Goal: Task Accomplishment & Management: Complete application form

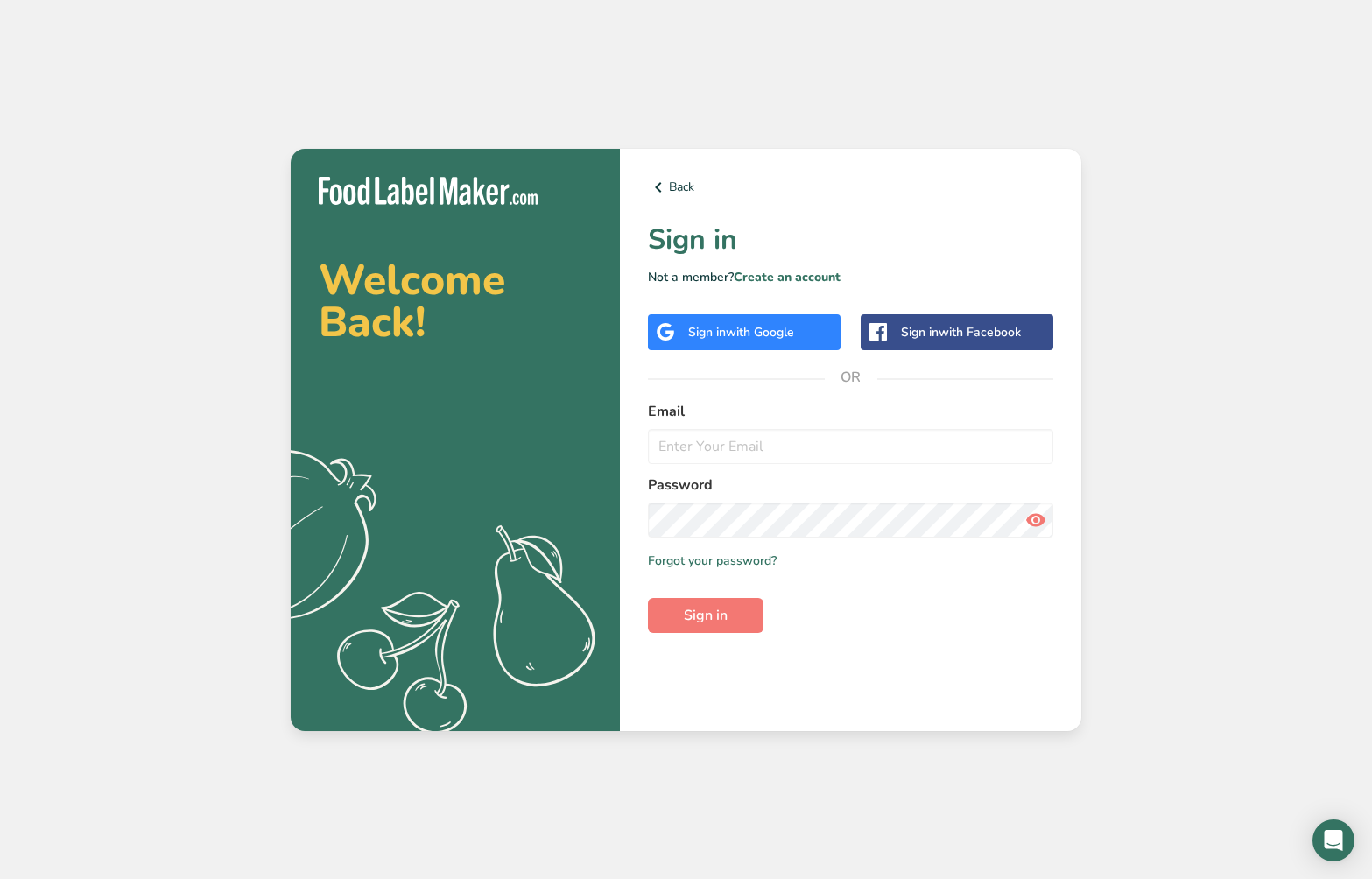
click at [777, 331] on span "with Google" at bounding box center [760, 332] width 69 height 16
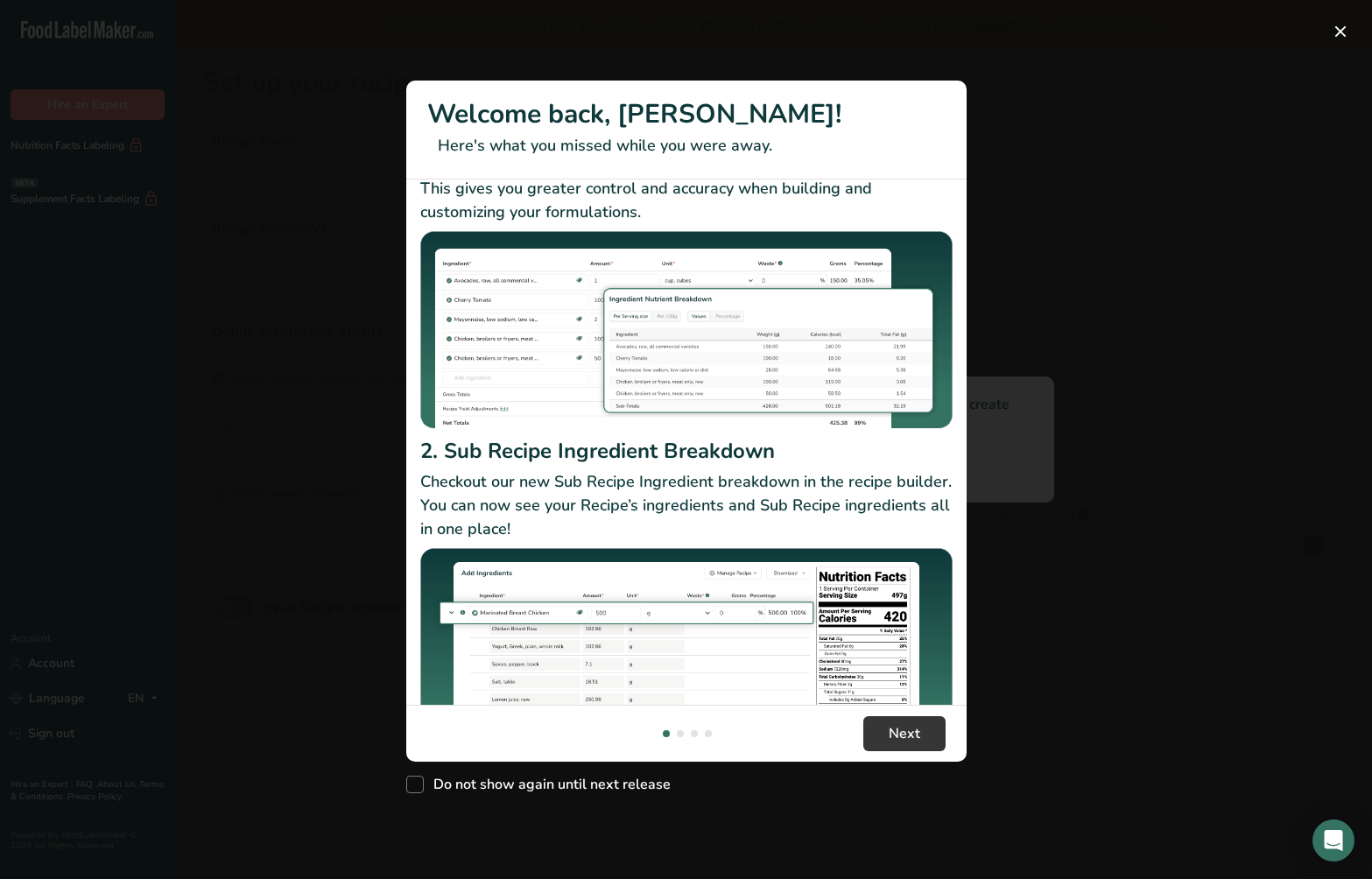
scroll to position [162, 0]
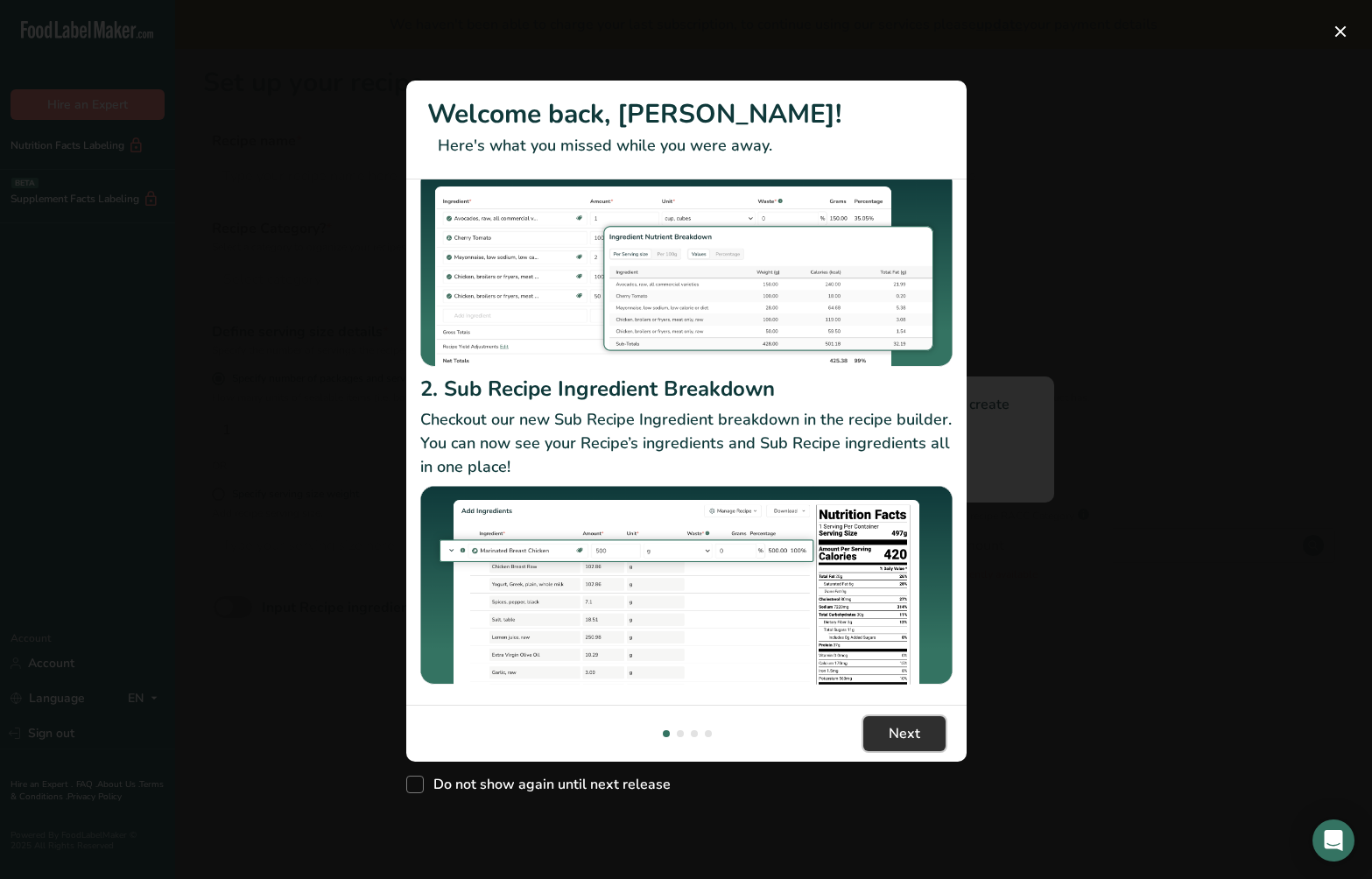
click at [906, 734] on span "Next" at bounding box center [904, 733] width 32 height 21
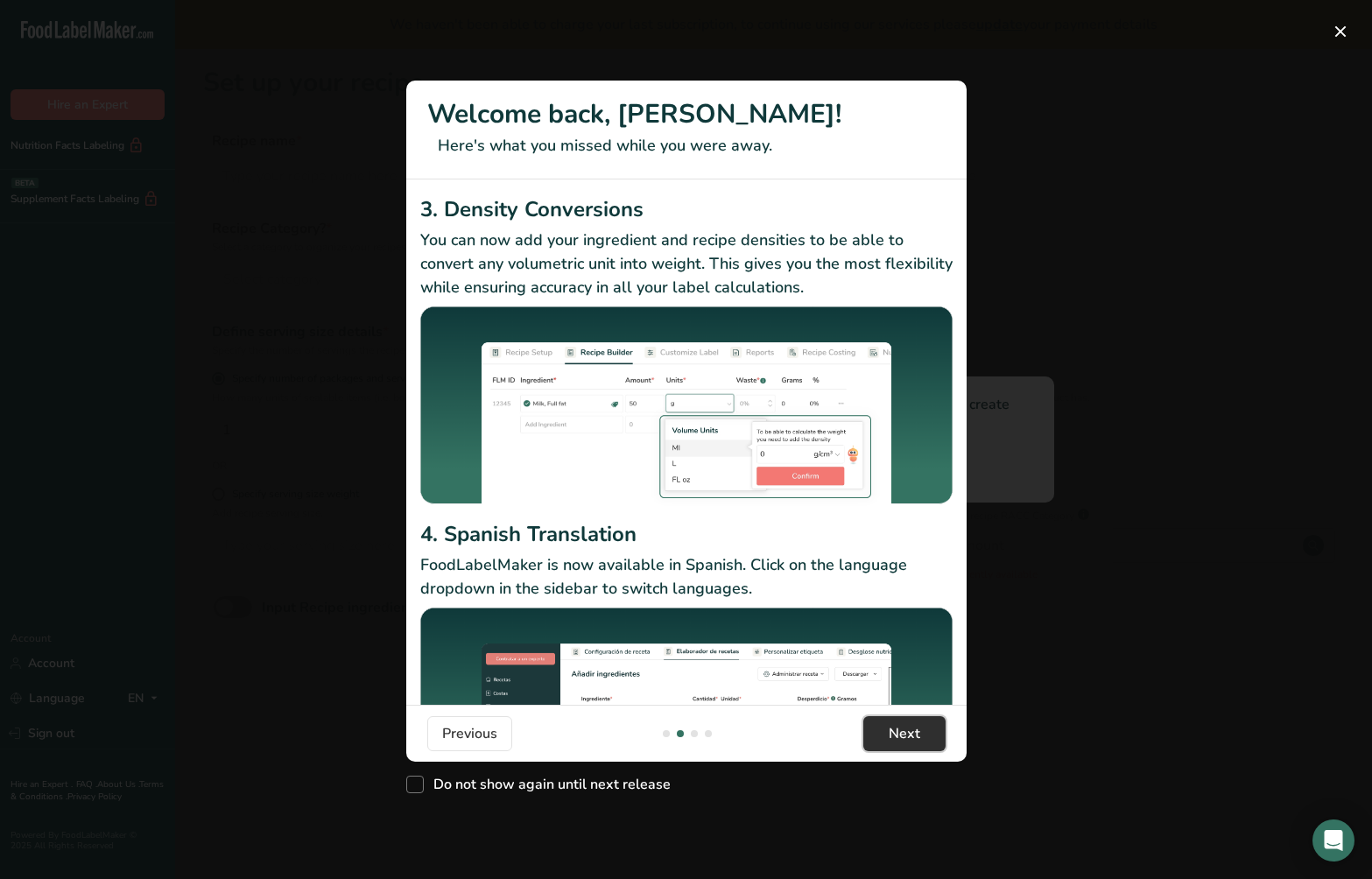
click at [906, 734] on span "Next" at bounding box center [904, 733] width 32 height 21
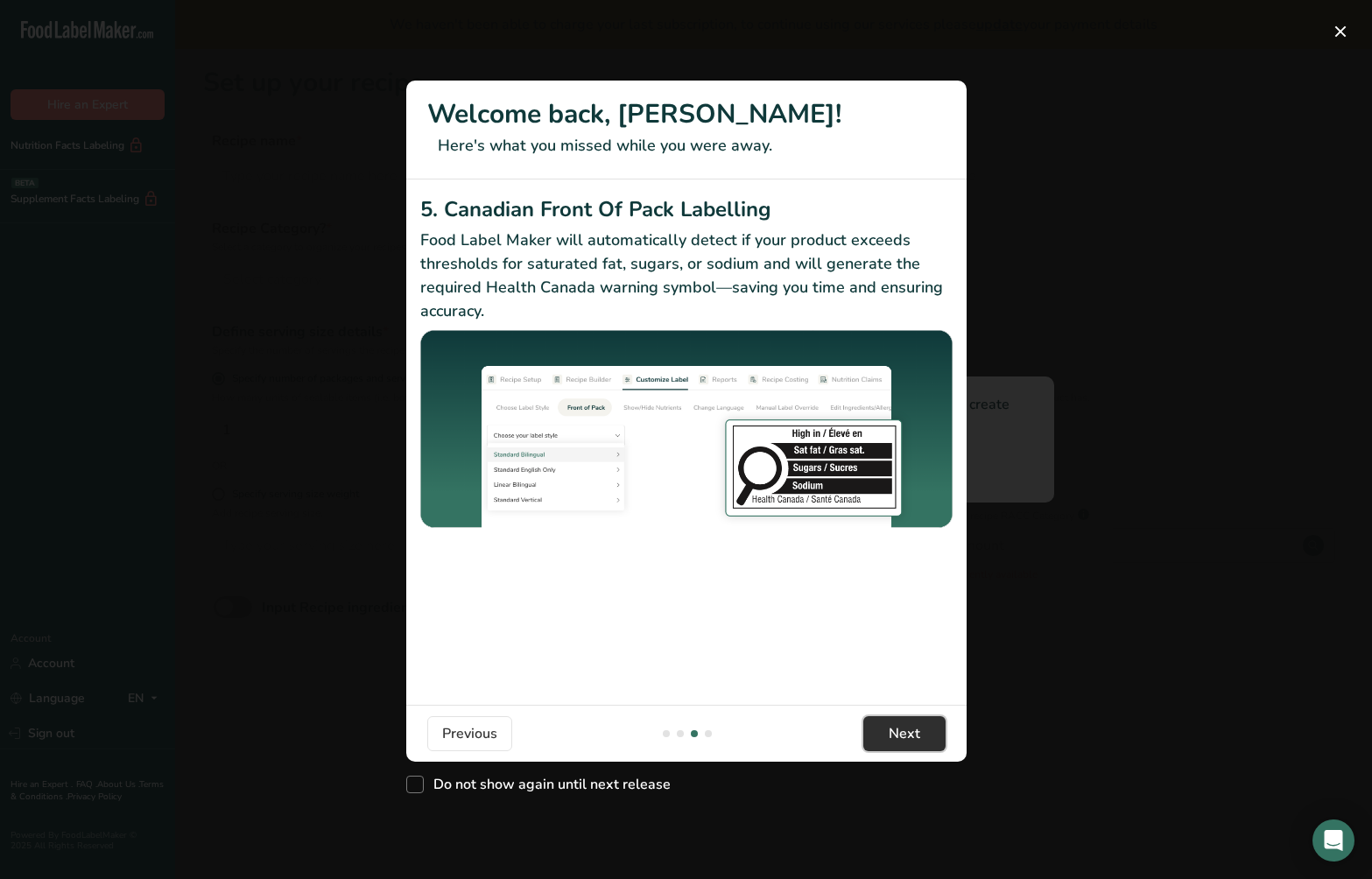
click at [906, 734] on span "Next" at bounding box center [904, 733] width 32 height 21
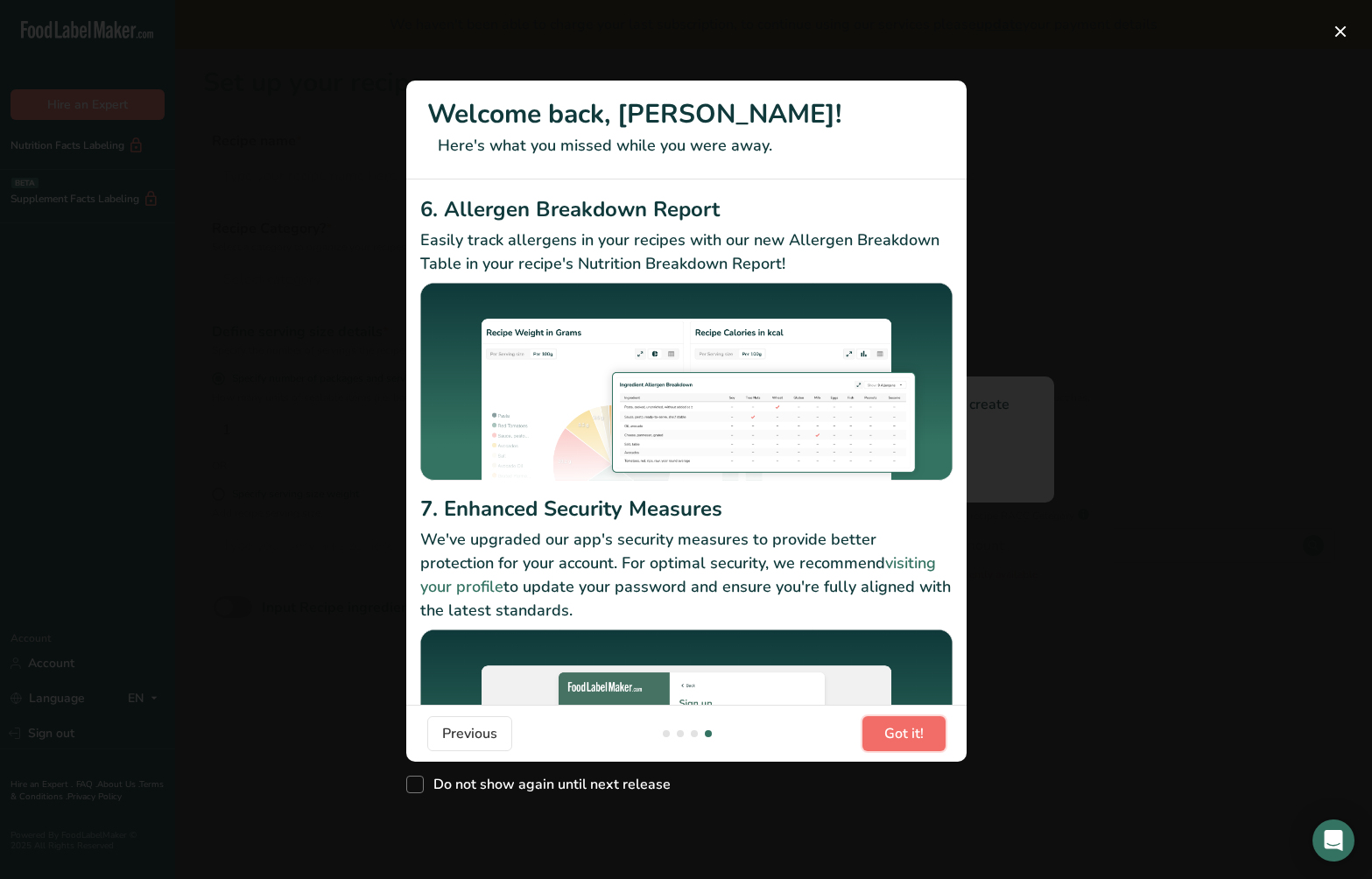
click at [906, 734] on span "Got it!" at bounding box center [904, 733] width 40 height 21
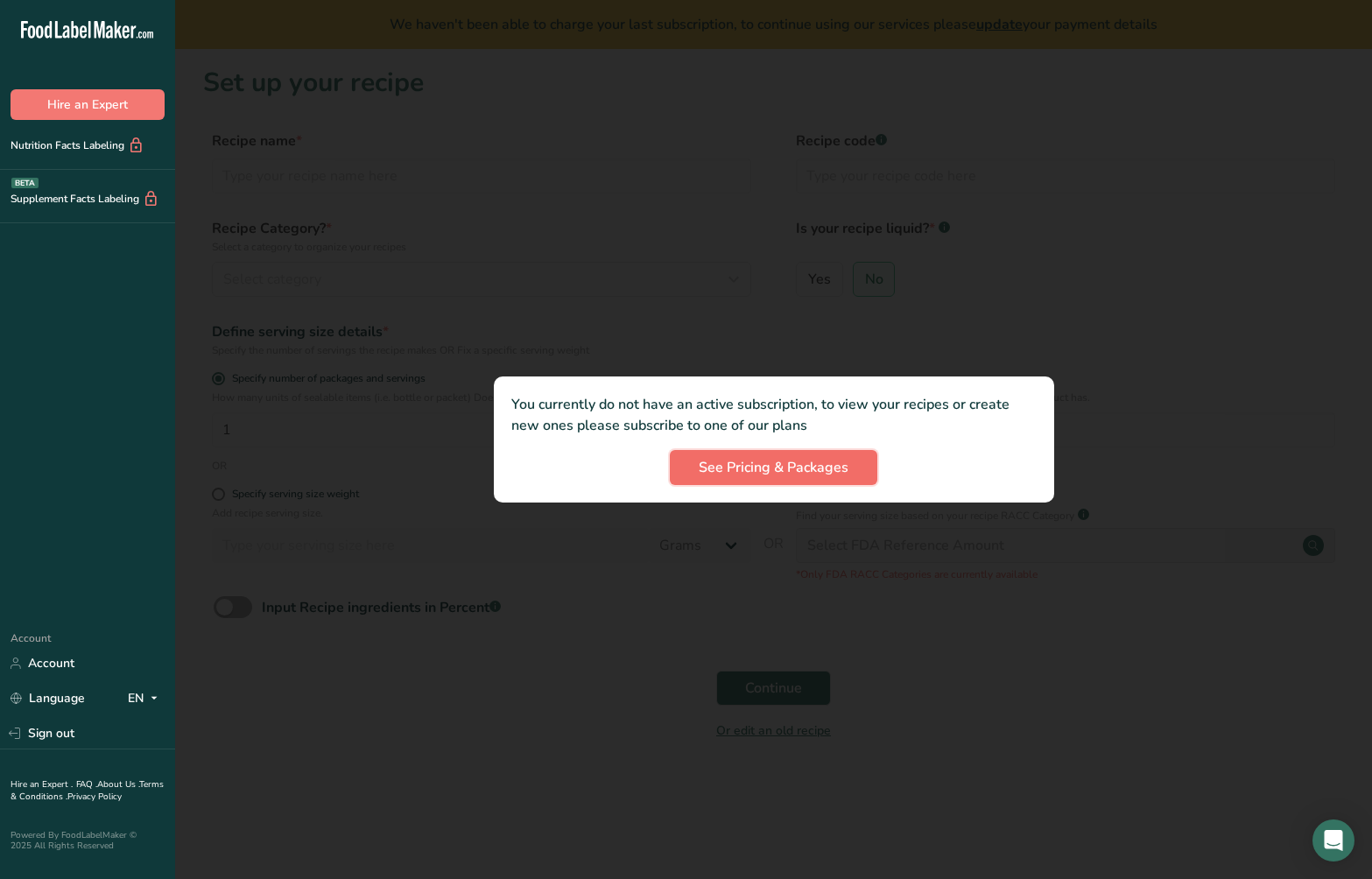
click at [788, 460] on span "See Pricing & Packages" at bounding box center [774, 467] width 150 height 21
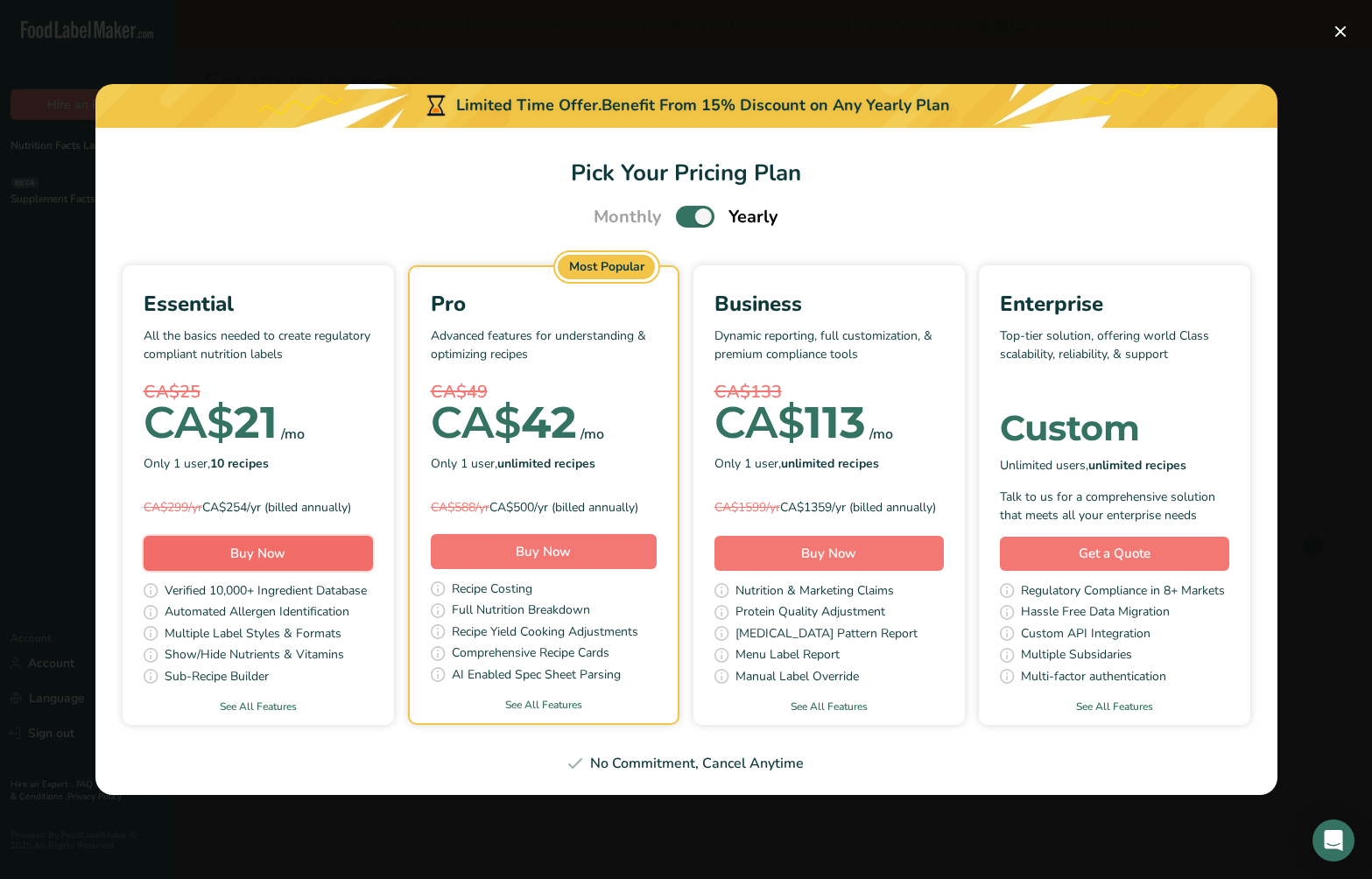
click at [255, 562] on span "Buy Now" at bounding box center [257, 552] width 55 height 17
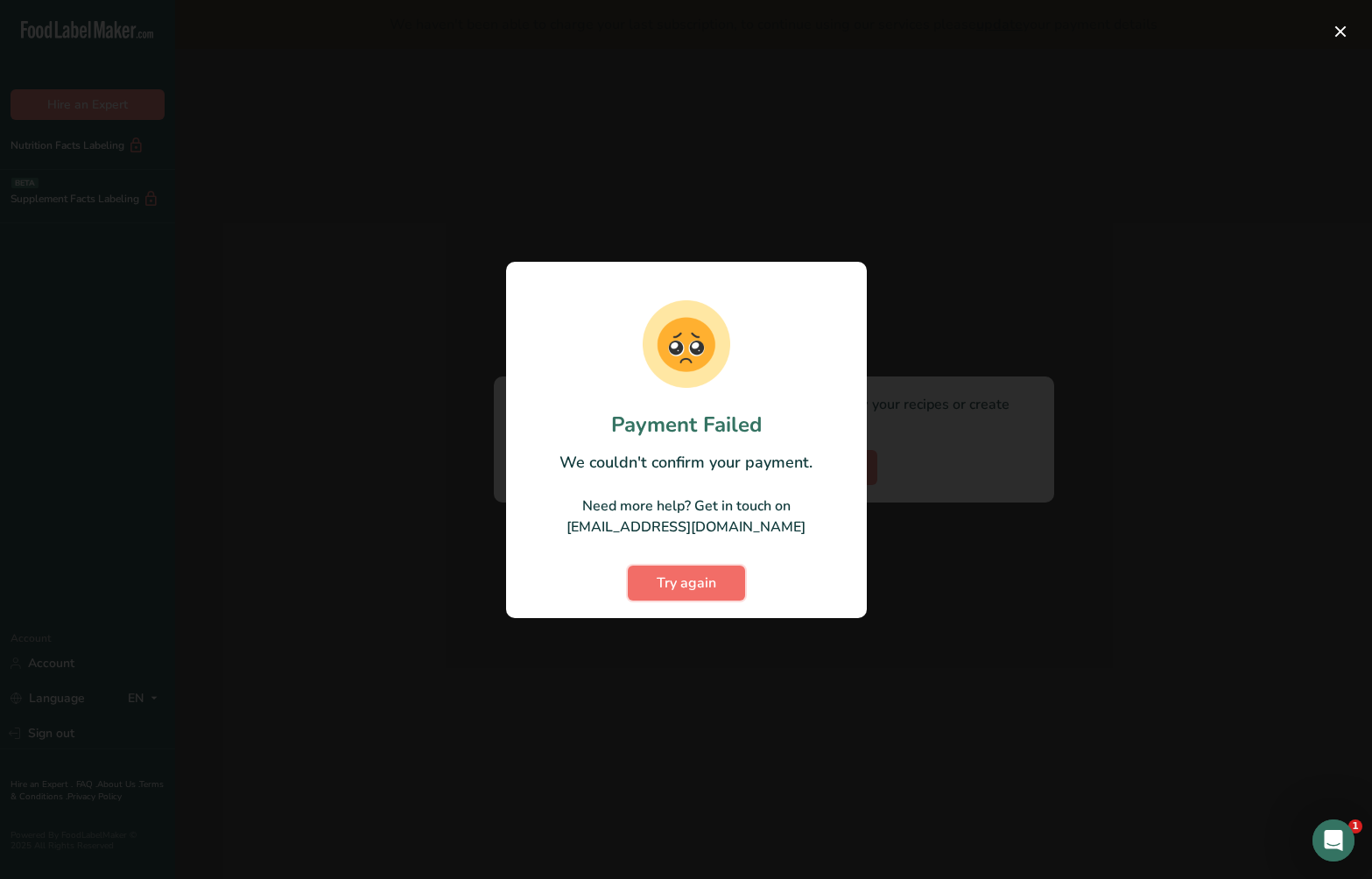
click at [688, 583] on span "Try again" at bounding box center [687, 583] width 60 height 21
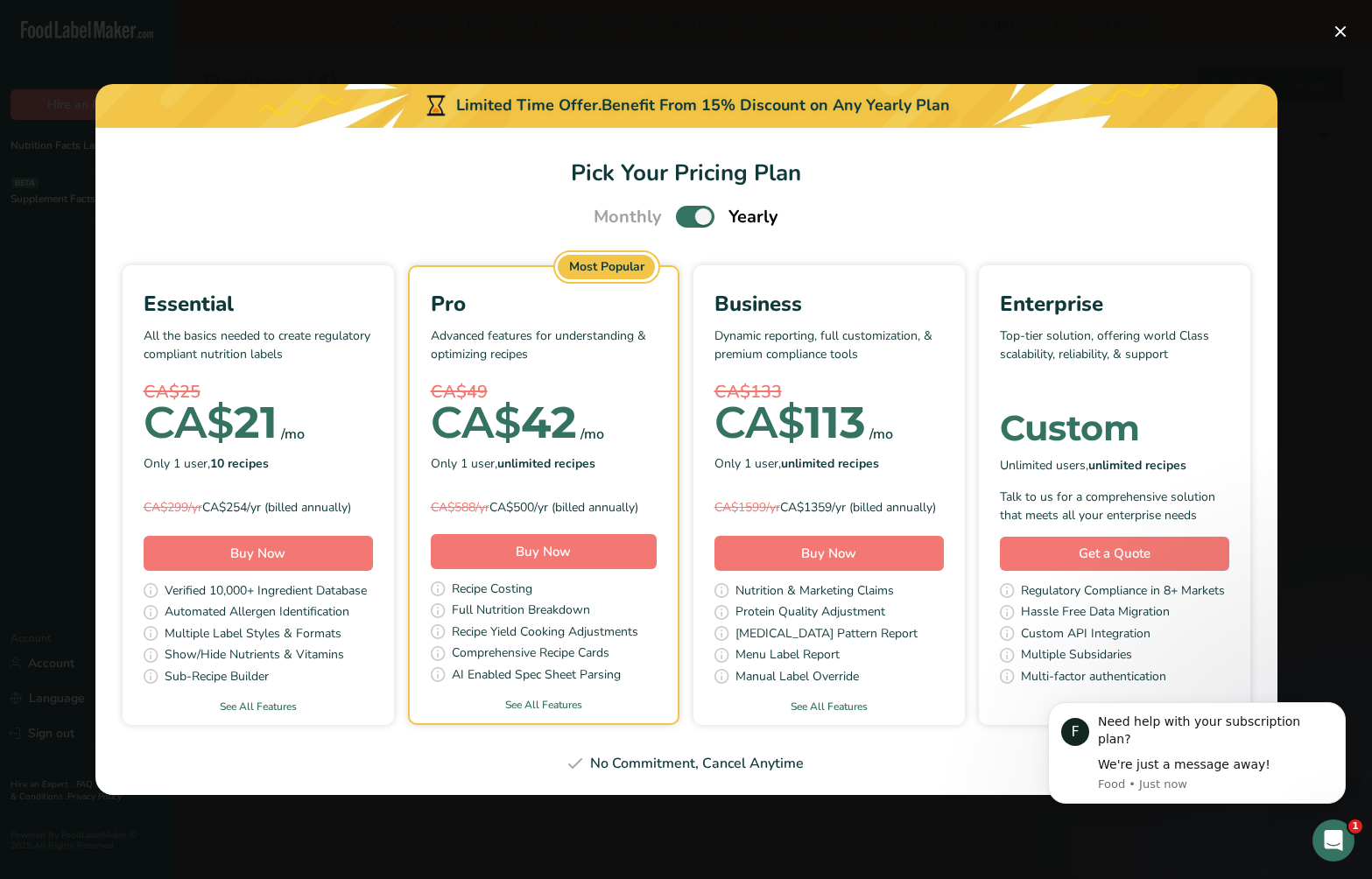
click at [693, 208] on span "Pick Your Pricing Plan Modal" at bounding box center [695, 217] width 39 height 22
click at [688, 211] on input "Pick Your Pricing Plan Modal" at bounding box center [681, 217] width 12 height 12
checkbox input "false"
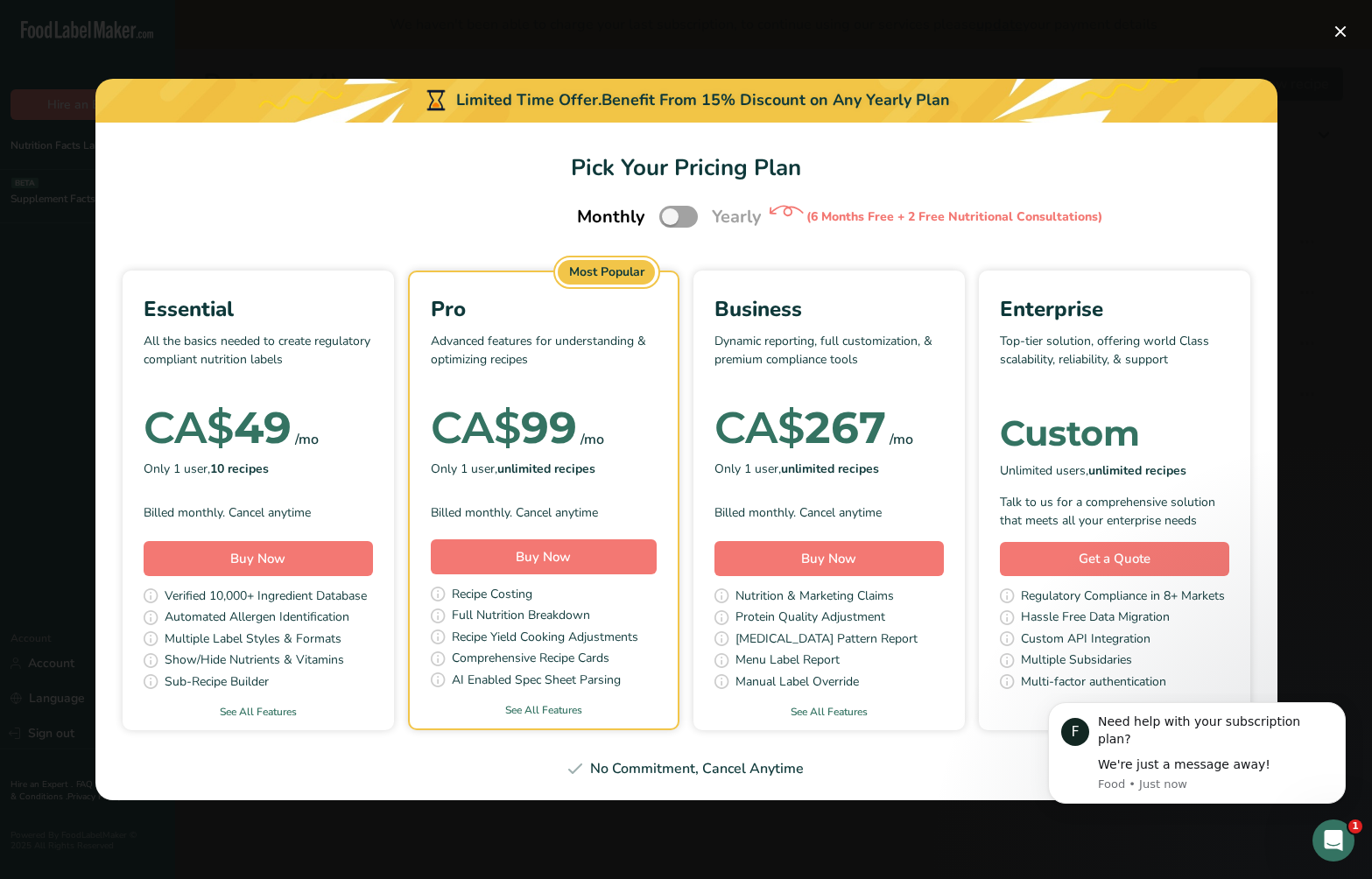
click at [256, 579] on div "Essential All the basics needed to create regulatory compliant nutrition labels…" at bounding box center [258, 484] width 272 height 422
click at [236, 560] on span "Buy Now" at bounding box center [257, 558] width 55 height 17
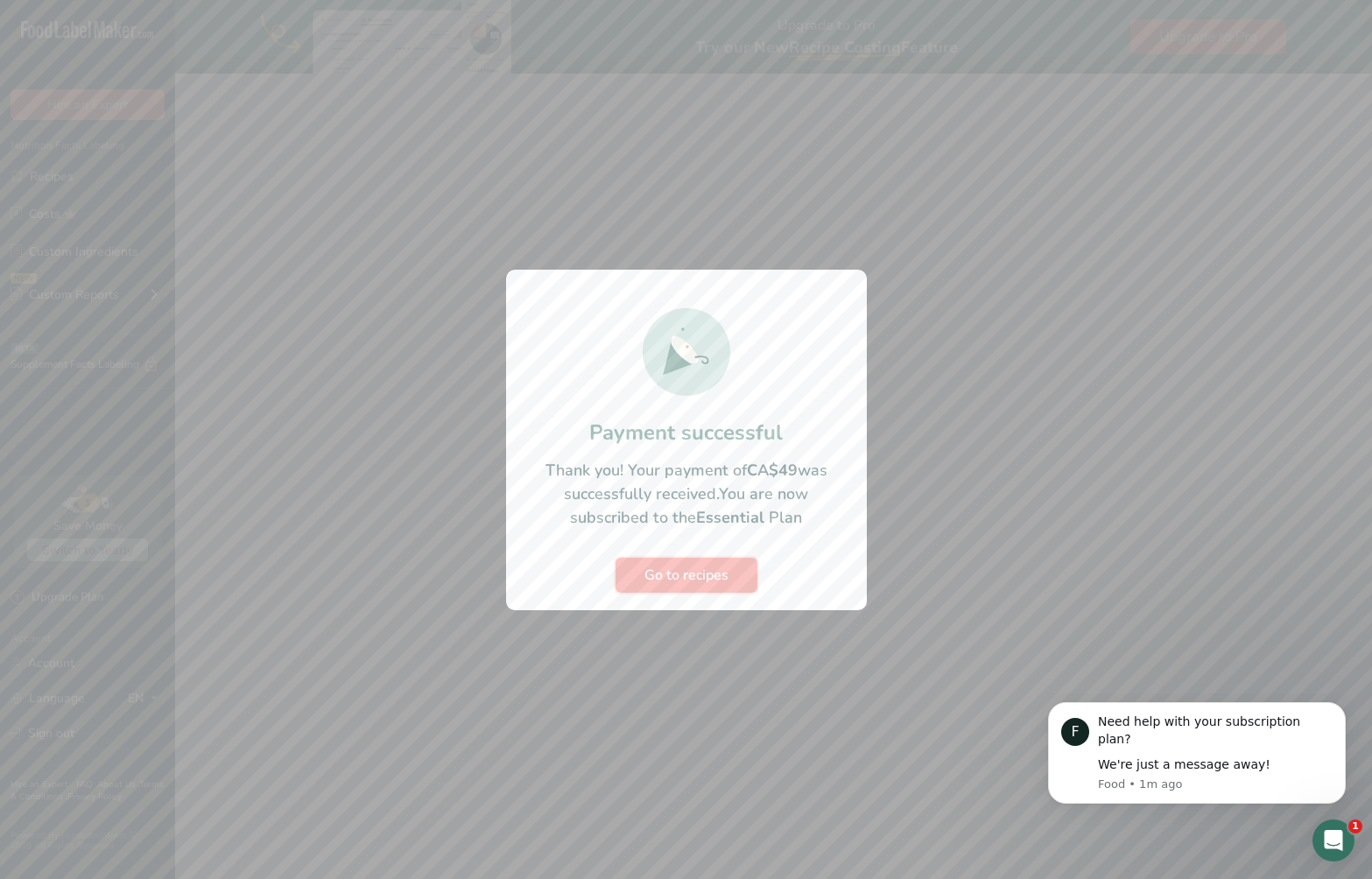
click at [684, 578] on span "Go to recipes" at bounding box center [686, 575] width 84 height 21
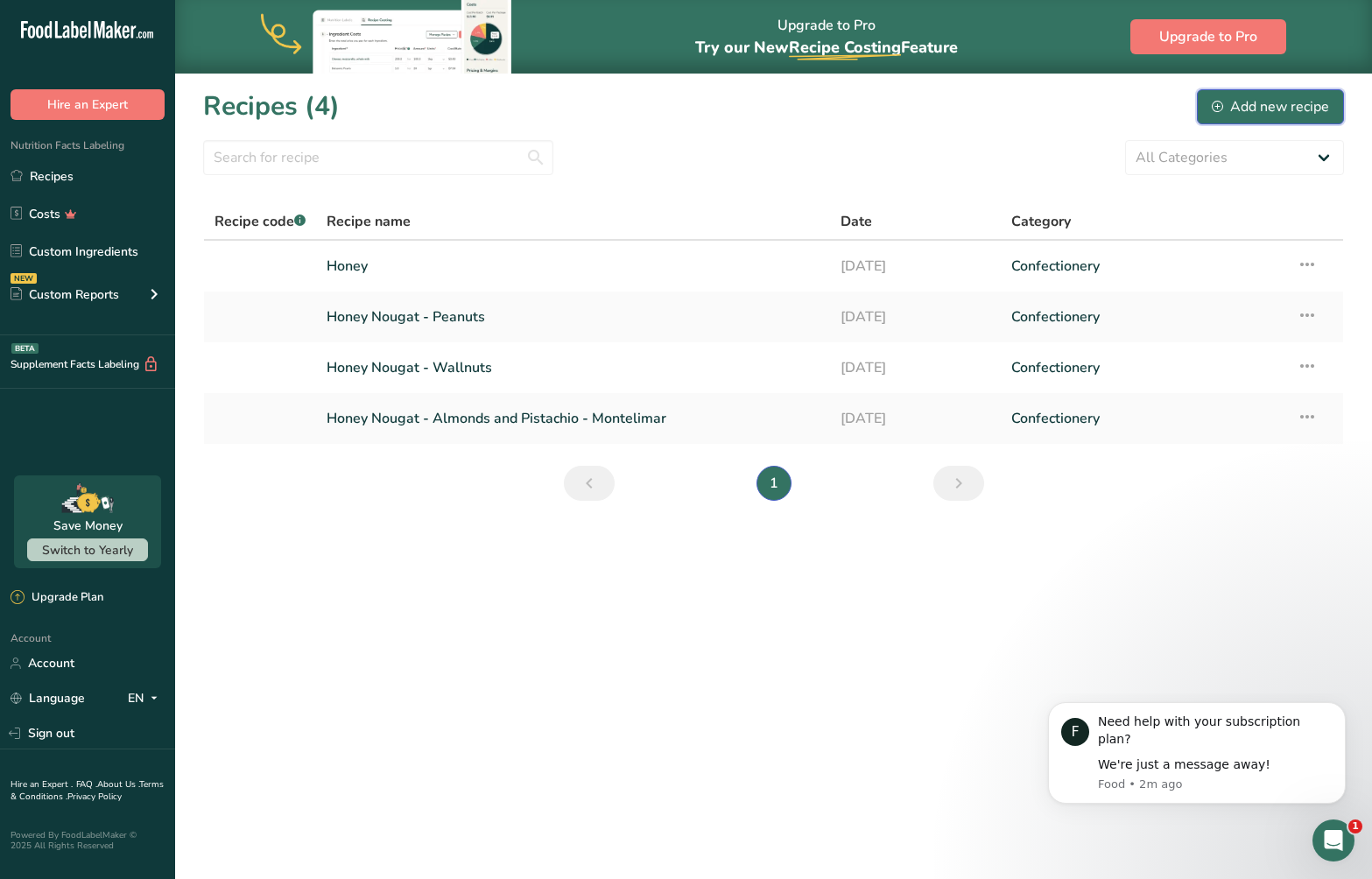
click at [1275, 110] on div "Add new recipe" at bounding box center [1271, 106] width 117 height 21
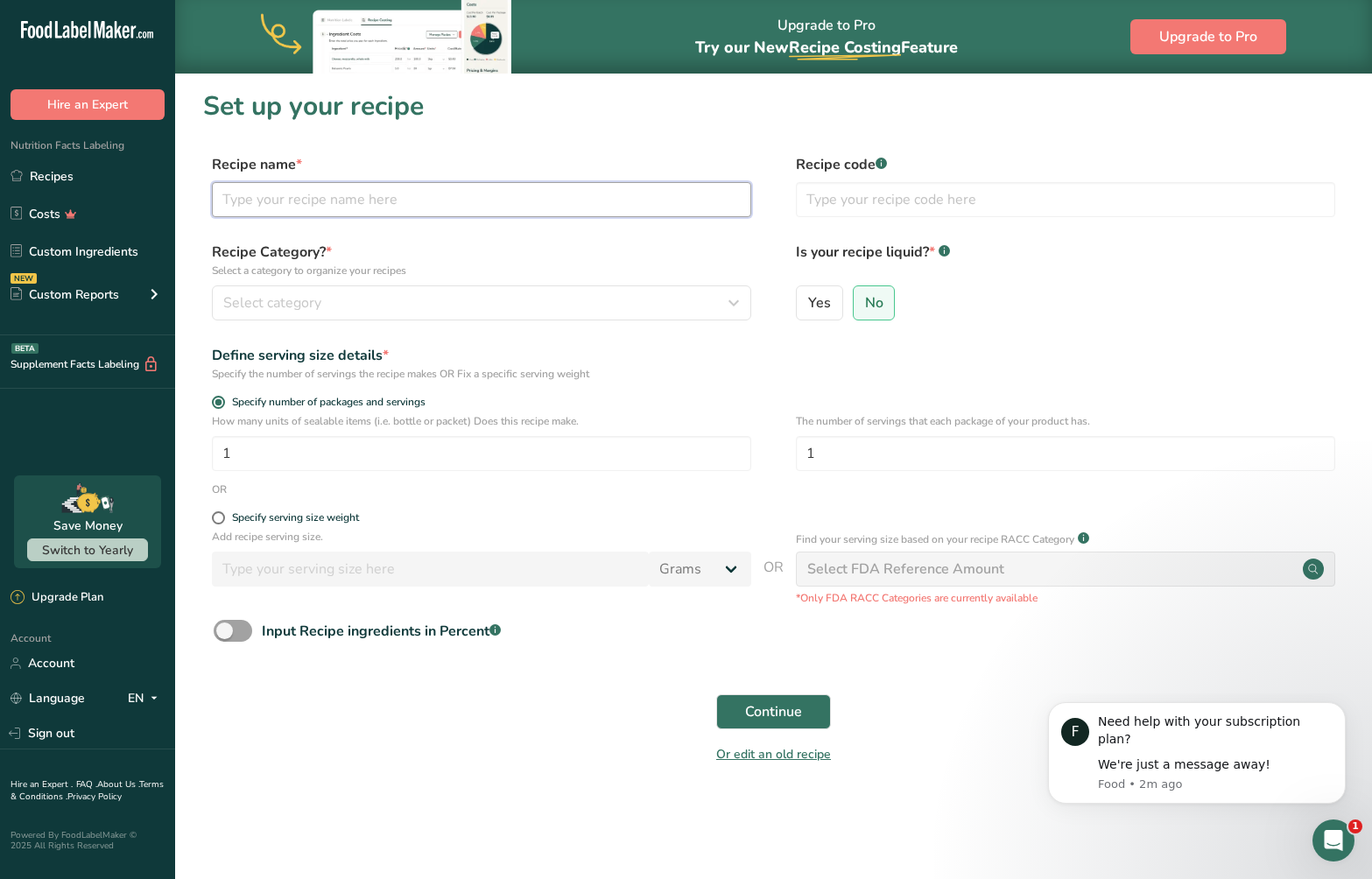
click at [298, 206] on input "text" at bounding box center [482, 199] width 540 height 35
type input "Biltong"
click at [593, 301] on div "Select category" at bounding box center [476, 302] width 506 height 21
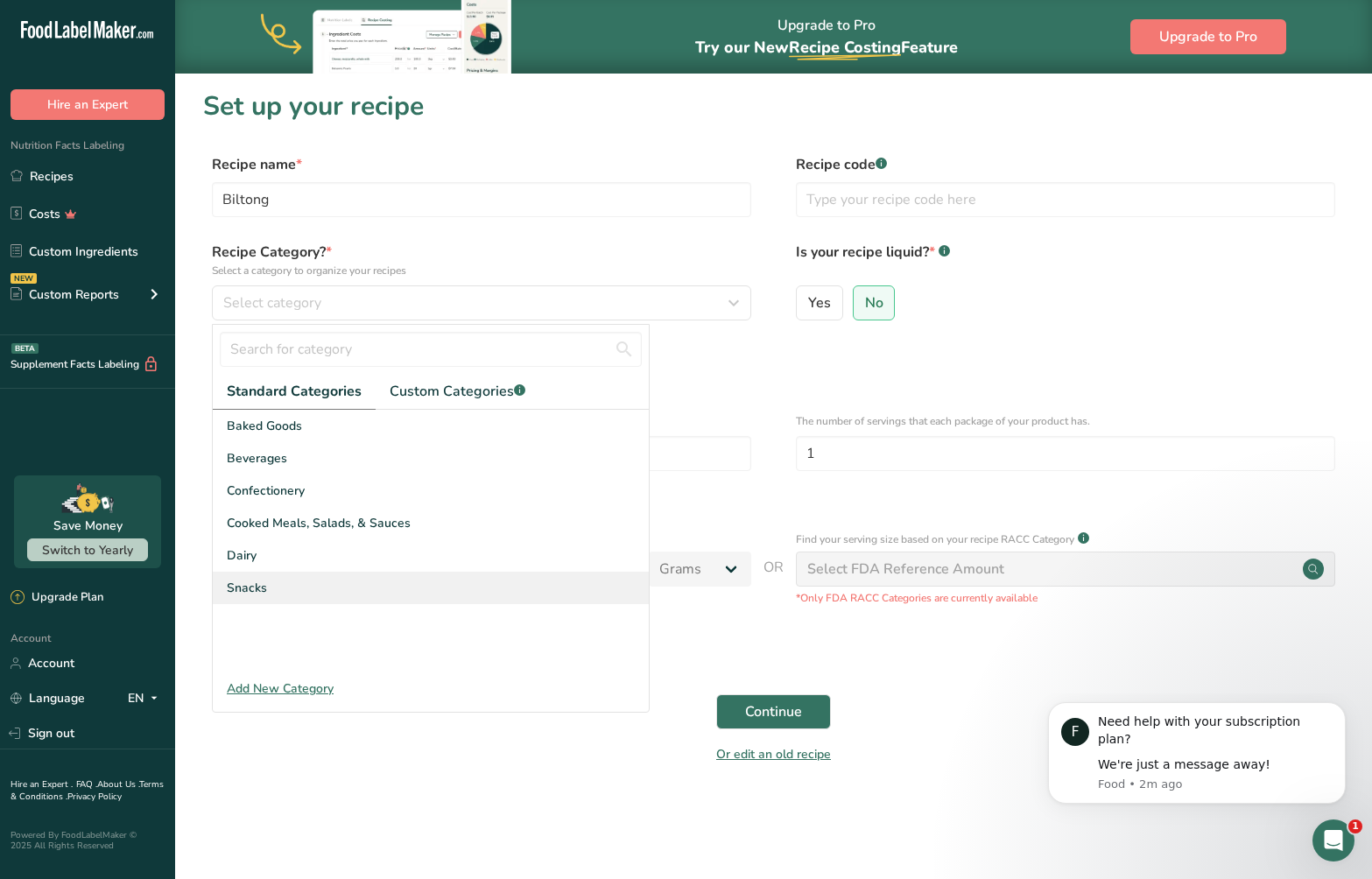
click at [389, 585] on div "Snacks" at bounding box center [431, 588] width 436 height 32
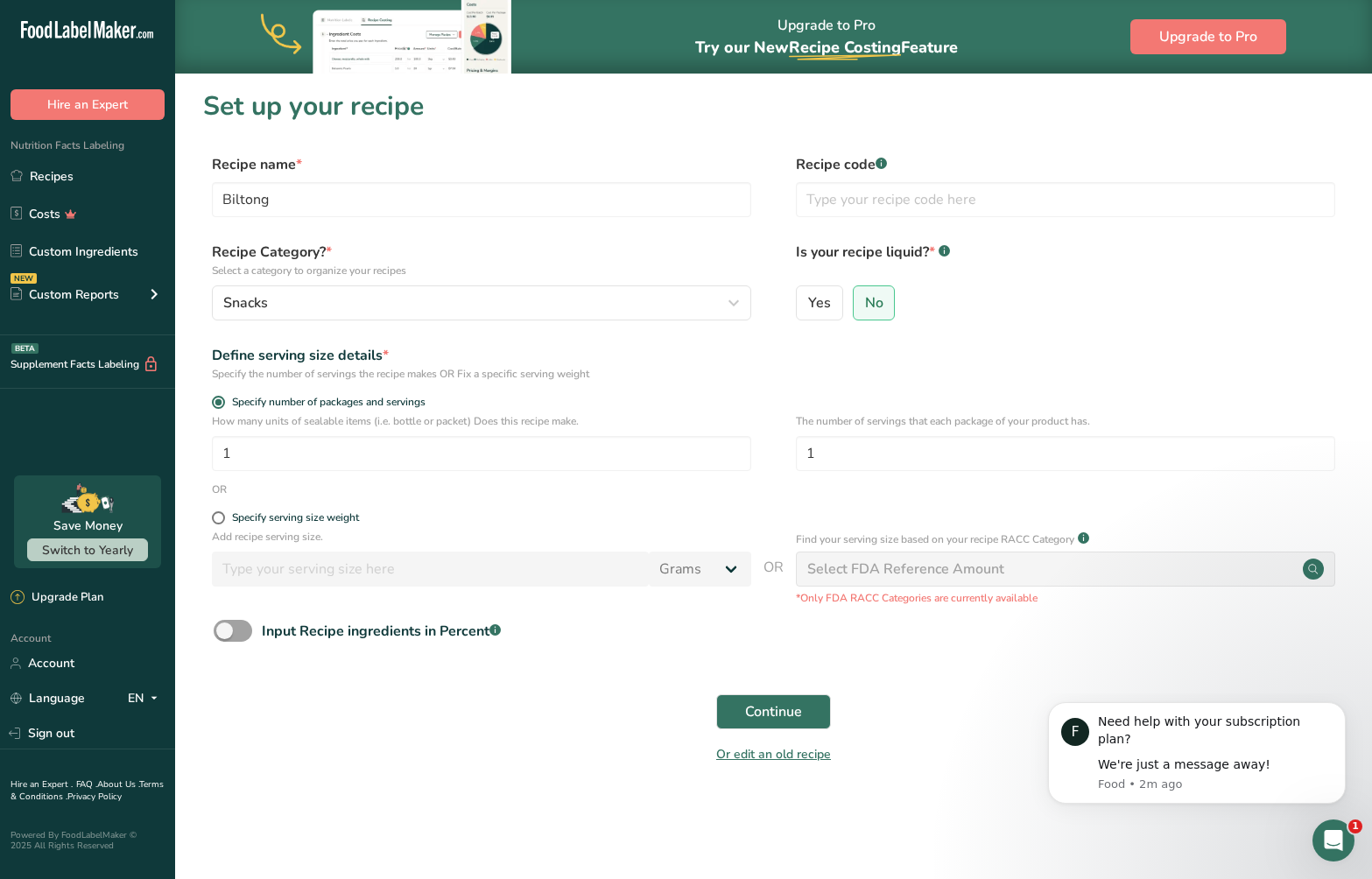
click at [315, 525] on div "Specify serving size weight" at bounding box center [482, 520] width 540 height 17
click at [282, 514] on div "Specify serving size weight" at bounding box center [295, 518] width 127 height 14
click at [223, 514] on input "Specify serving size weight" at bounding box center [218, 518] width 12 height 12
radio input "true"
radio input "false"
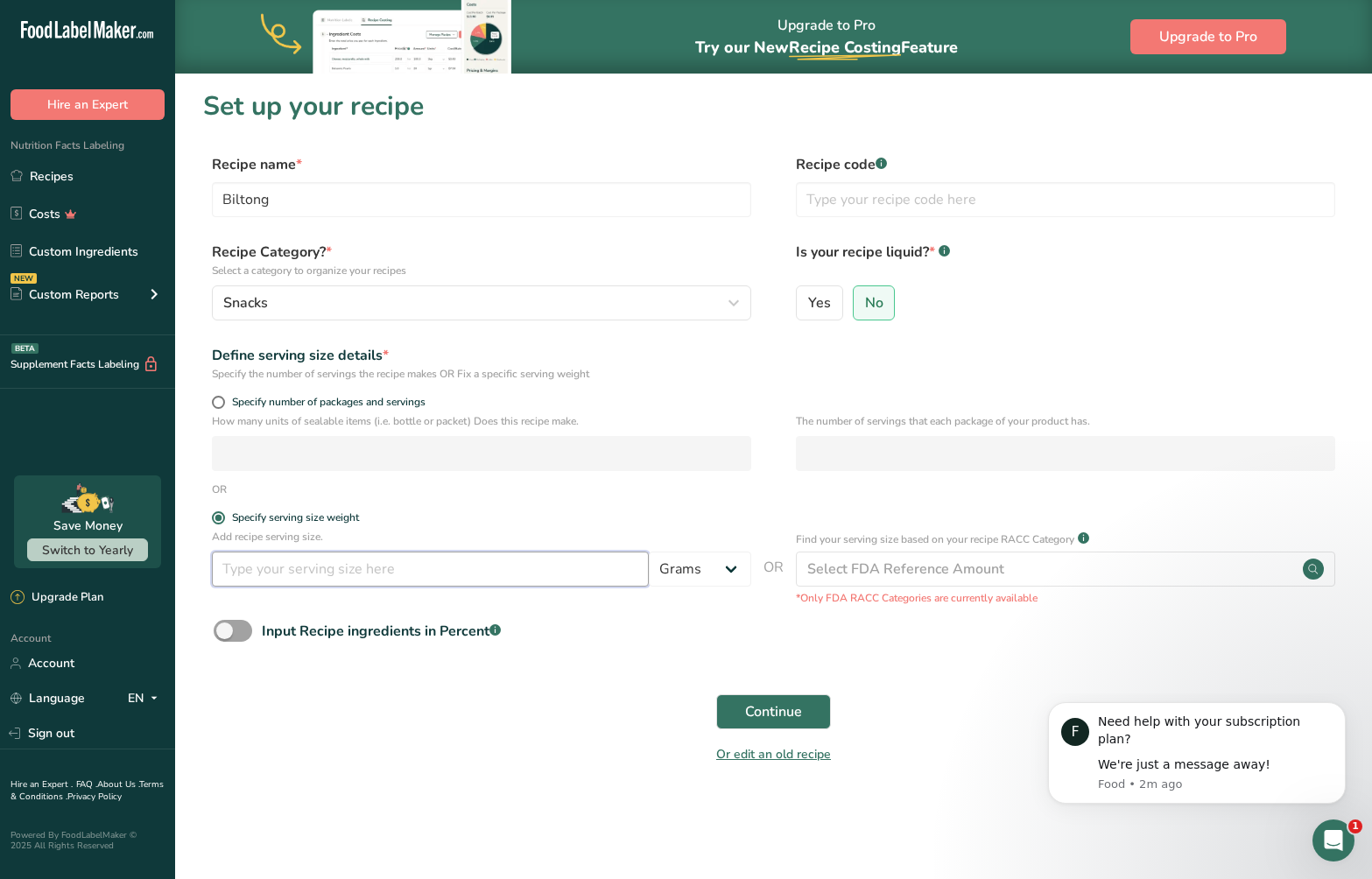
click at [427, 575] on input "number" at bounding box center [431, 569] width 437 height 35
type input "150"
click at [543, 727] on div "Continue" at bounding box center [774, 712] width 1141 height 56
click at [352, 631] on div "Input Recipe ingredients in Percent .a-a{fill:#347362;}.b-a{fill:#fff;}" at bounding box center [381, 631] width 239 height 21
click at [225, 631] on input "Input Recipe ingredients in Percent .a-a{fill:#347362;}.b-a{fill:#fff;}" at bounding box center [219, 631] width 12 height 12
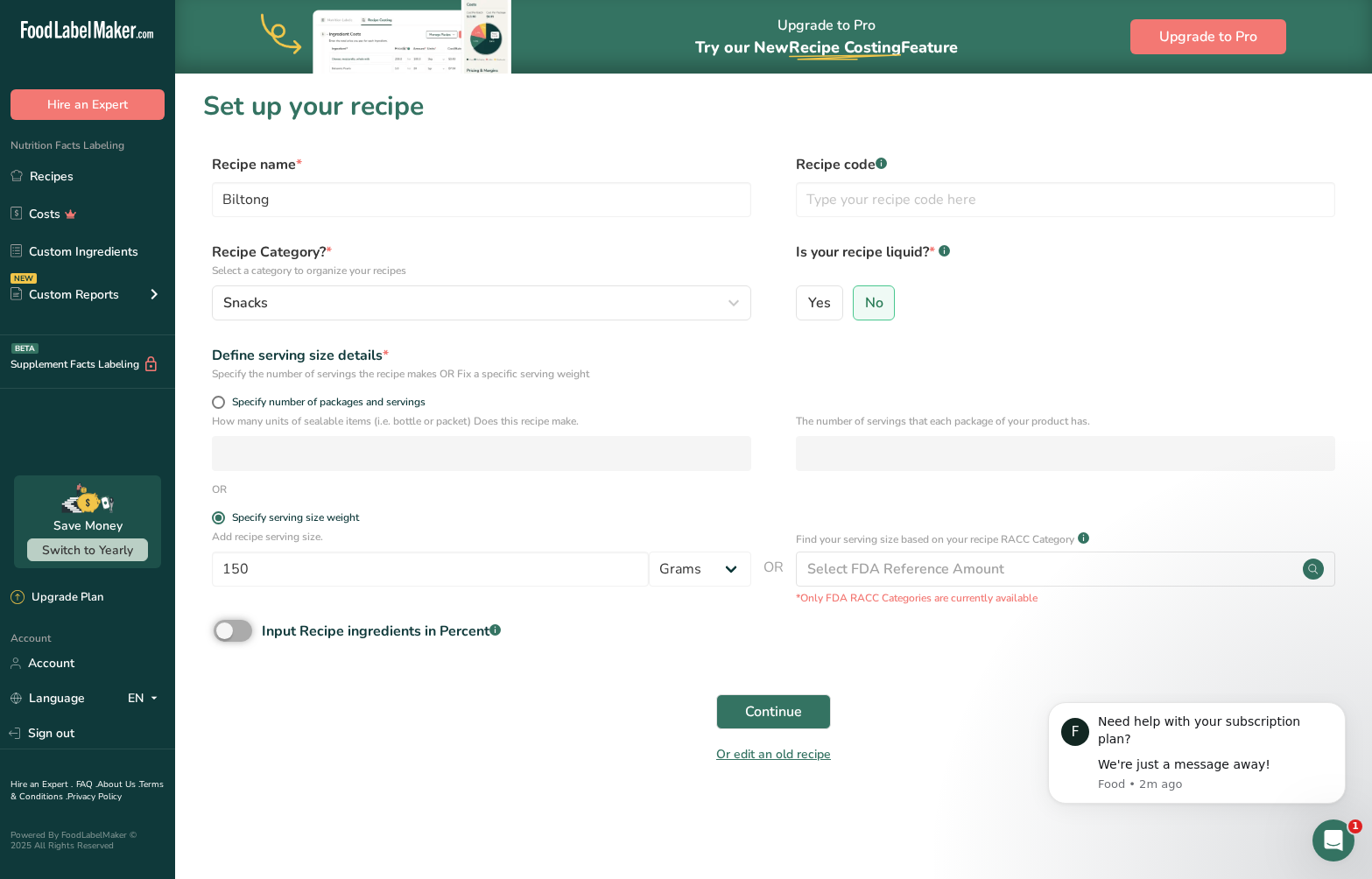
checkbox input "true"
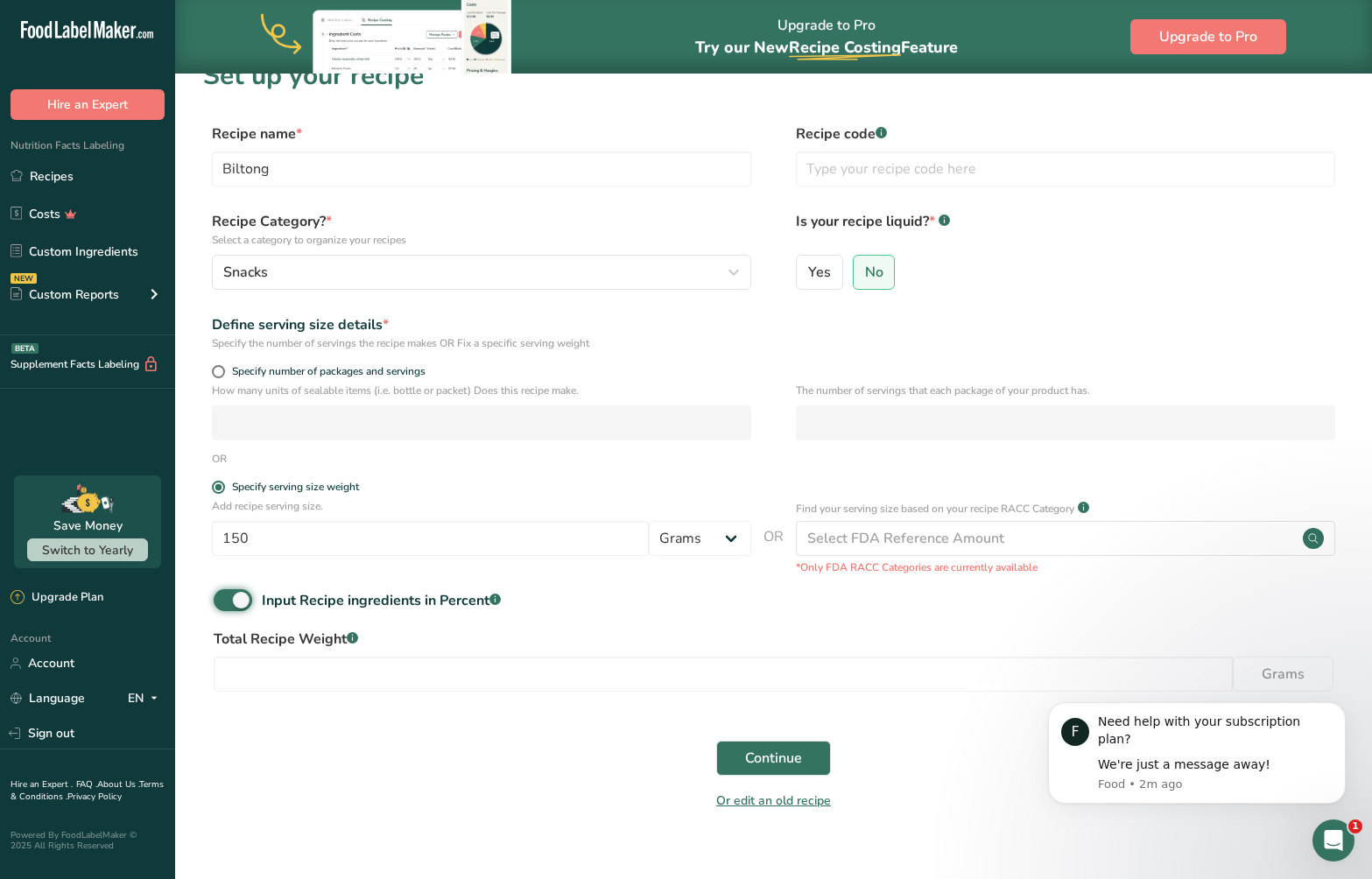
scroll to position [57, 0]
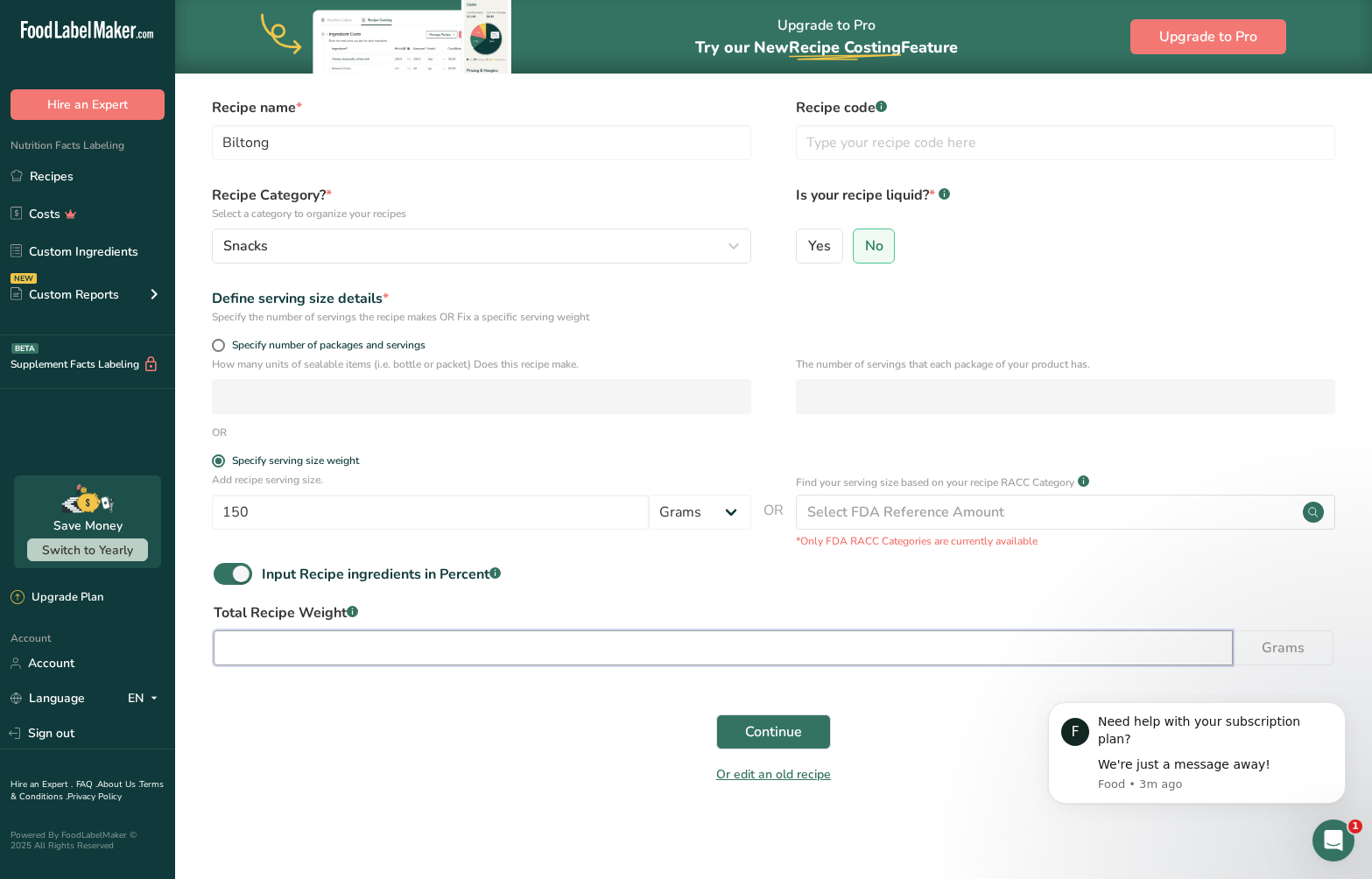
click at [785, 656] on input "number" at bounding box center [723, 648] width 1019 height 35
click at [862, 650] on input "7" at bounding box center [723, 648] width 1019 height 35
type input "7000"
click at [792, 740] on span "Continue" at bounding box center [774, 731] width 57 height 21
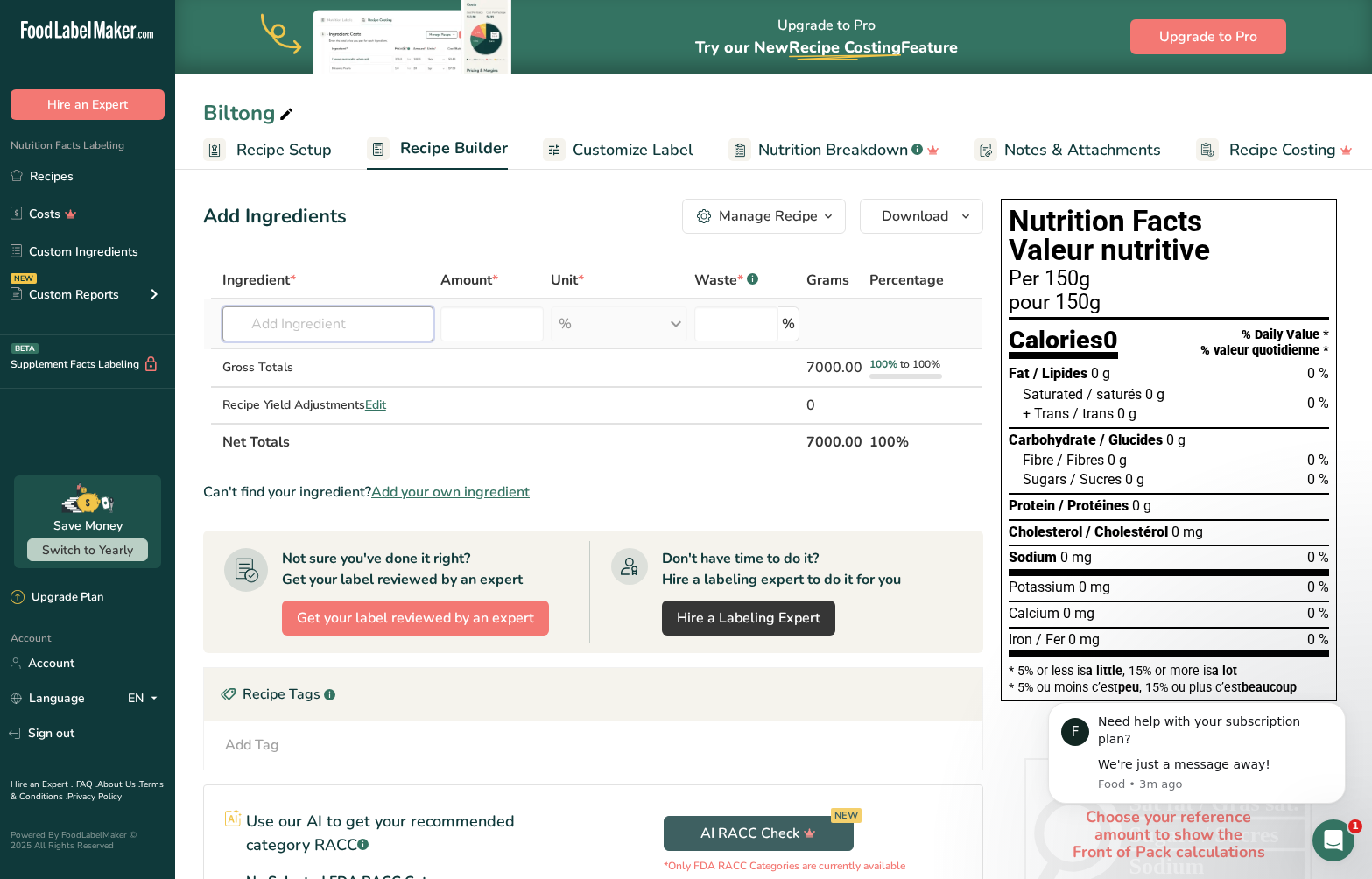
click at [311, 332] on input "text" at bounding box center [328, 324] width 211 height 35
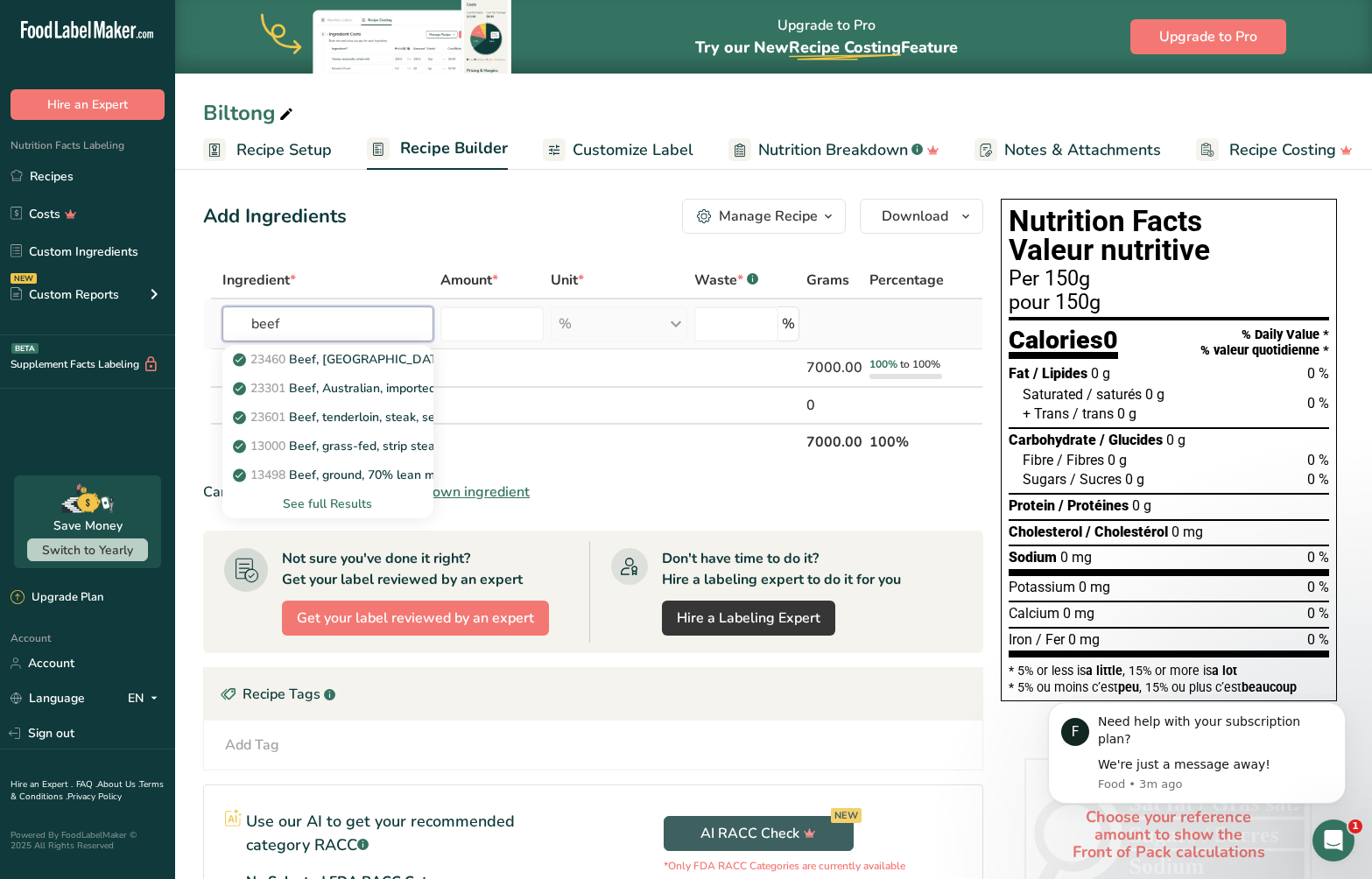
type input "beef"
click at [329, 505] on div "See full Results" at bounding box center [328, 504] width 183 height 18
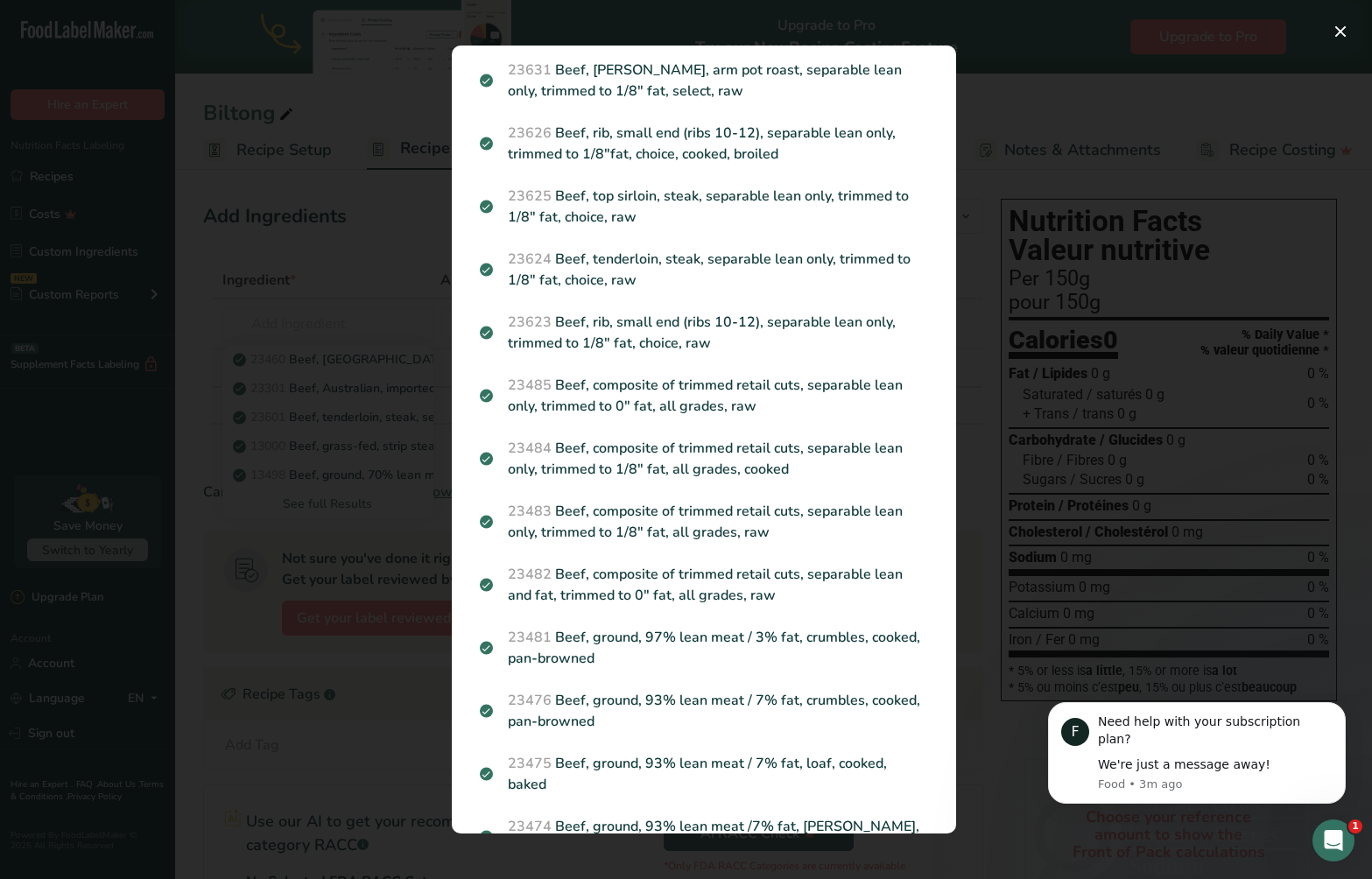
scroll to position [1817, 0]
click at [339, 321] on div "Search results modal" at bounding box center [686, 440] width 1372 height 879
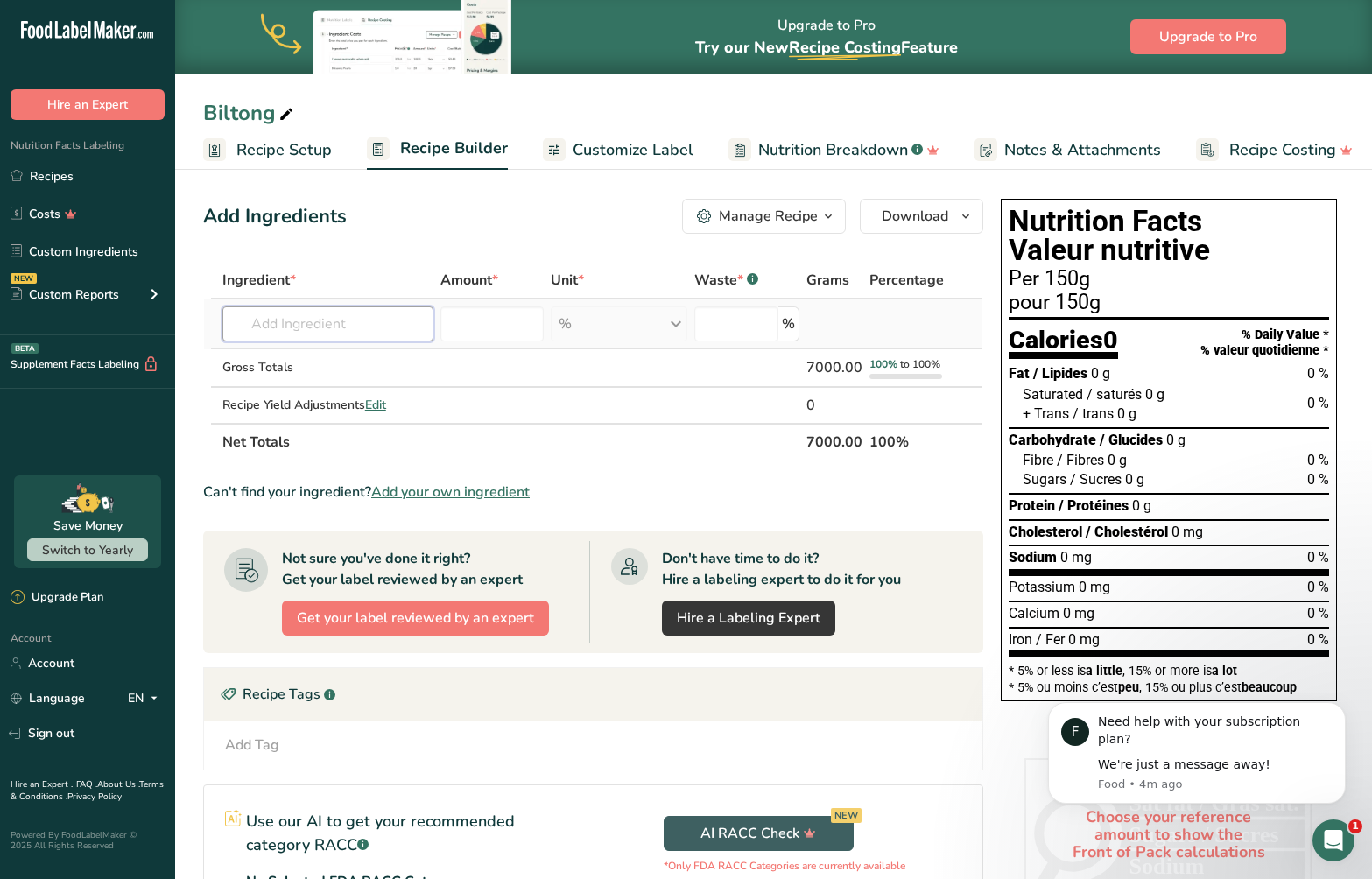
click at [300, 326] on input "text" at bounding box center [328, 324] width 211 height 35
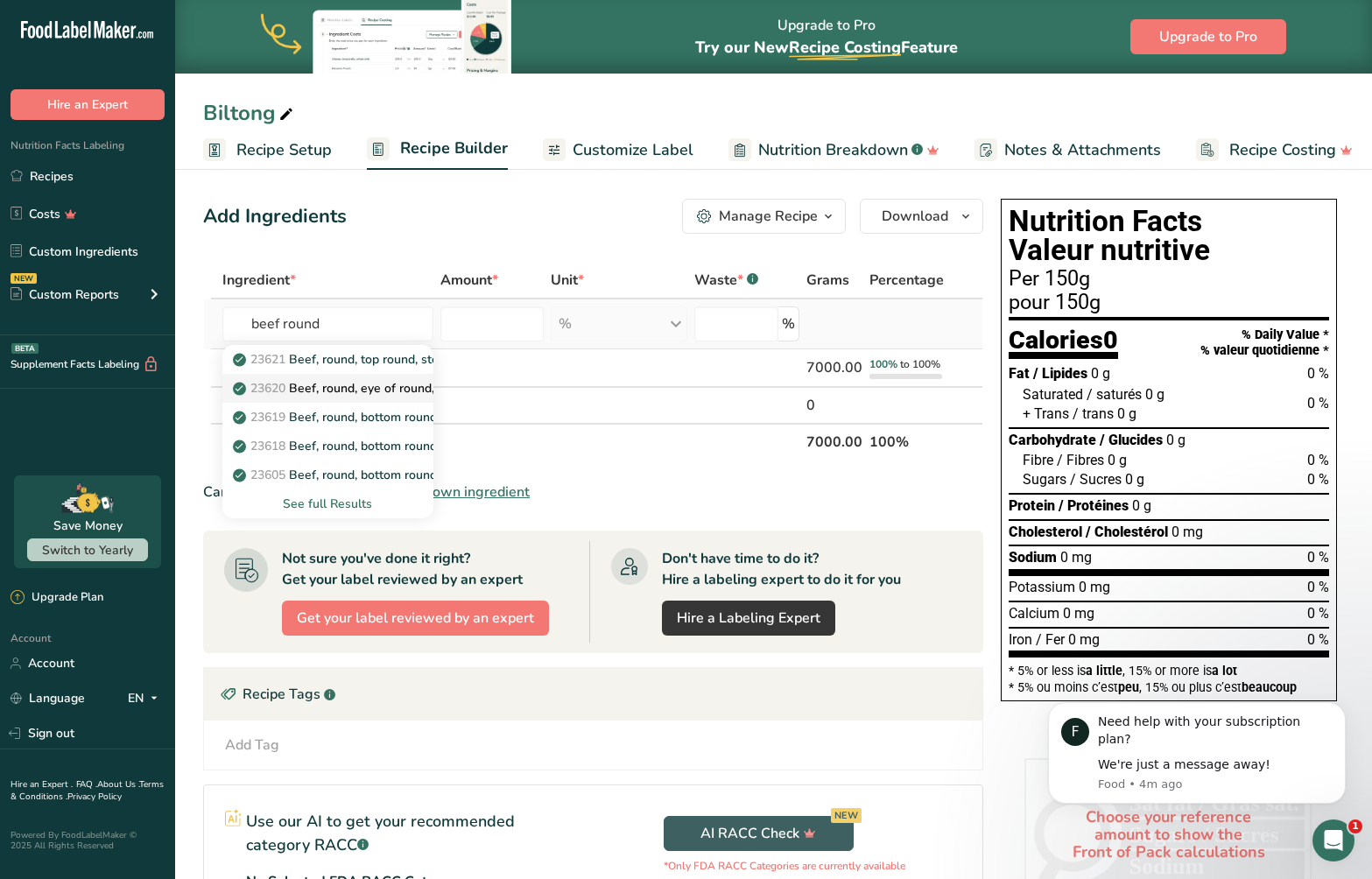
click at [376, 394] on p "23620 Beef, round, eye of round, roast, separable lean only, trimmed to 1/8" fa…" at bounding box center [535, 388] width 598 height 18
type input "Beef, round, eye of round, roast, separable lean only, trimmed to 1/8" fat, cho…"
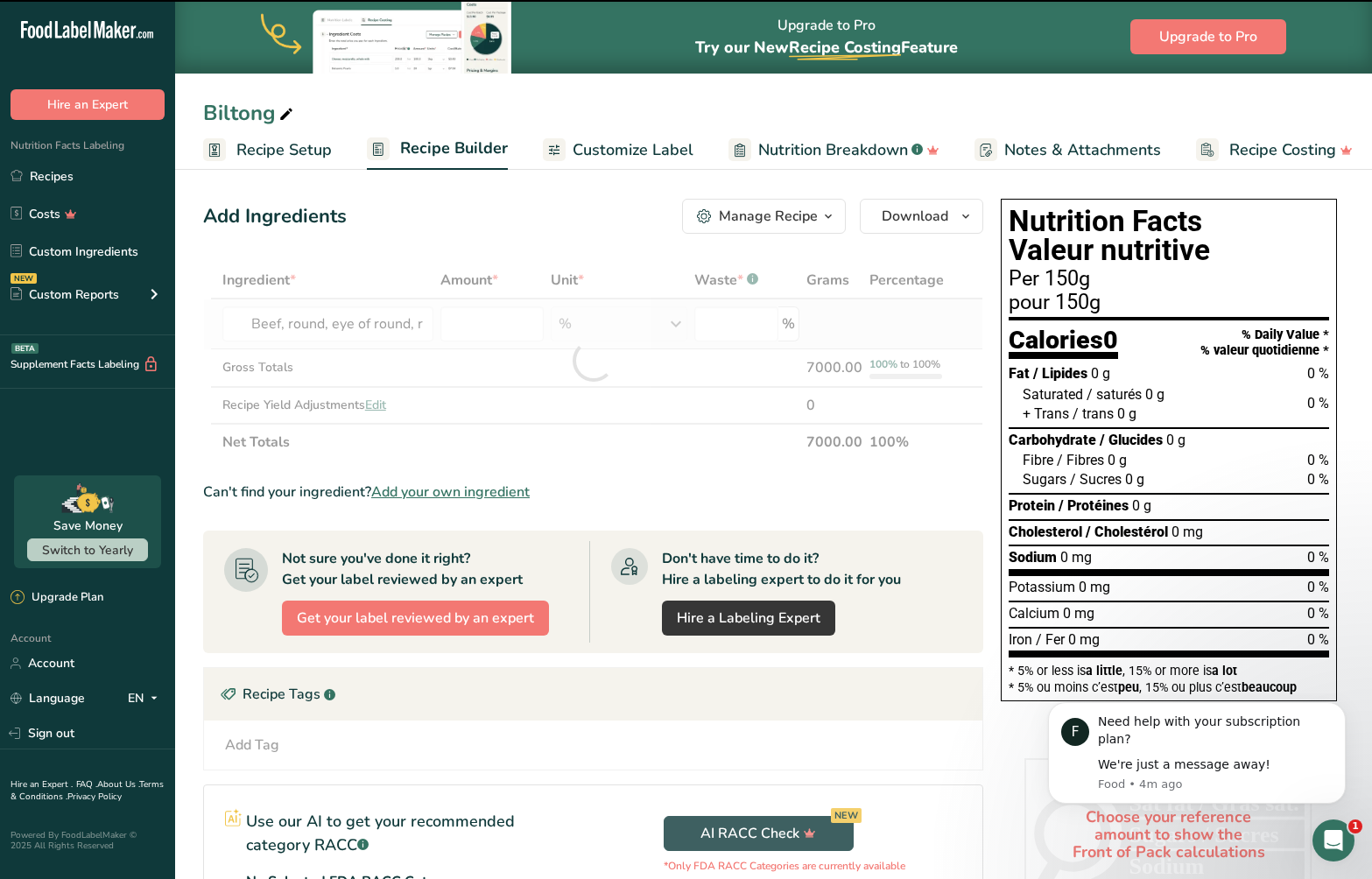
type input "0"
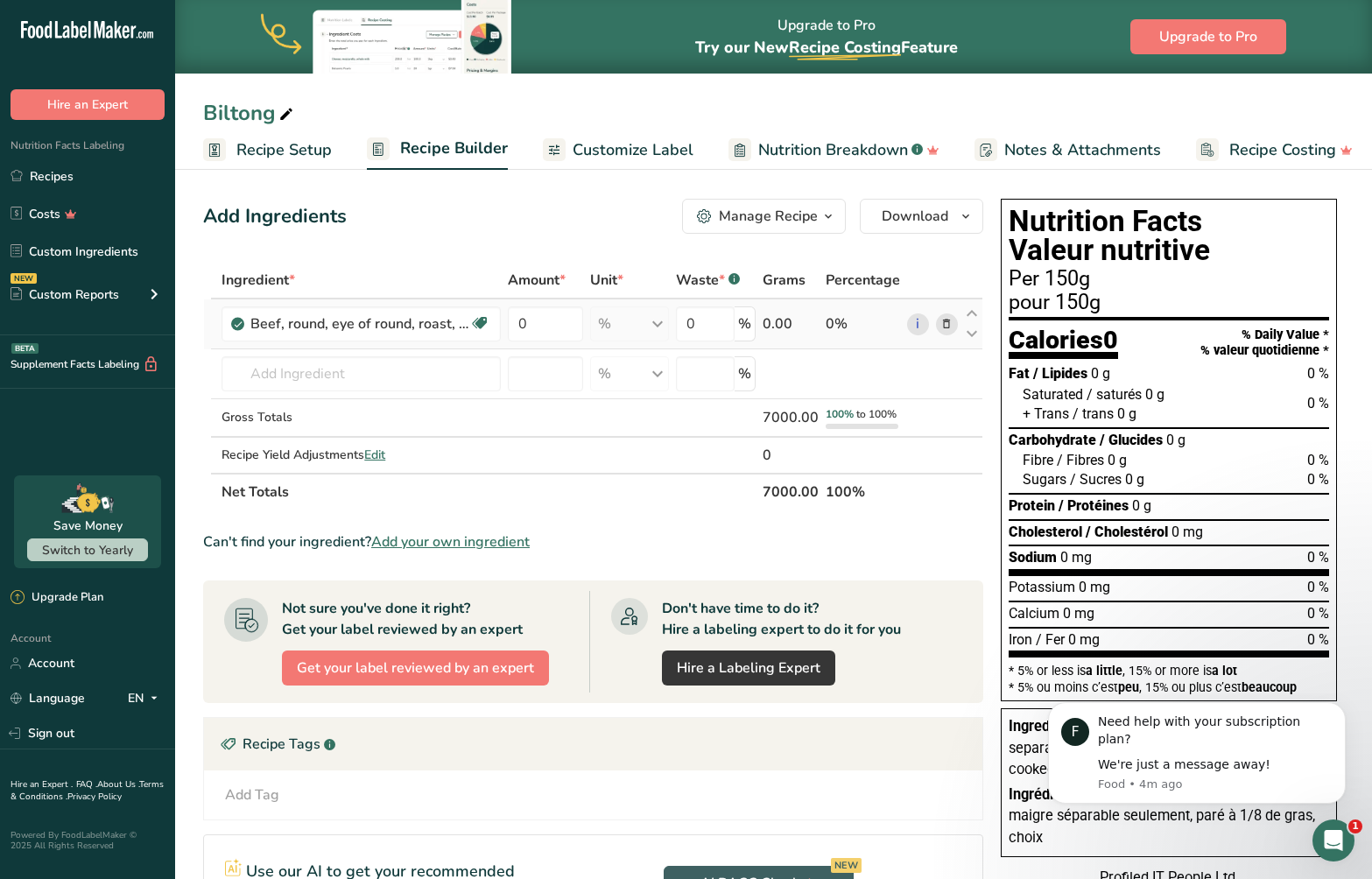
click at [818, 205] on button "Manage Recipe" at bounding box center [764, 216] width 163 height 35
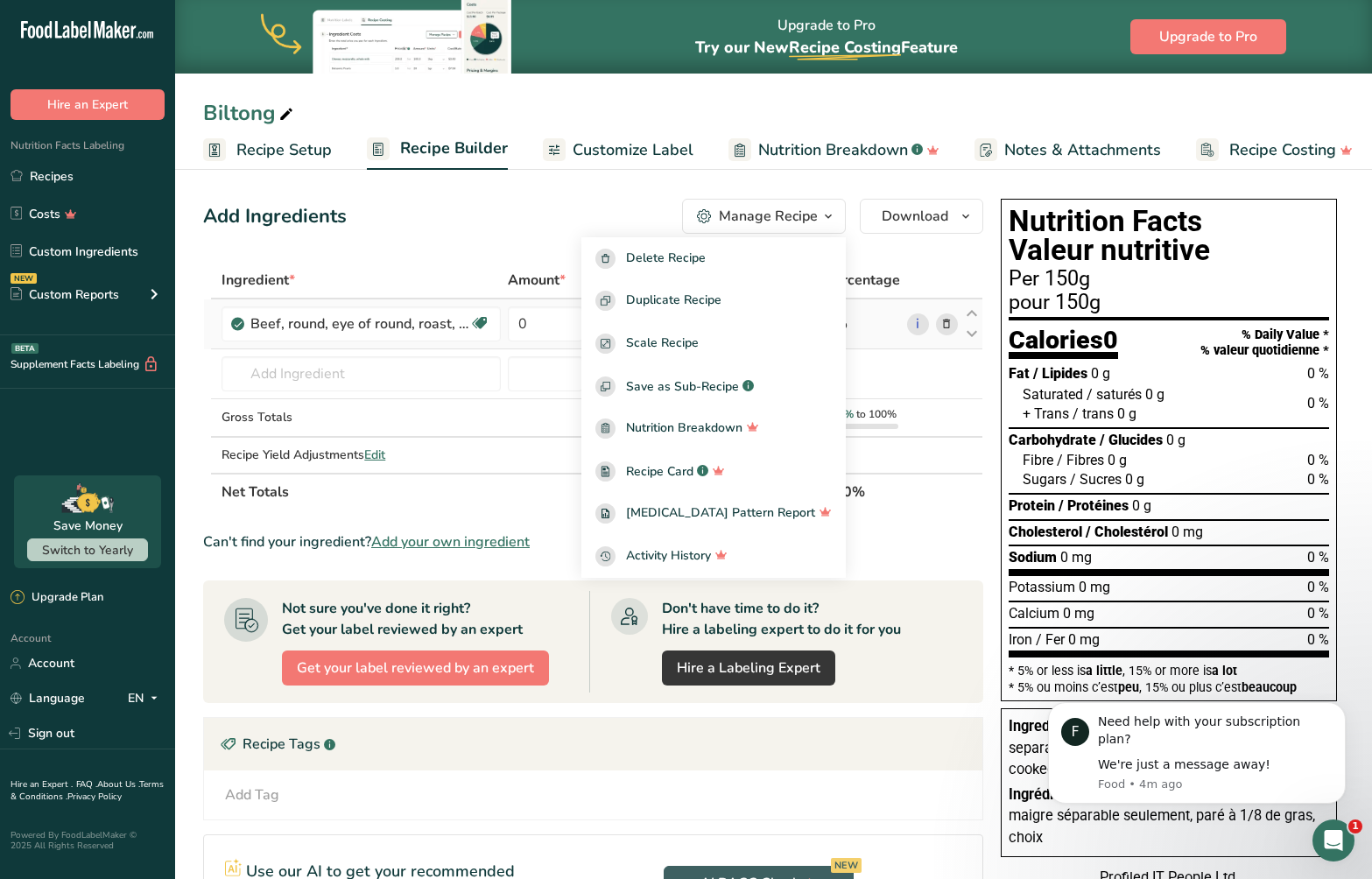
click at [560, 236] on div "Add Ingredients Manage Recipe Delete Recipe Duplicate Recipe Scale Recipe Save …" at bounding box center [598, 646] width 791 height 910
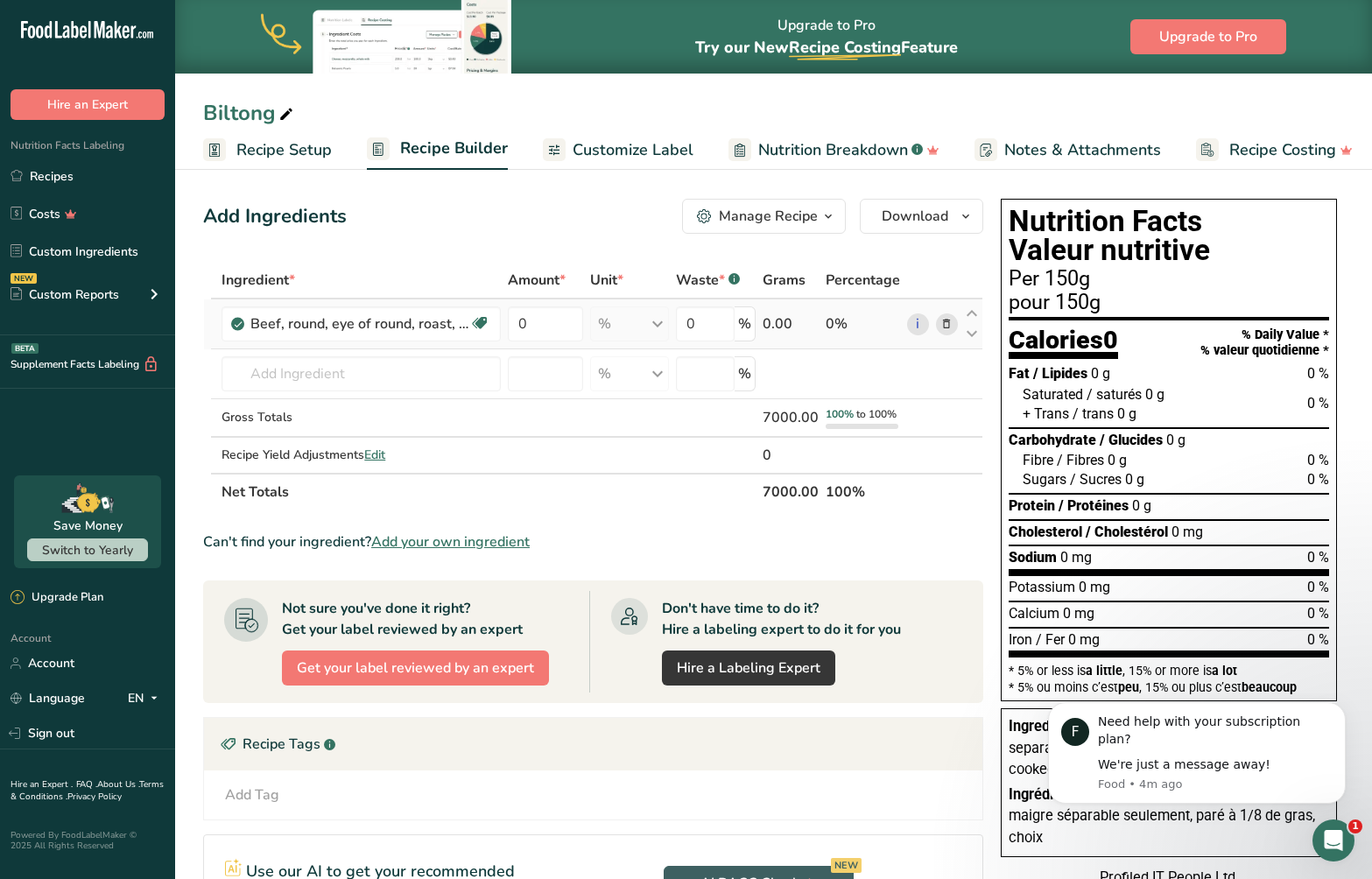
click at [660, 325] on div "% Portions 3 oz 1 lb Weight Units g kg mg See more Volume Units l Volume units …" at bounding box center [629, 324] width 79 height 35
click at [572, 240] on div "Add Ingredients Manage Recipe Delete Recipe Duplicate Recipe Scale Recipe Save …" at bounding box center [598, 646] width 791 height 910
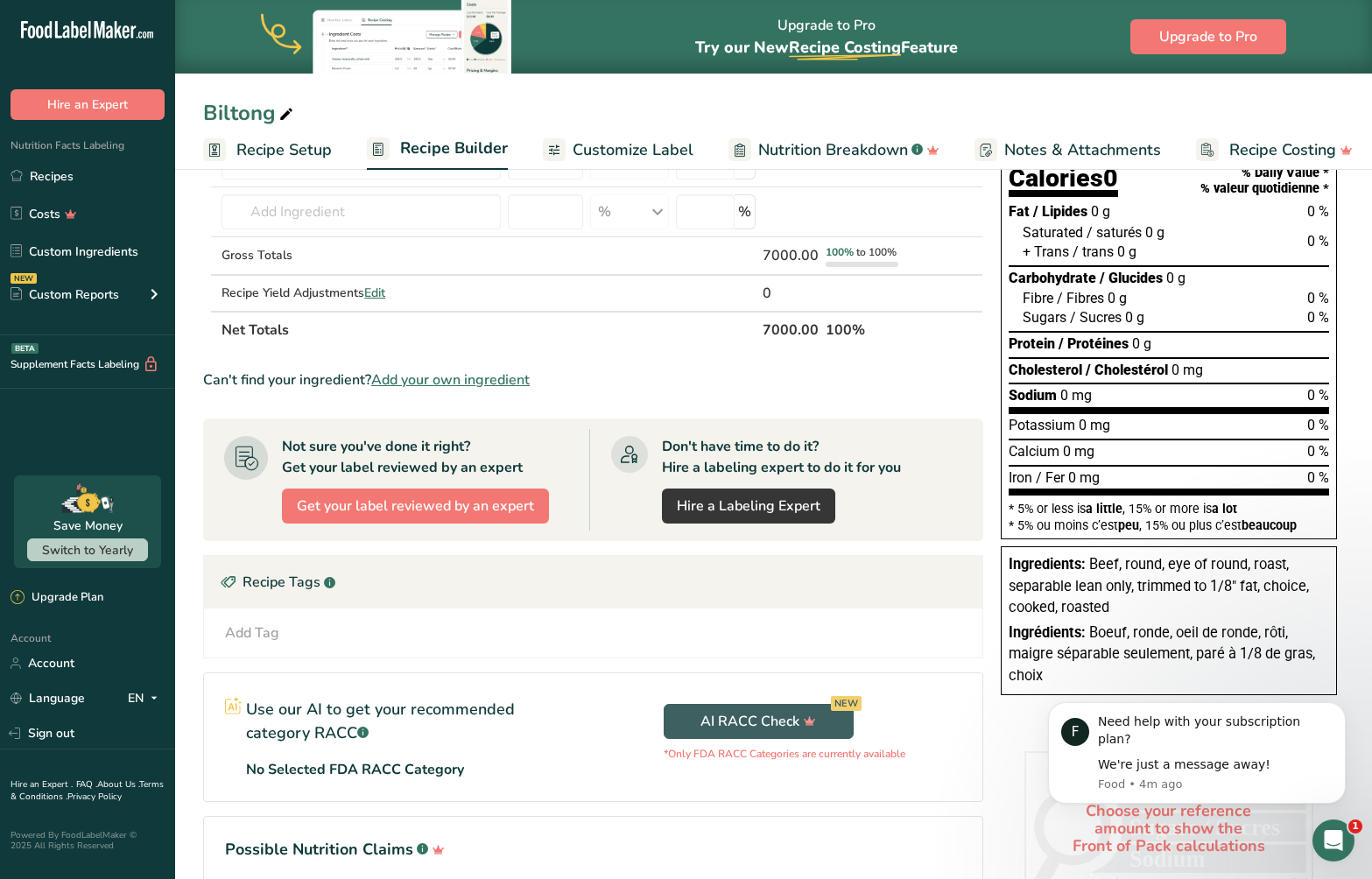
scroll to position [0, 0]
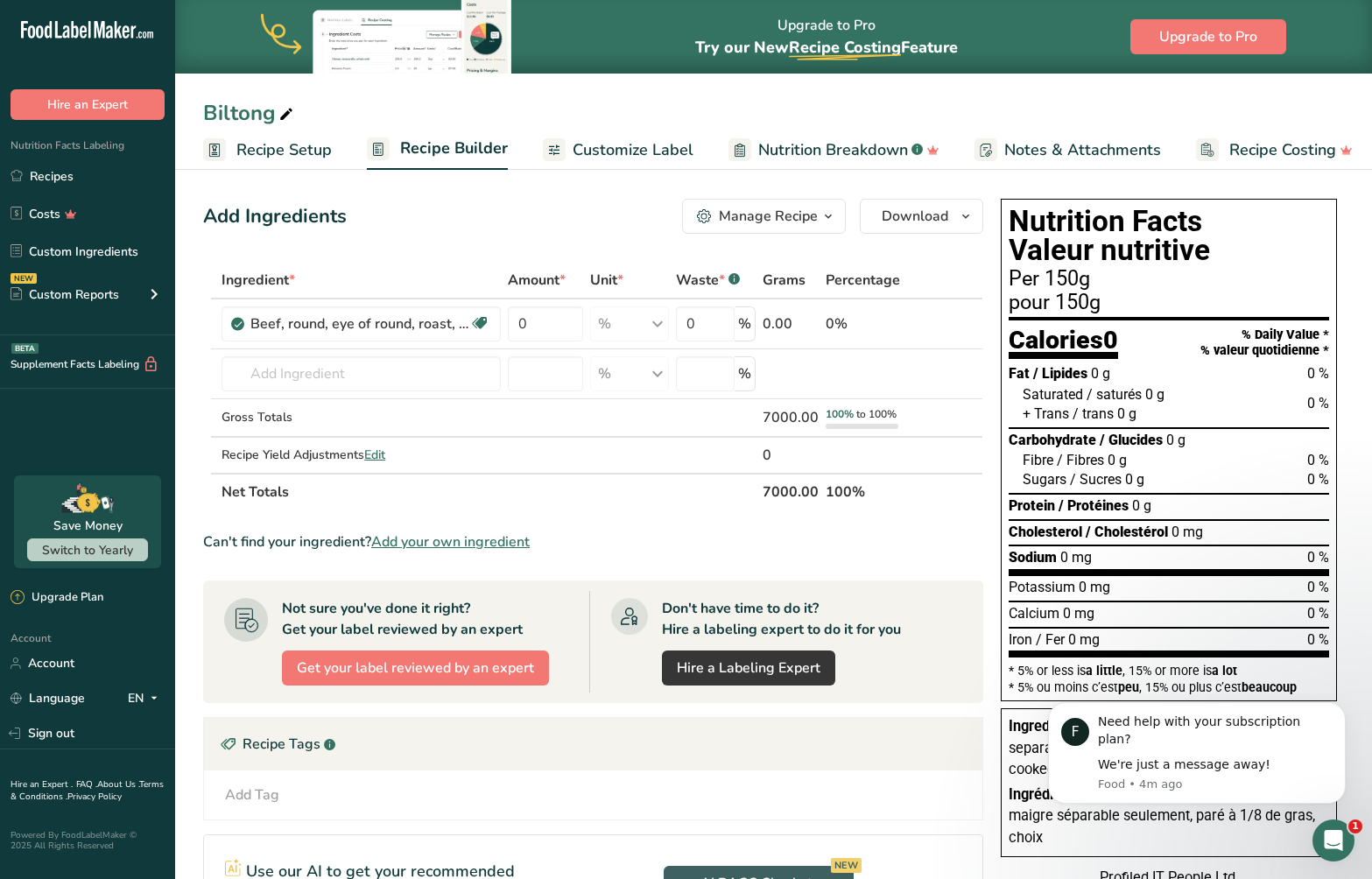
click at [822, 223] on icon "button" at bounding box center [829, 217] width 14 height 22
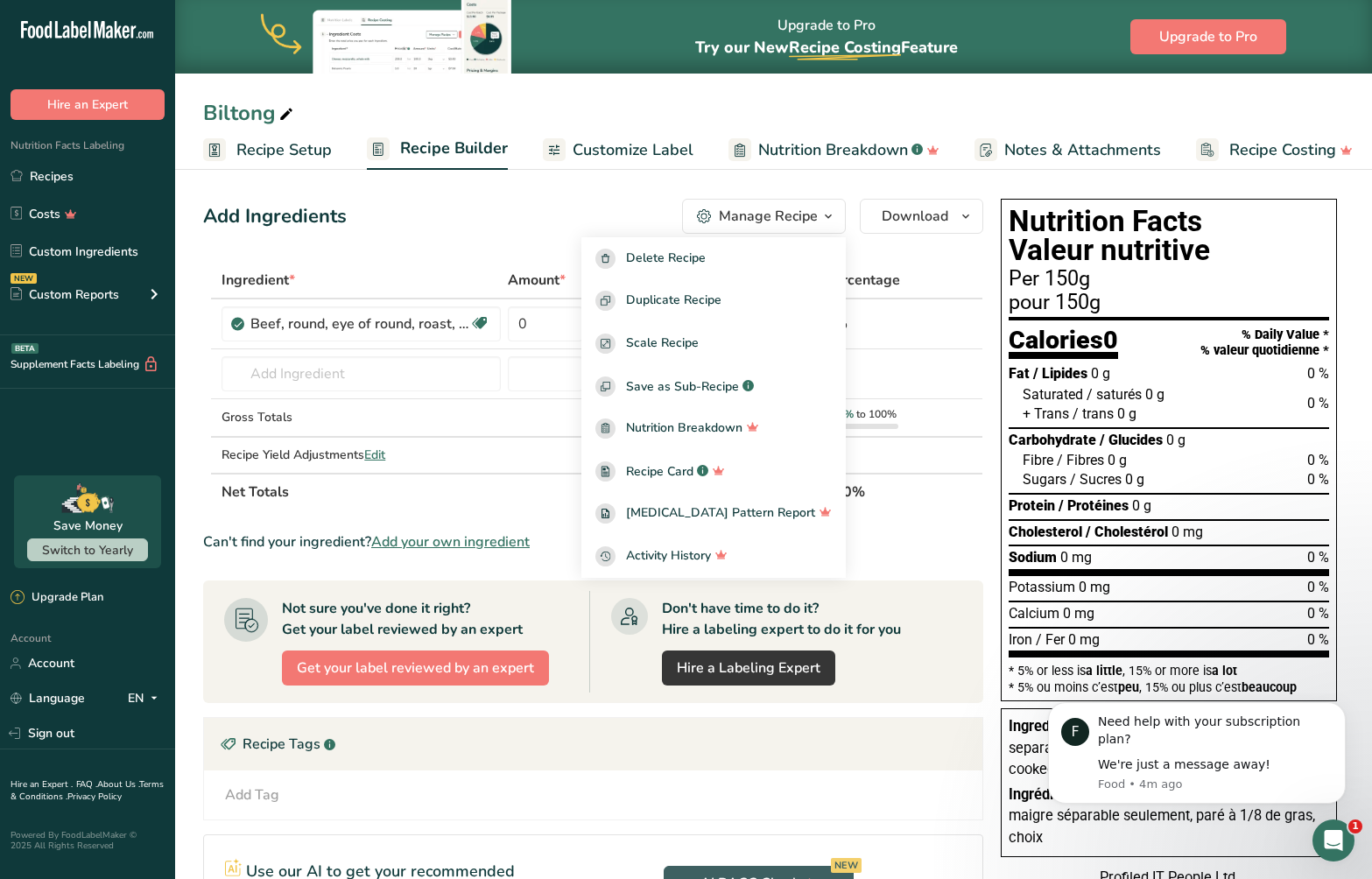
click at [536, 231] on div "Add Ingredients Manage Recipe Delete Recipe Duplicate Recipe Scale Recipe Save …" at bounding box center [593, 216] width 780 height 35
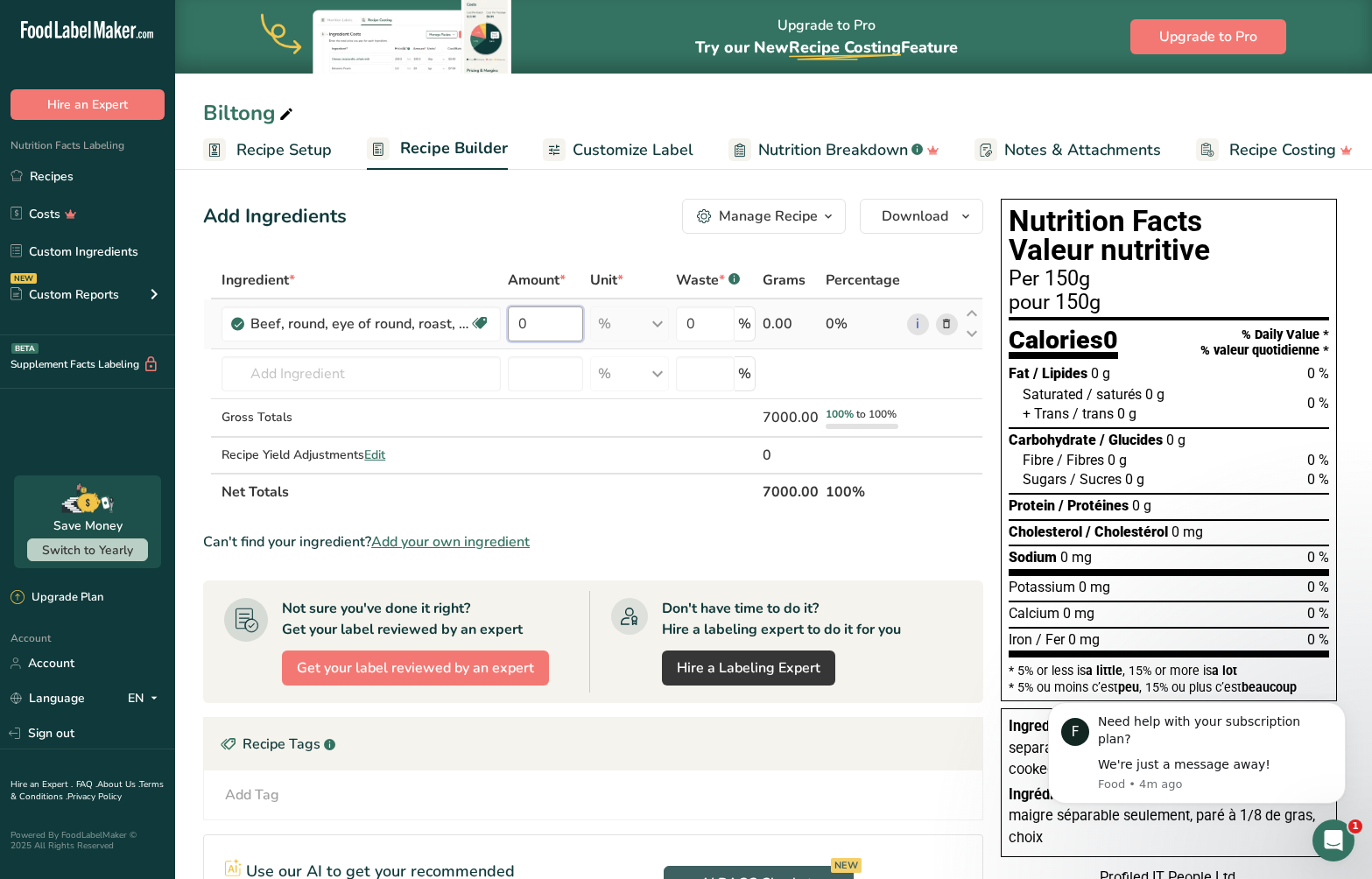
click at [550, 324] on input "0" at bounding box center [545, 324] width 75 height 35
type input "99"
click at [518, 219] on div "Add Ingredients Manage Recipe Delete Recipe Duplicate Recipe Scale Recipe Save …" at bounding box center [593, 216] width 780 height 35
click at [449, 375] on input "text" at bounding box center [360, 374] width 279 height 35
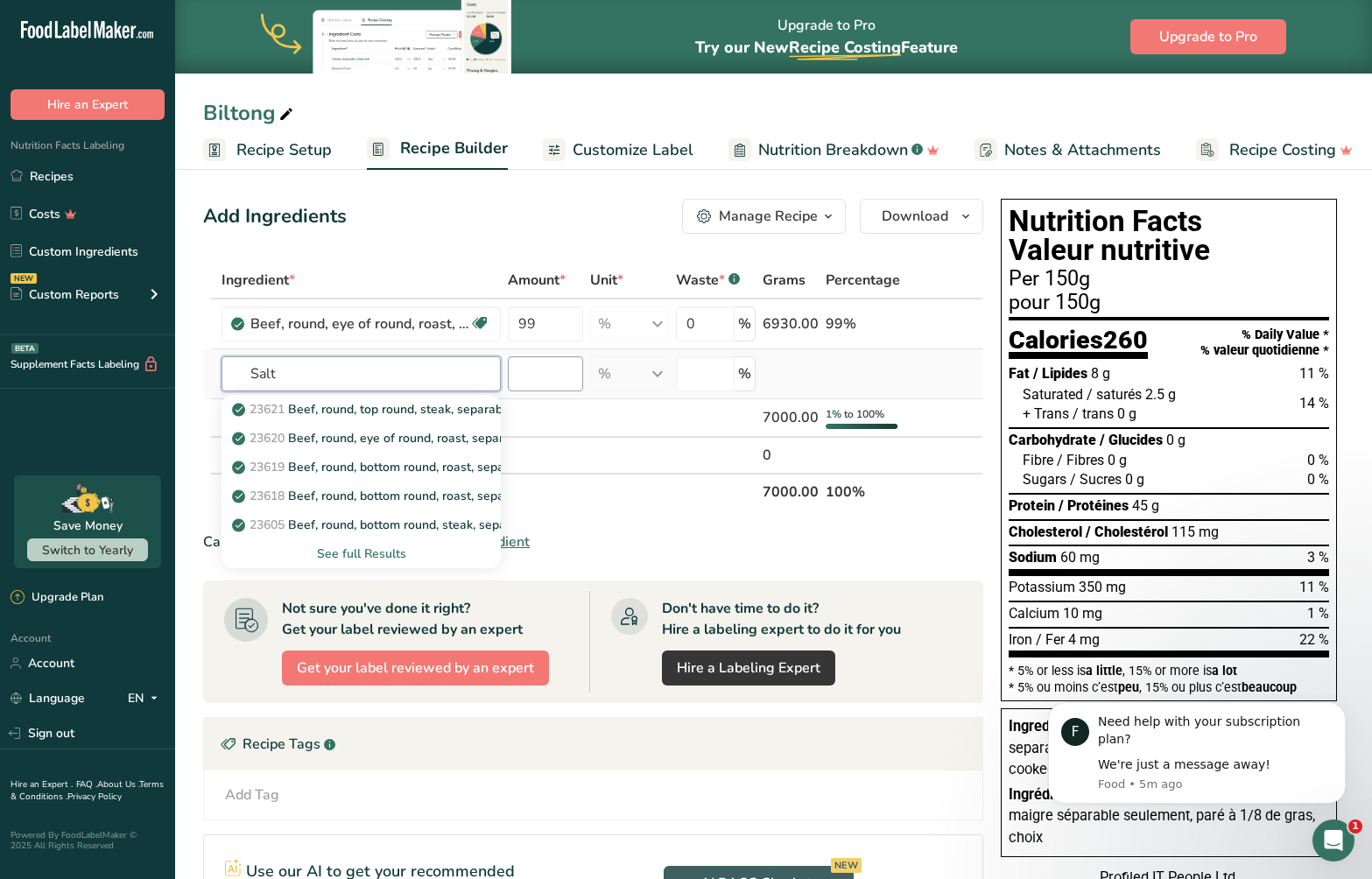
type input "Salt"
click at [536, 377] on input "number" at bounding box center [545, 374] width 75 height 35
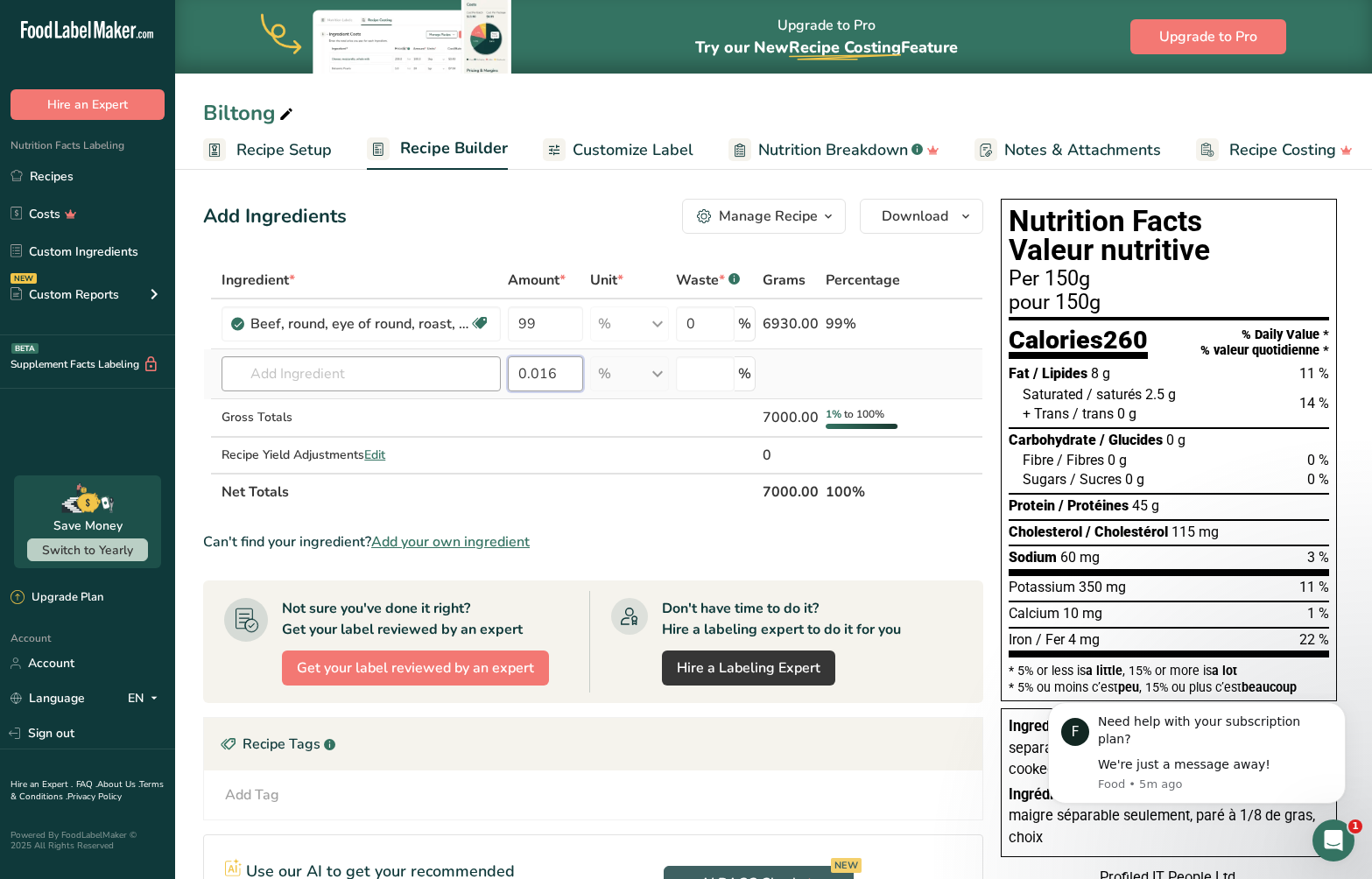
type input "0.016"
click at [434, 376] on input "text" at bounding box center [360, 374] width 279 height 35
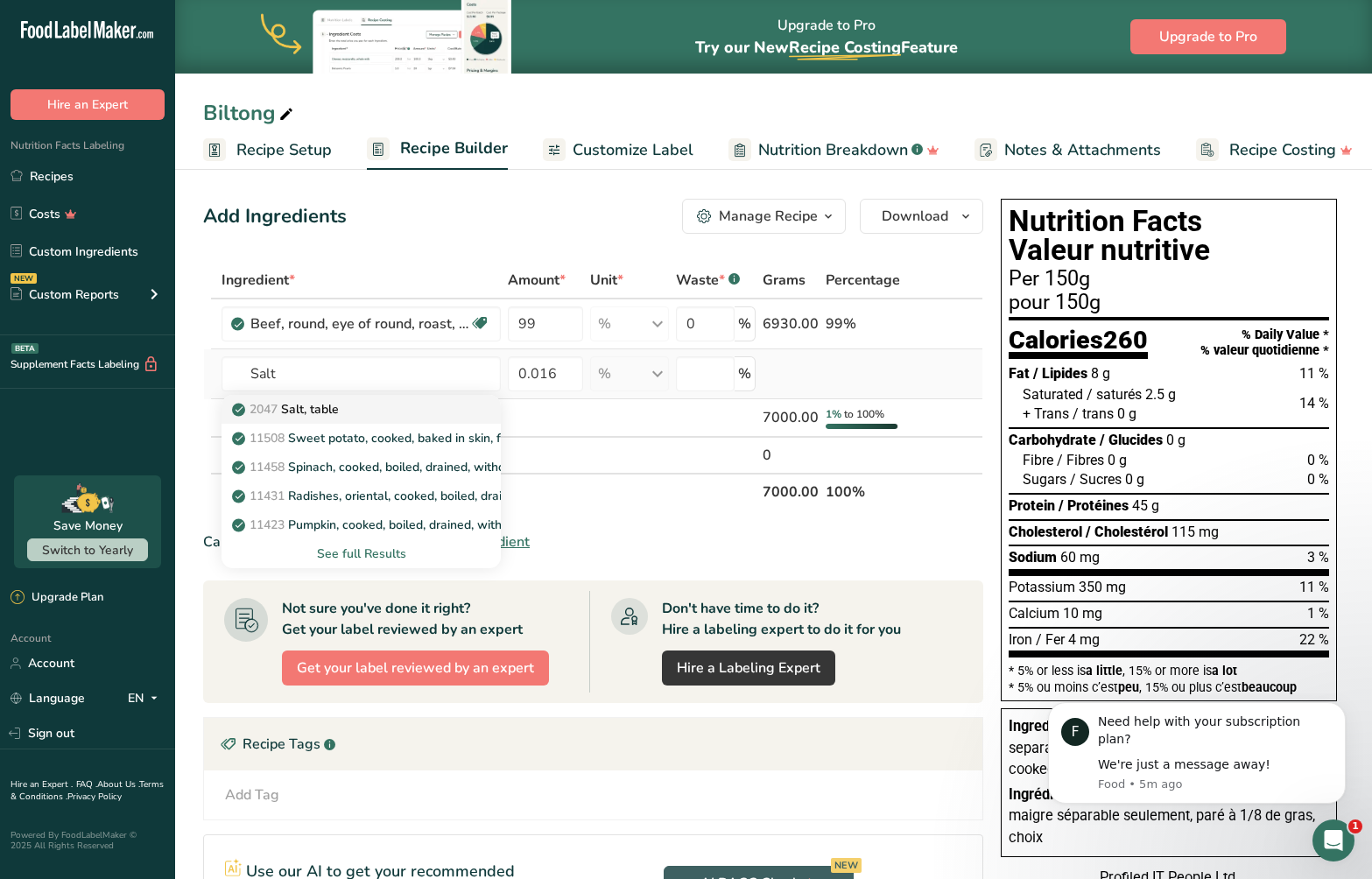
click at [413, 412] on div "2047 Salt, table" at bounding box center [347, 409] width 223 height 18
type input "Salt, table"
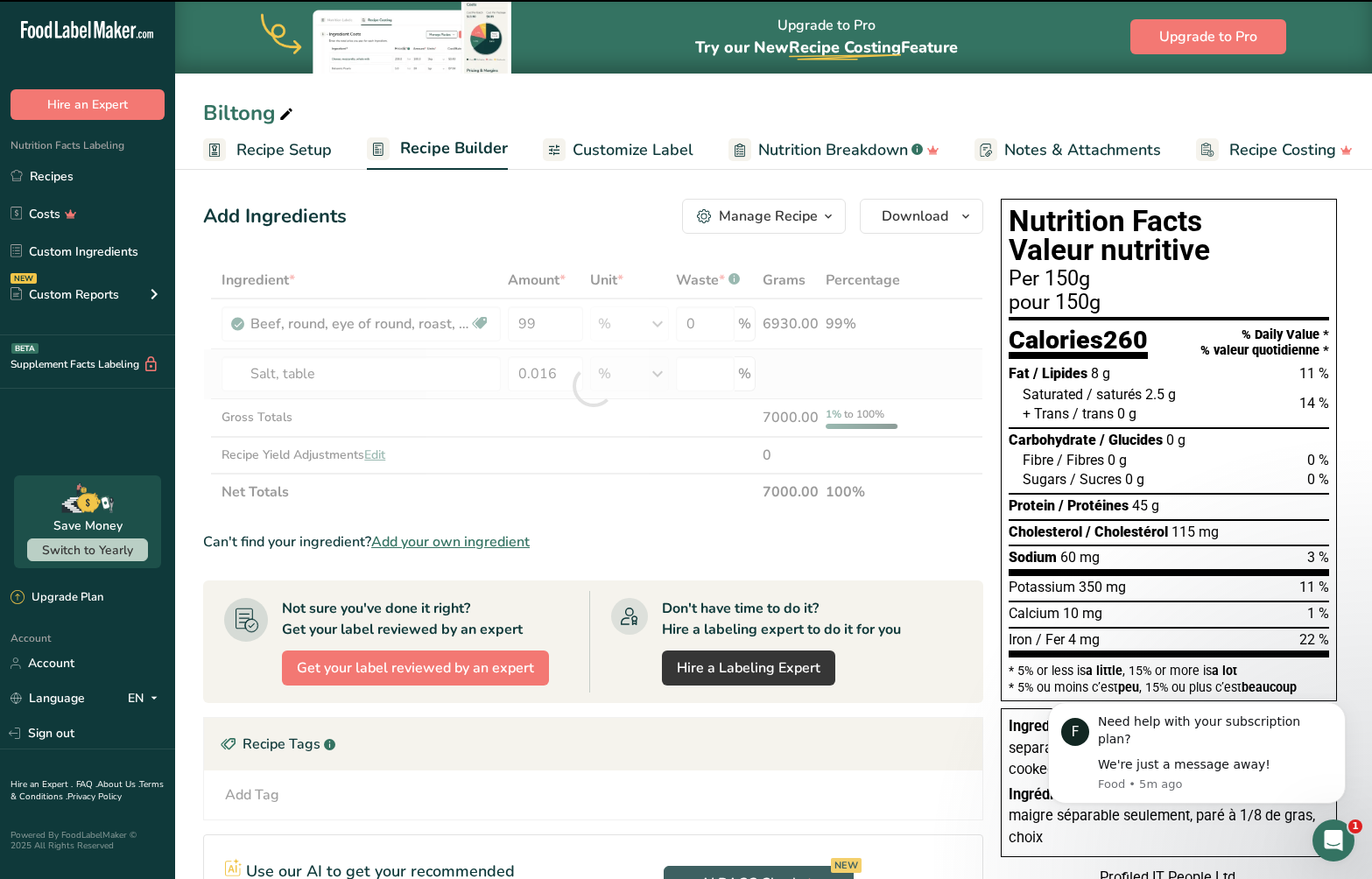
type input "0"
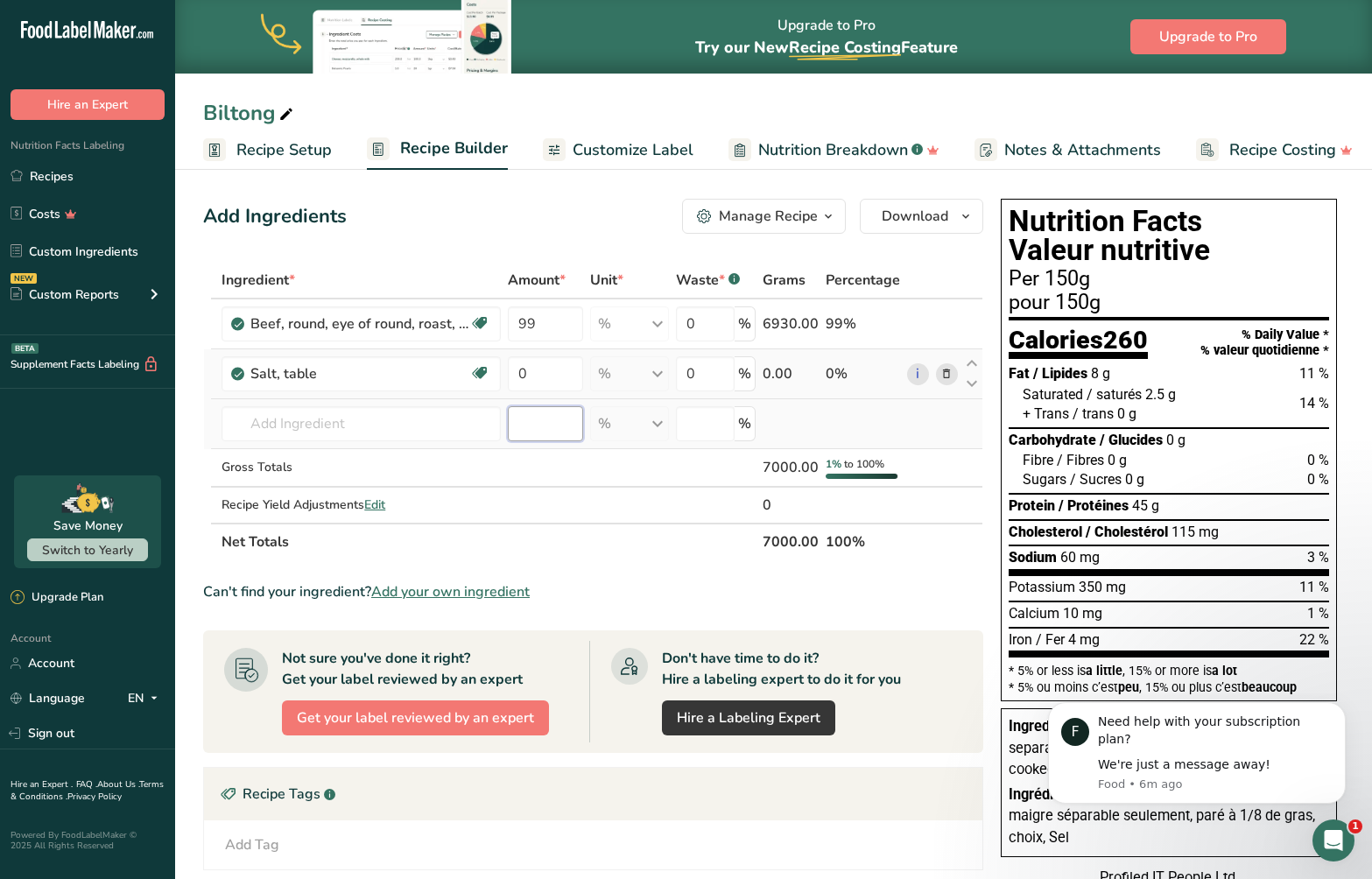
click at [541, 429] on input "number" at bounding box center [545, 423] width 75 height 35
type input "0.002"
click at [374, 429] on input "text" at bounding box center [360, 423] width 279 height 35
click at [407, 493] on div "2030 Spices, pepper, black" at bounding box center [347, 488] width 223 height 18
type input "Spices, pepper, black"
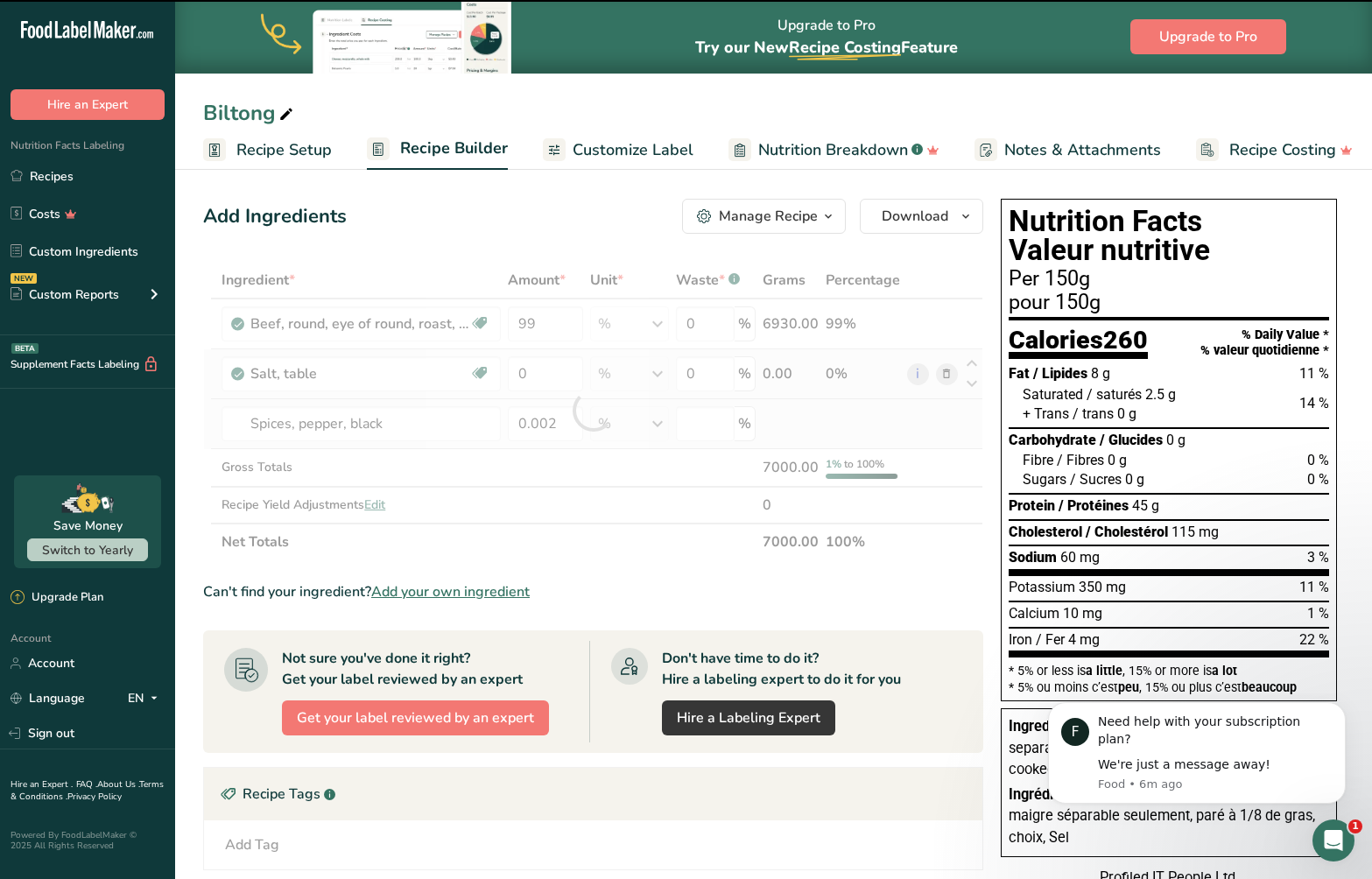
type input "0"
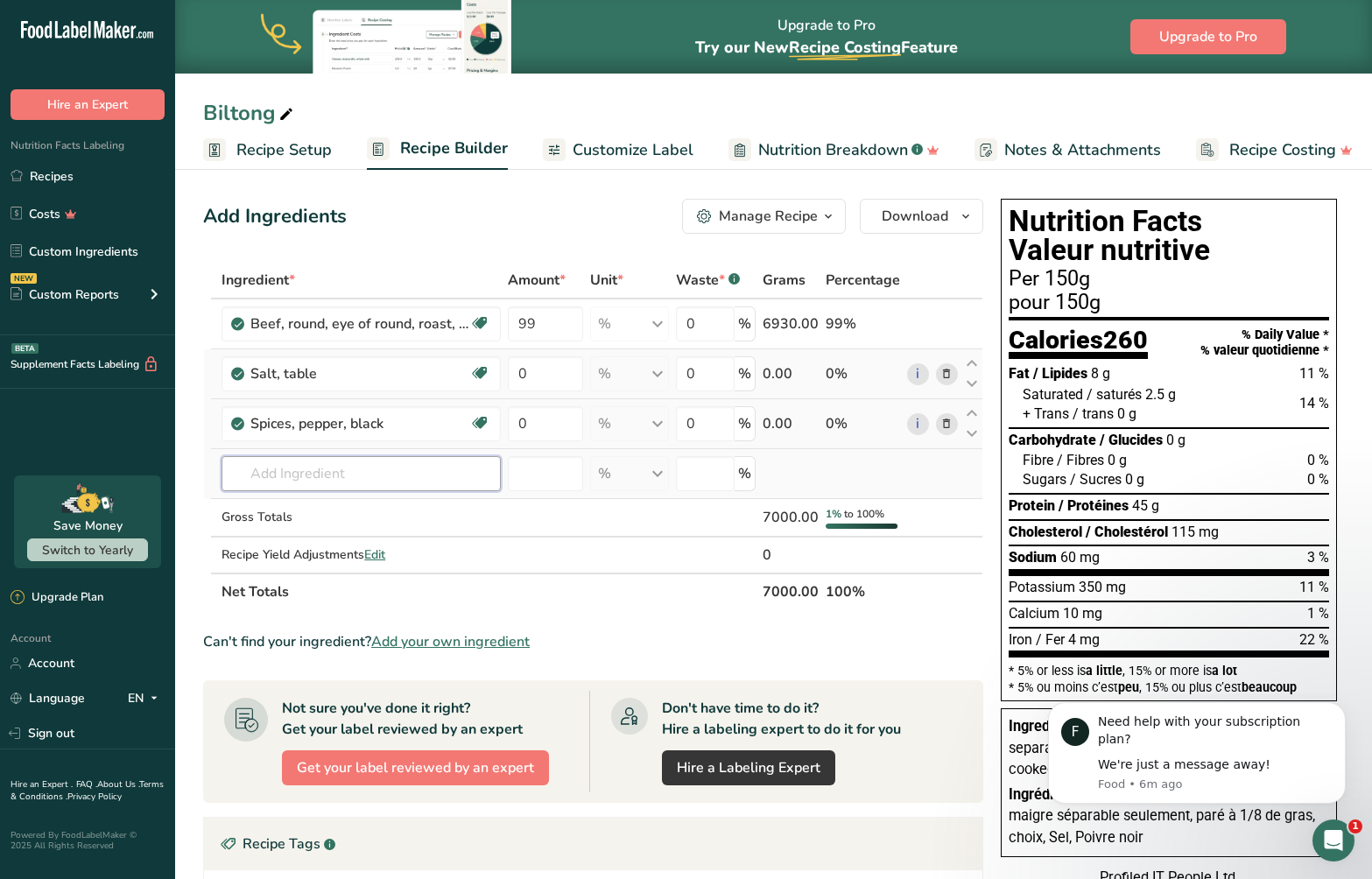
click at [330, 486] on input "text" at bounding box center [360, 473] width 279 height 35
click at [330, 507] on p "Raw Organic Honey" at bounding box center [299, 509] width 127 height 18
type input "Raw Organic Honey"
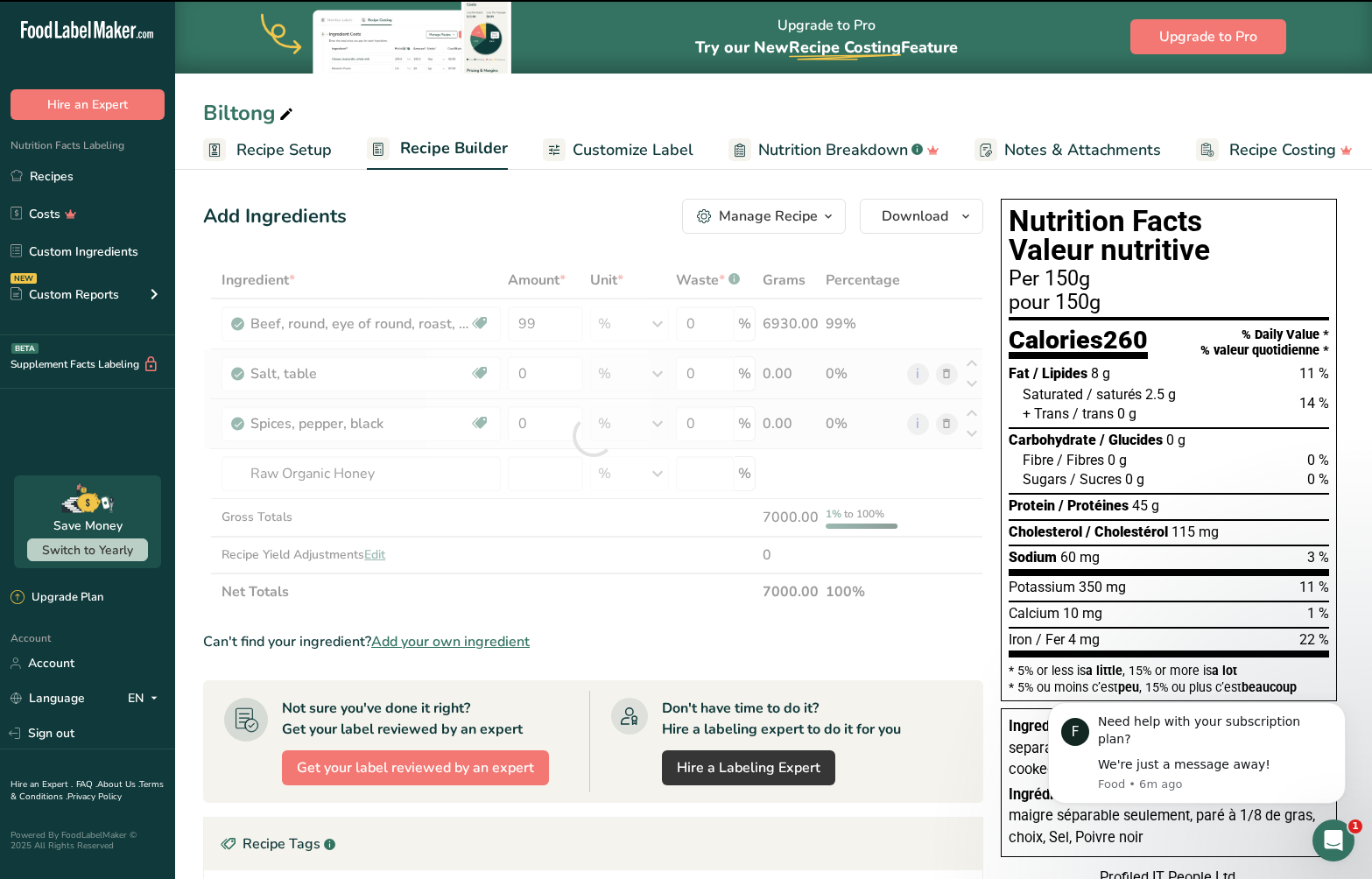
type input "0"
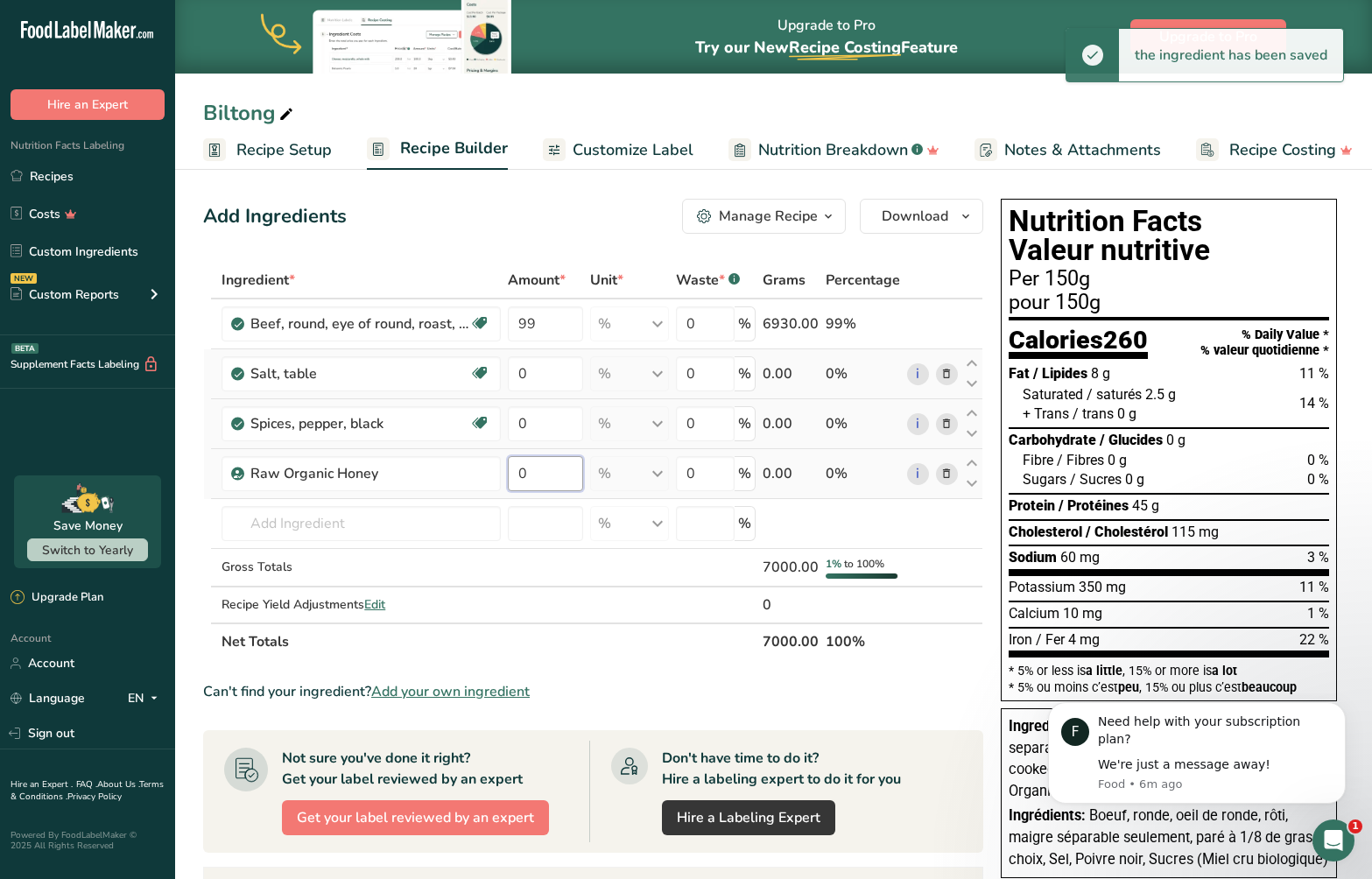
click at [542, 472] on input "0" at bounding box center [545, 473] width 75 height 35
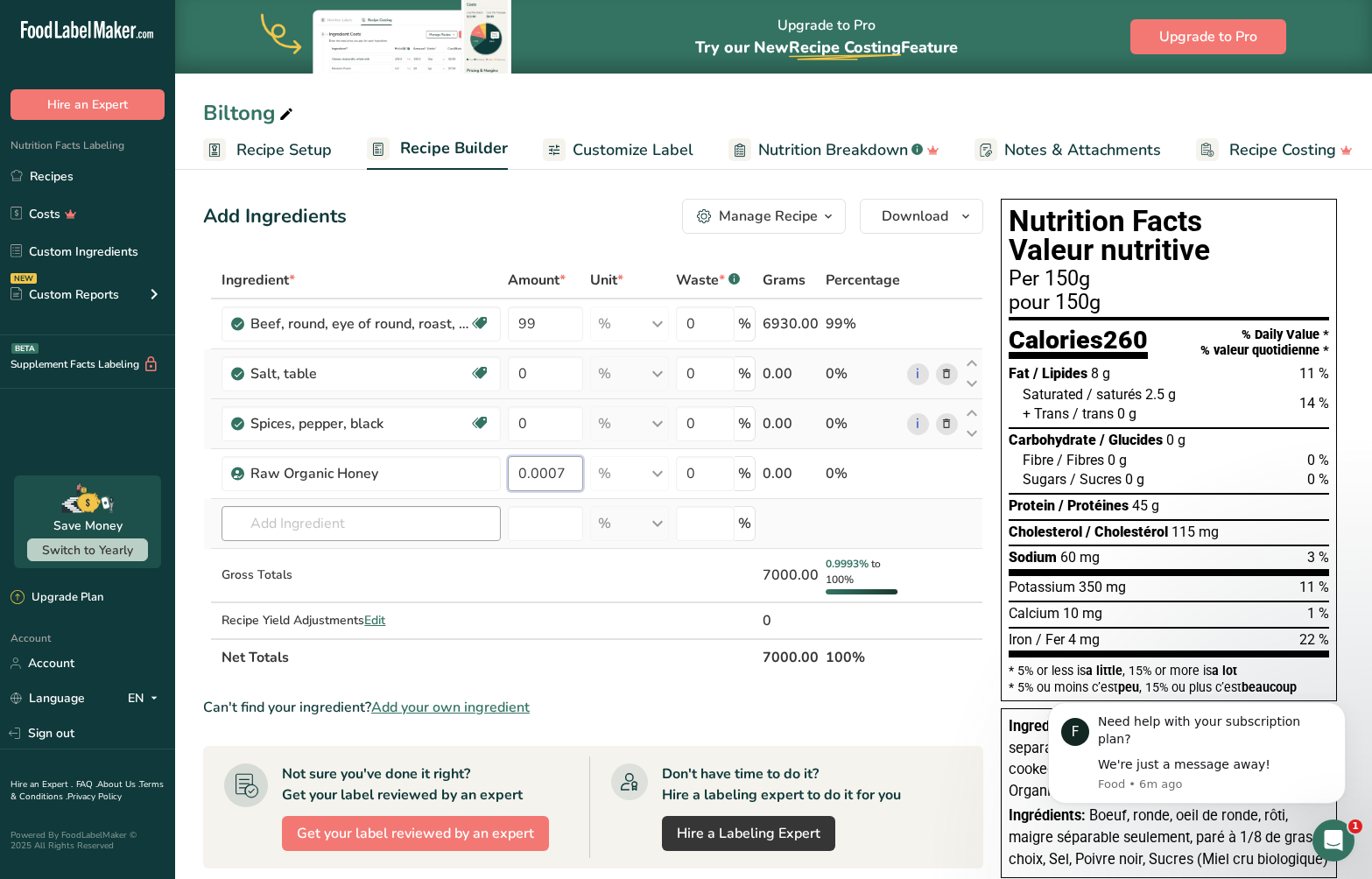
type input "0.0007"
click at [384, 523] on div "Ingredient * Amount * Unit * Waste * .a-a{fill:#347362;}.b-a{fill:#fff;} Grams …" at bounding box center [593, 468] width 780 height 414
click at [335, 523] on input "text" at bounding box center [360, 523] width 279 height 35
click at [321, 557] on p "2013 Spices, coriander seed" at bounding box center [321, 559] width 172 height 18
type input "Spices, coriander seed"
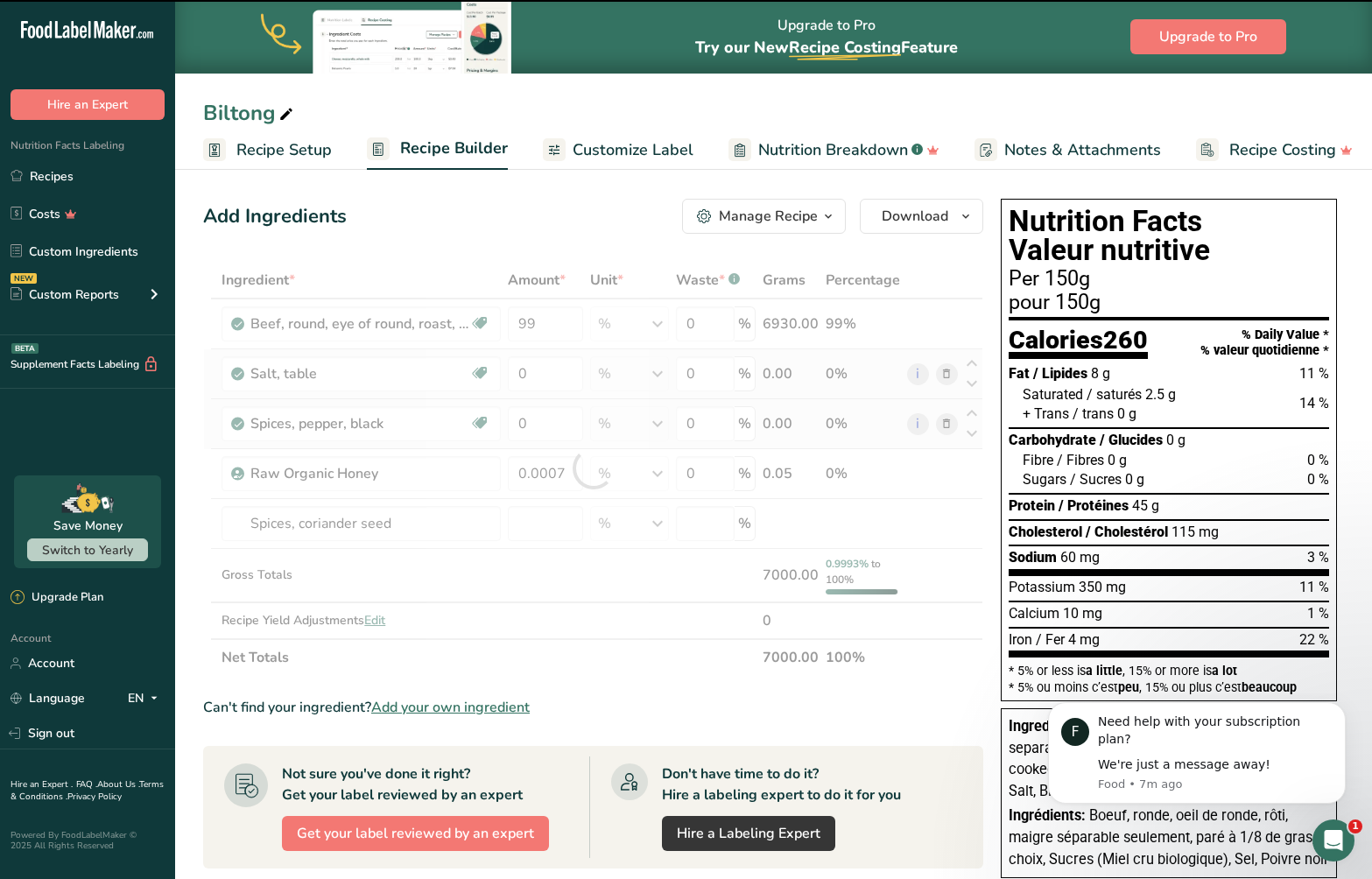
type input "0"
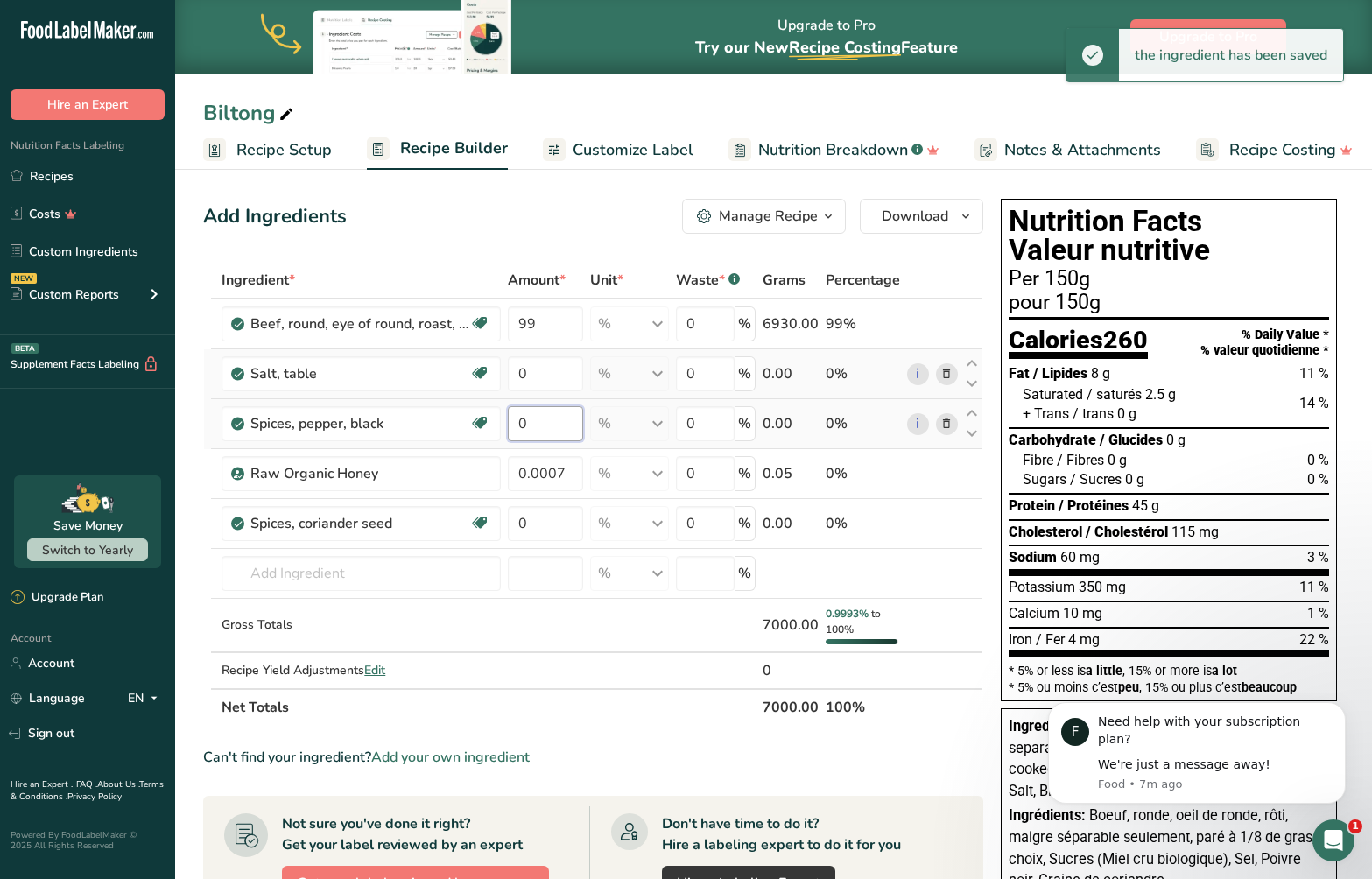
click at [547, 426] on input "0" at bounding box center [545, 423] width 75 height 35
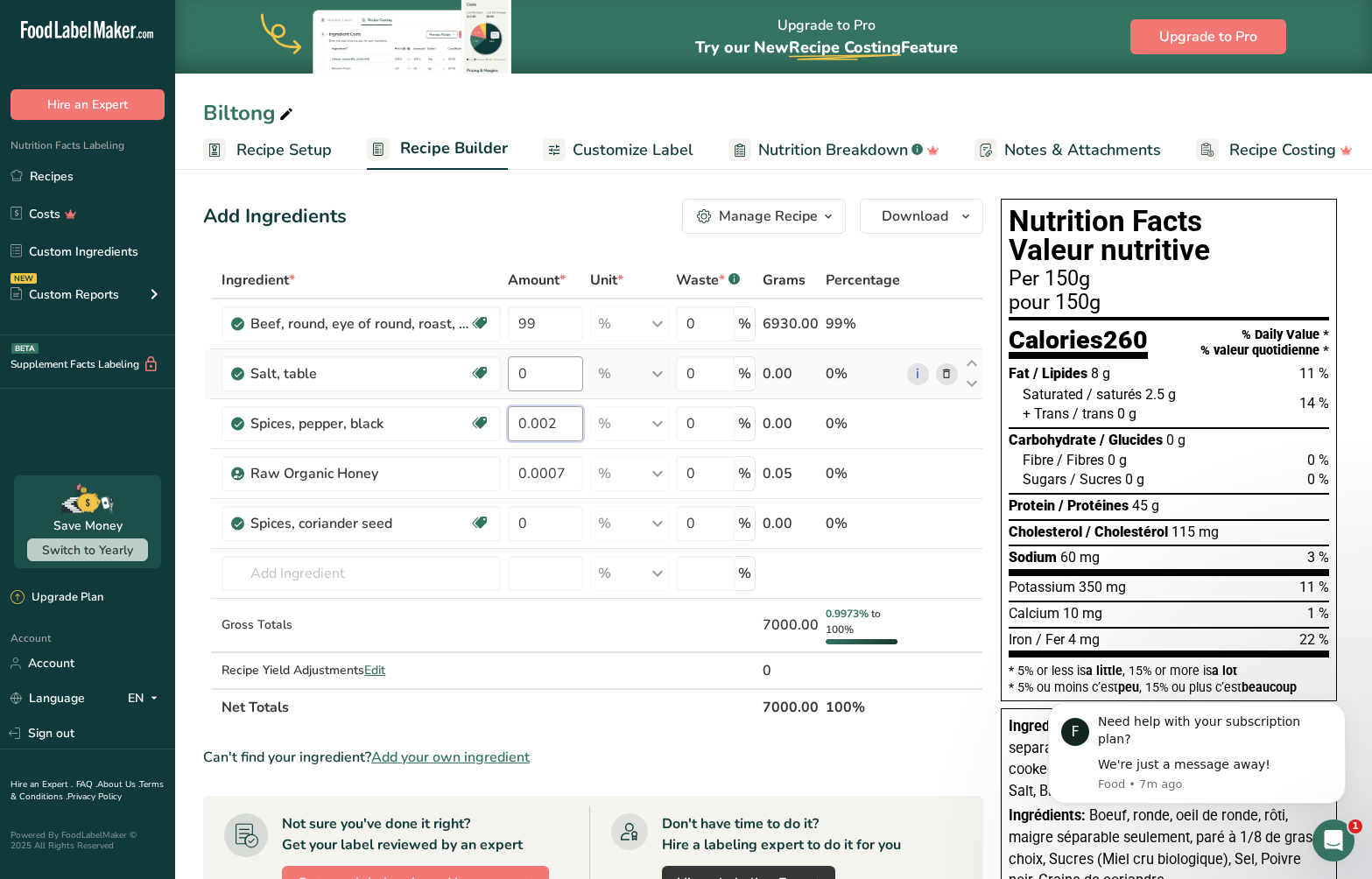
type input "0.002"
click at [545, 377] on div "Ingredient * Amount * Unit * Waste * .a-a{fill:#347362;}.b-a{fill:#fff;} Grams …" at bounding box center [593, 494] width 780 height 464
click at [551, 378] on input "0" at bounding box center [545, 374] width 75 height 35
type input "0.018"
click at [512, 625] on div "Ingredient * Amount * Unit * Waste * .a-a{fill:#347362;}.b-a{fill:#fff;} Grams …" at bounding box center [593, 494] width 780 height 464
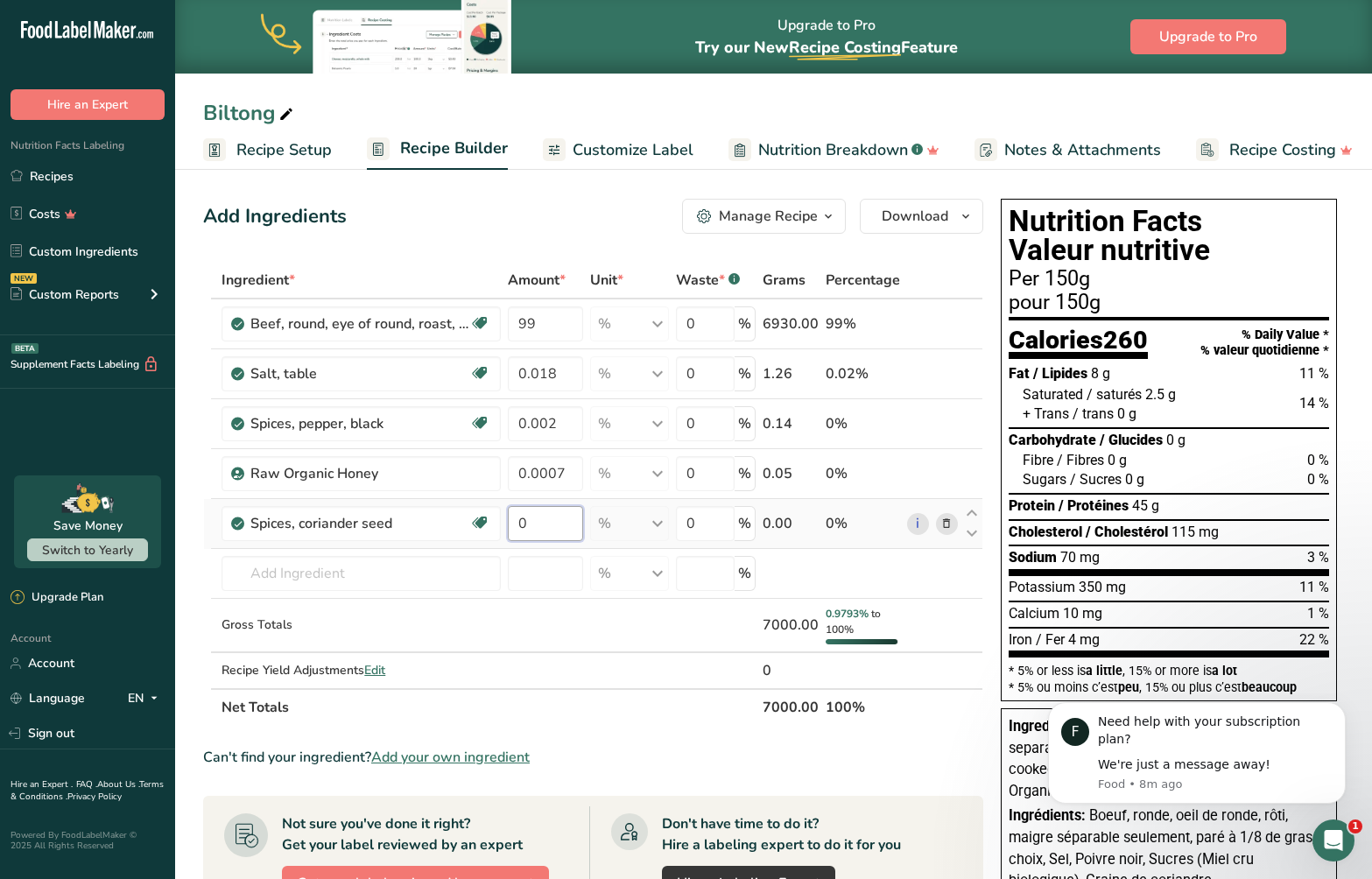
click at [552, 523] on input "0" at bounding box center [545, 523] width 75 height 35
type input "0.004"
click at [428, 582] on div "Ingredient * Amount * Unit * Waste * .a-a{fill:#347362;}.b-a{fill:#fff;} Grams …" at bounding box center [593, 494] width 780 height 464
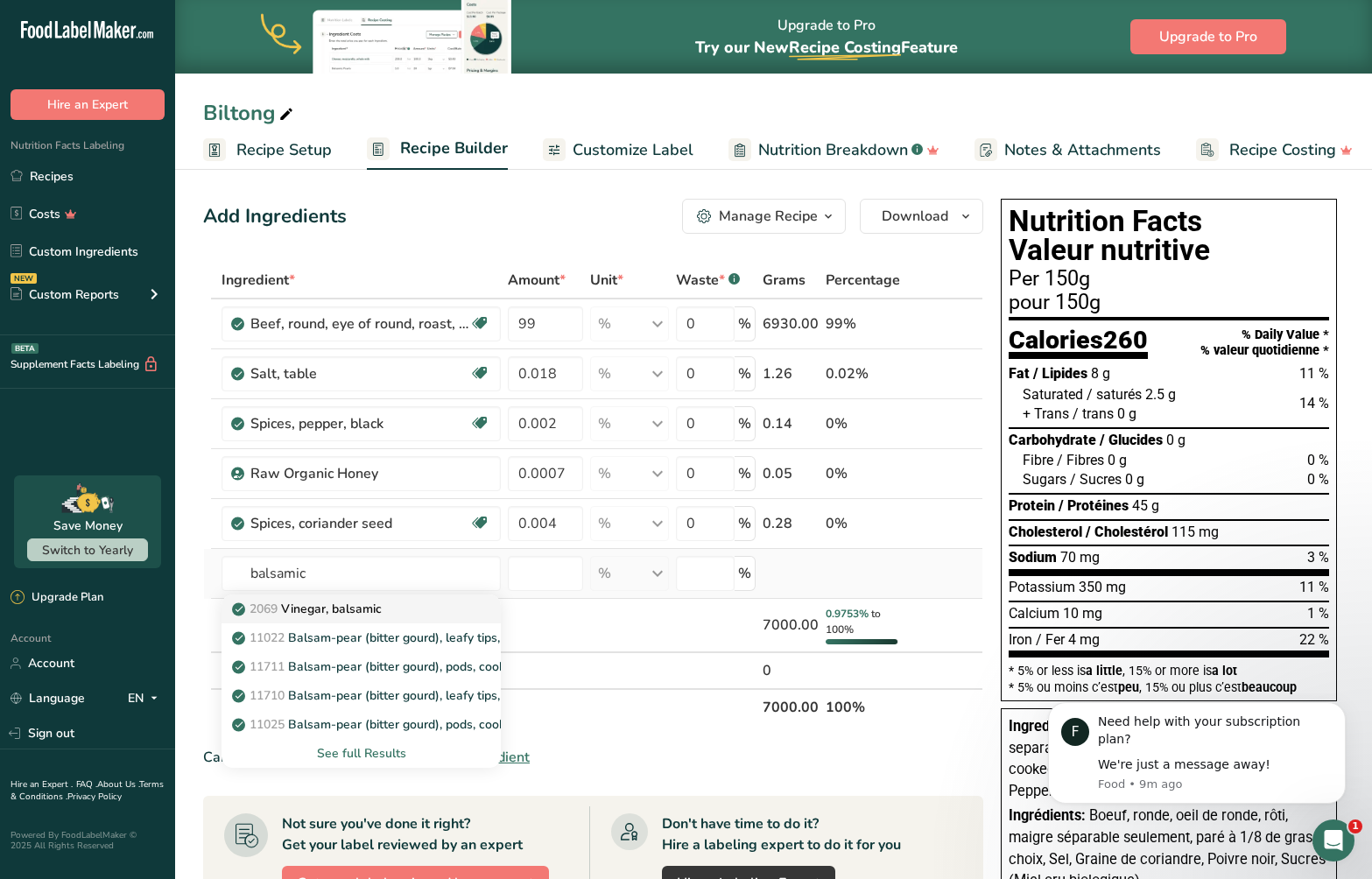
click at [386, 597] on link "2069 Vinegar, balsamic" at bounding box center [360, 609] width 279 height 29
type input "Vinegar, balsamic"
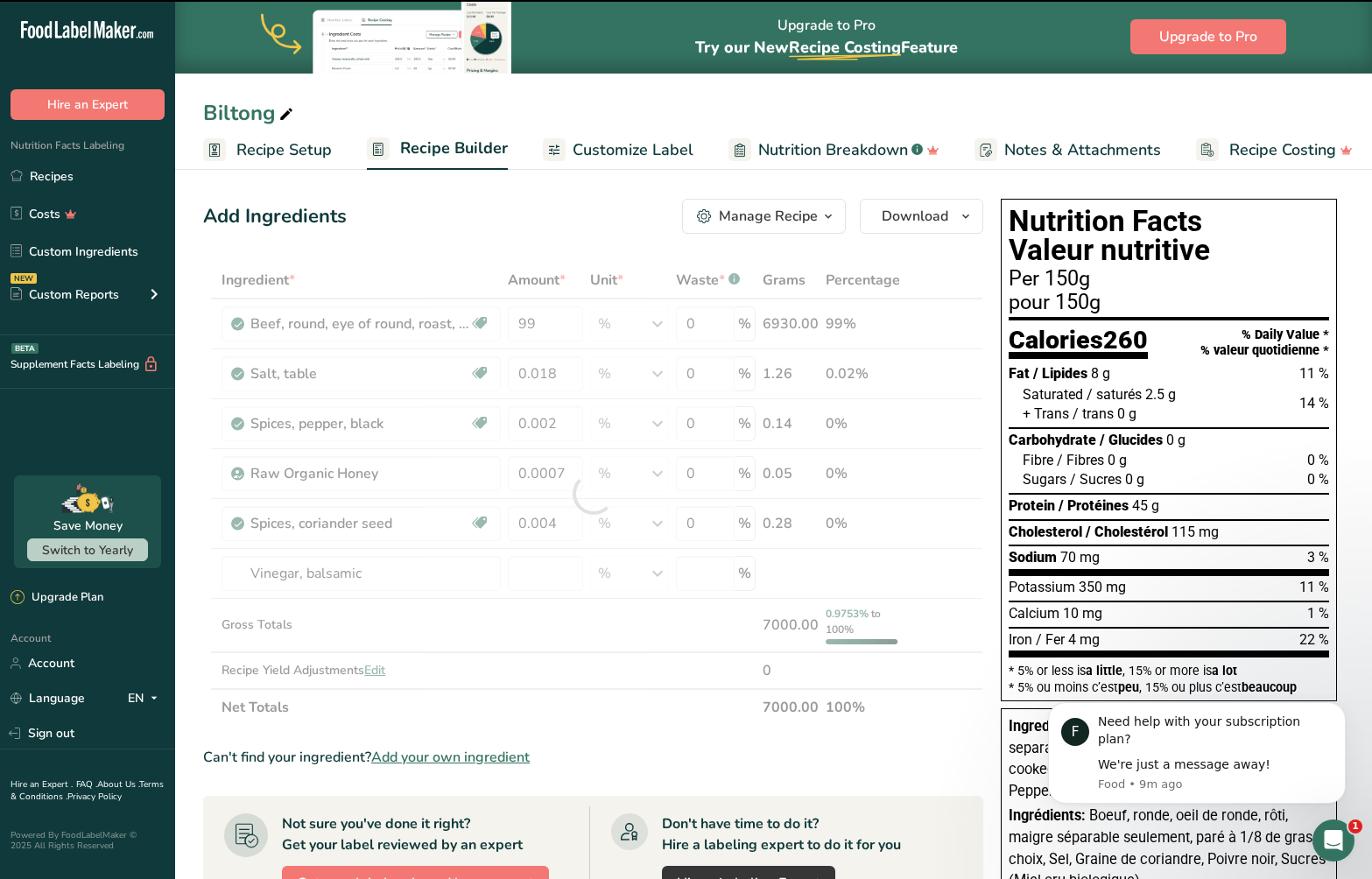
type input "0"
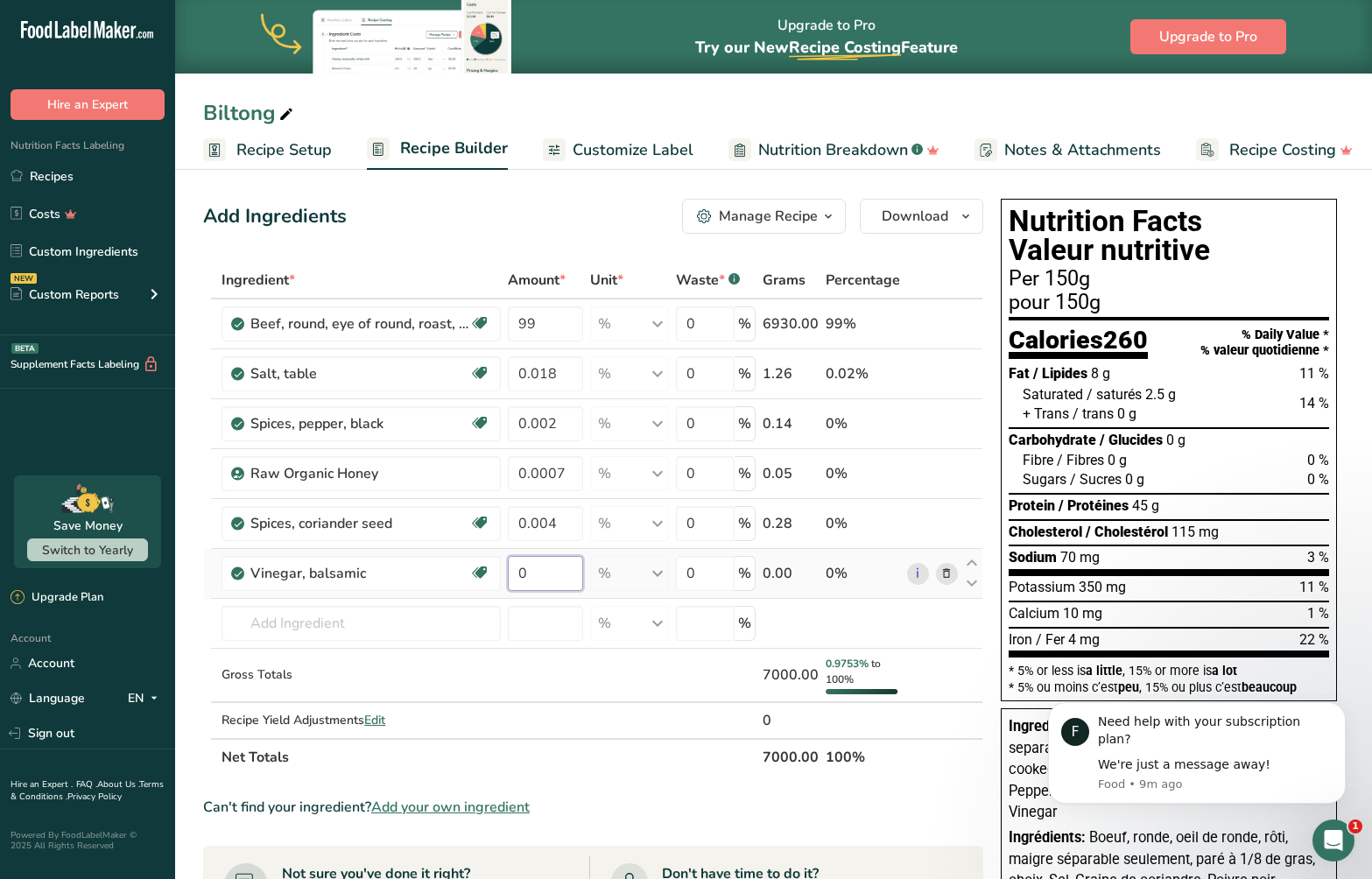
click at [559, 586] on input "0" at bounding box center [545, 573] width 75 height 35
type input "0.012"
click at [373, 622] on div "Ingredient * Amount * Unit * Waste * .a-a{fill:#347362;}.b-a{fill:#fff;} Grams …" at bounding box center [593, 518] width 780 height 514
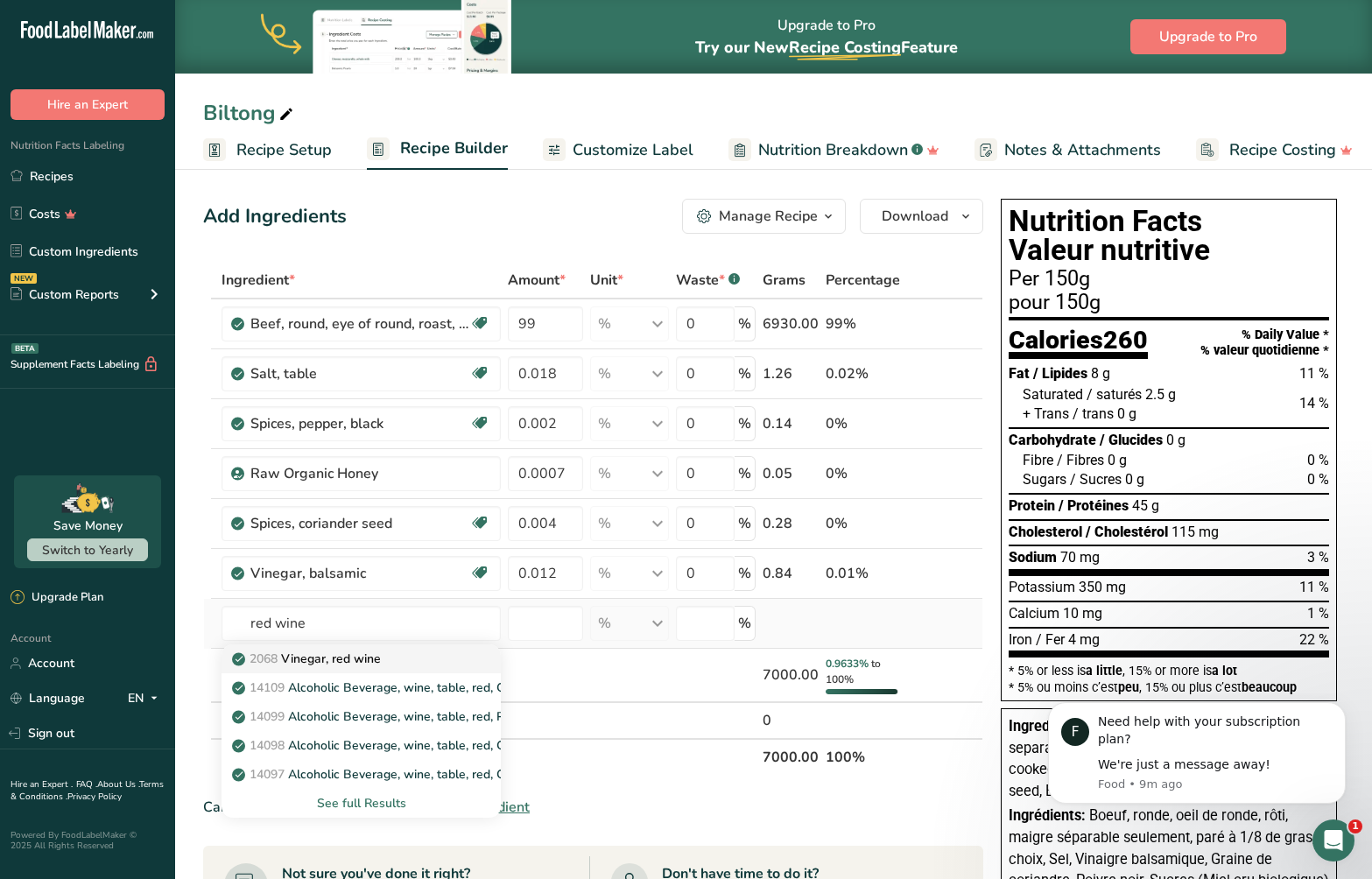
click at [344, 661] on p "2068 Vinegar, red wine" at bounding box center [308, 659] width 145 height 18
type input "Vinegar, red wine"
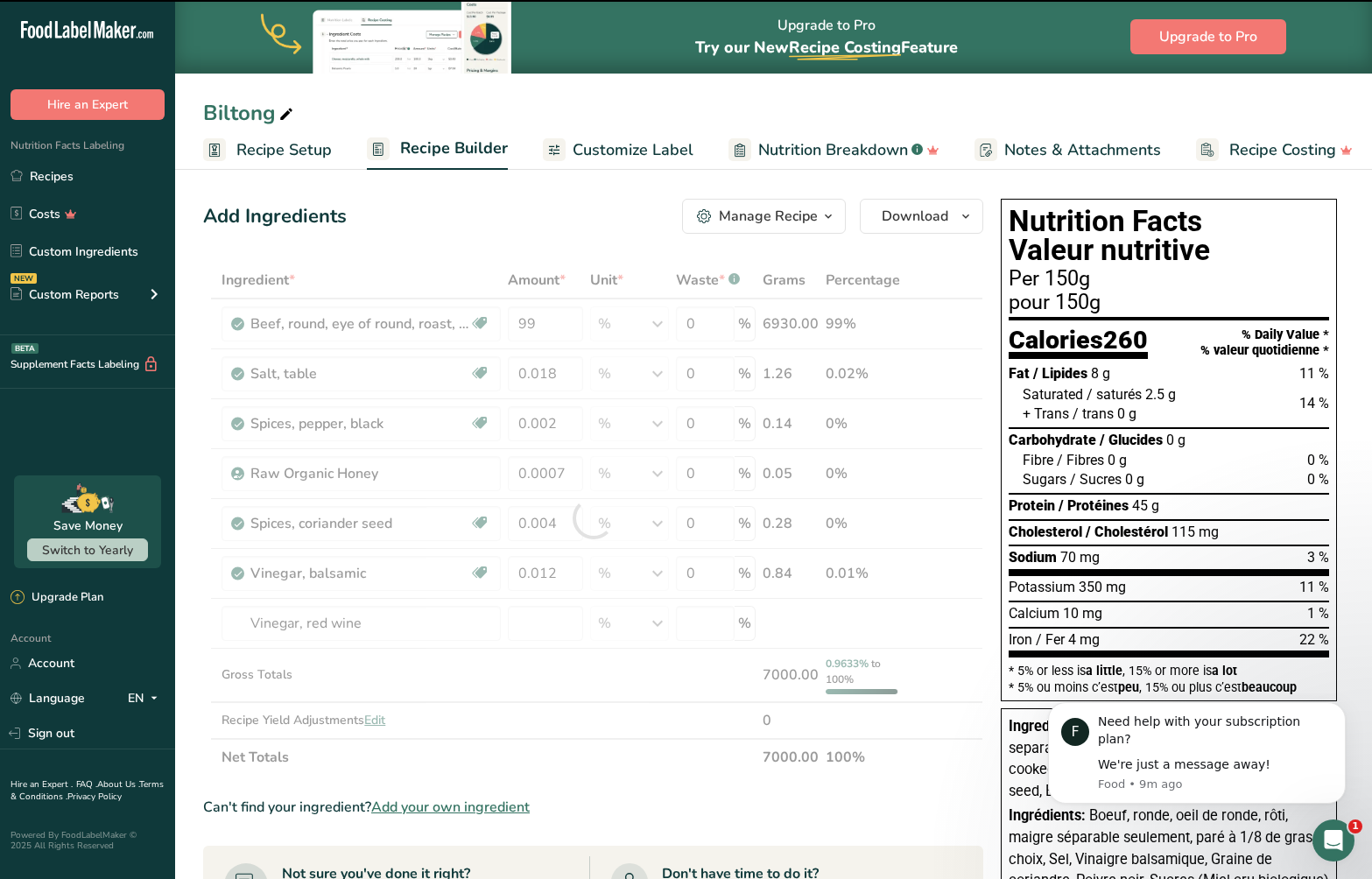
type input "0"
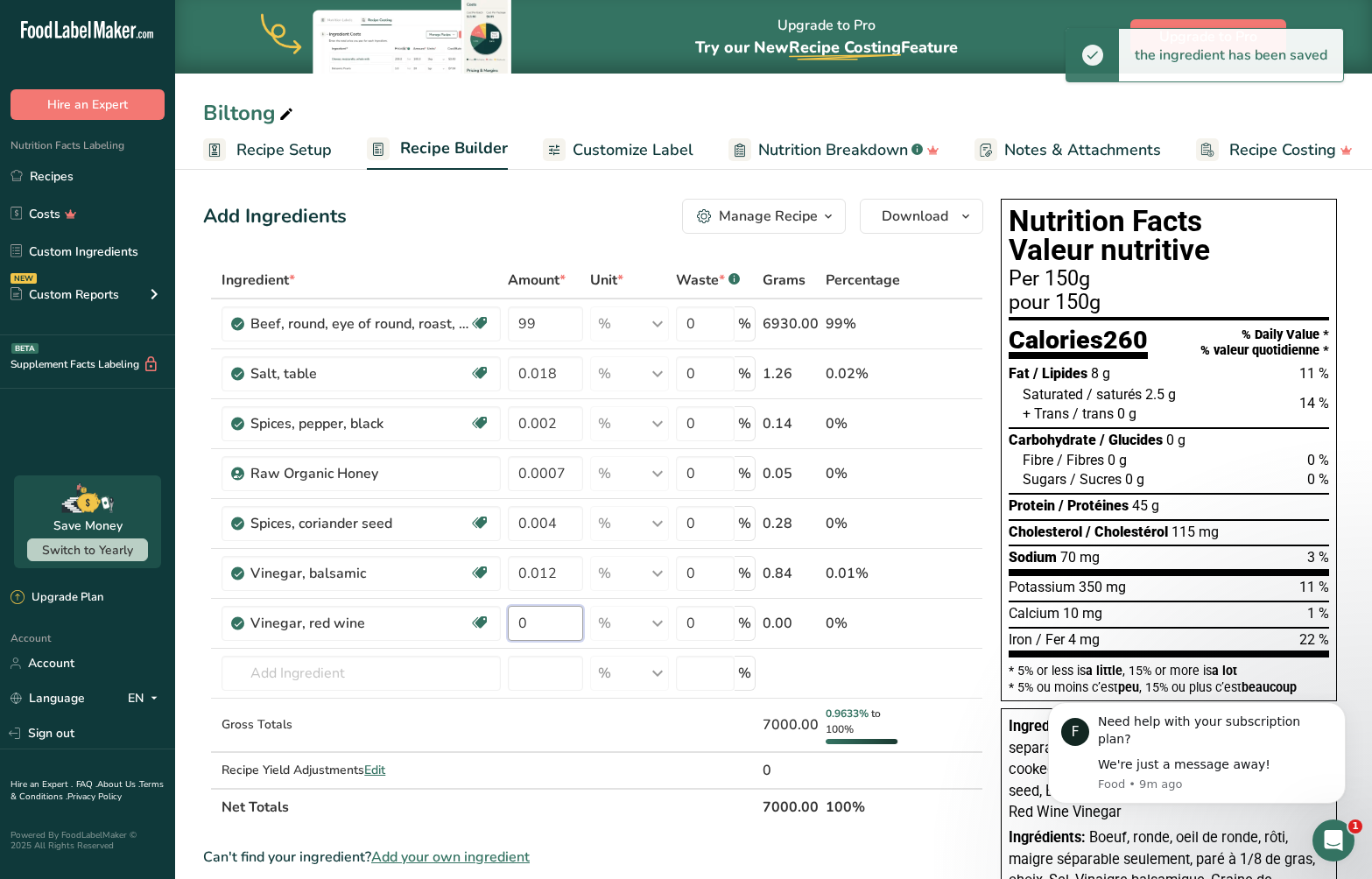
click at [556, 617] on input "0" at bounding box center [545, 623] width 75 height 35
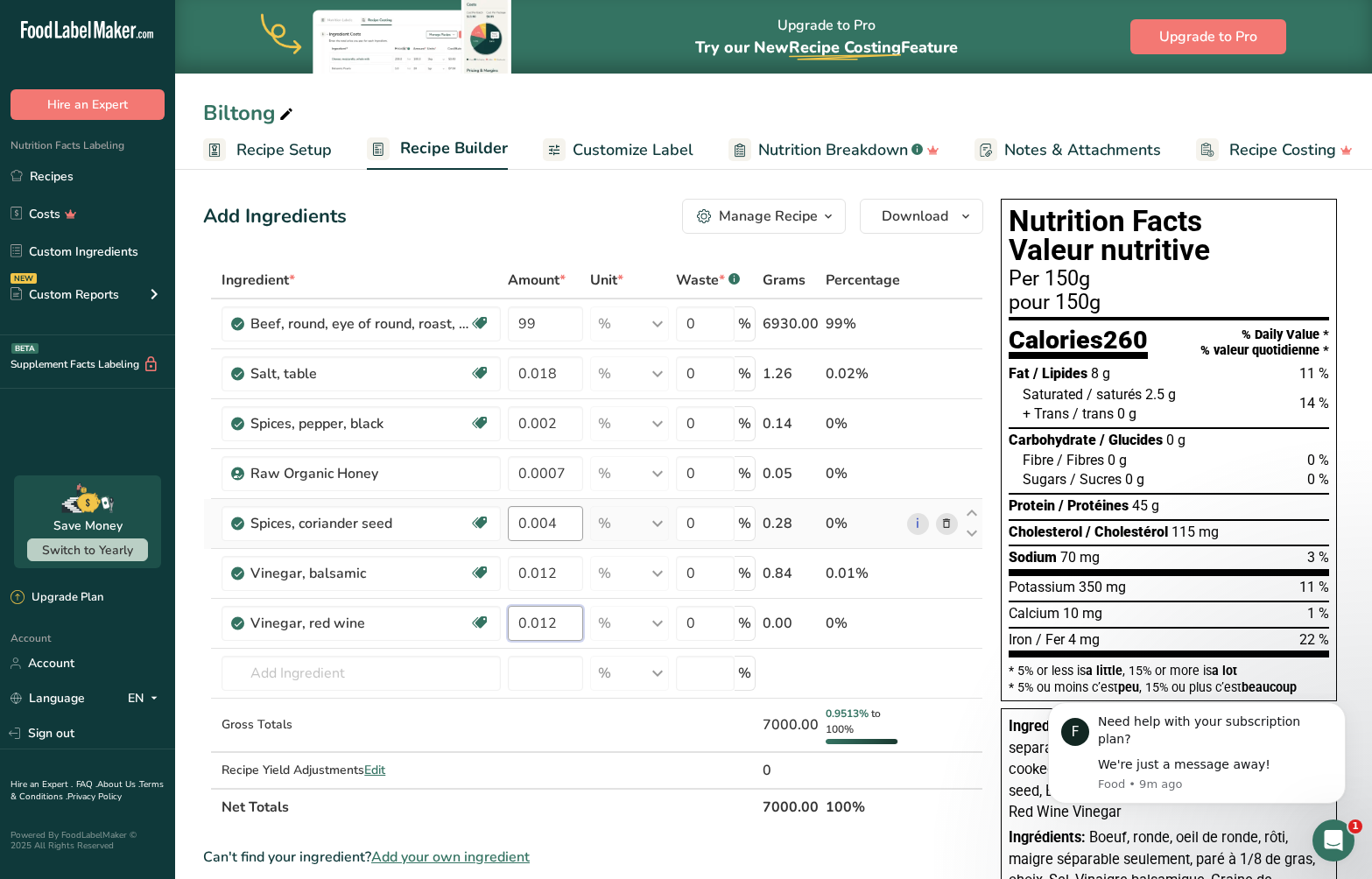
type input "0.012"
click at [341, 680] on div "Ingredient * Amount * Unit * Waste * .a-a{fill:#347362;}.b-a{fill:#fff;} Grams …" at bounding box center [593, 543] width 780 height 564
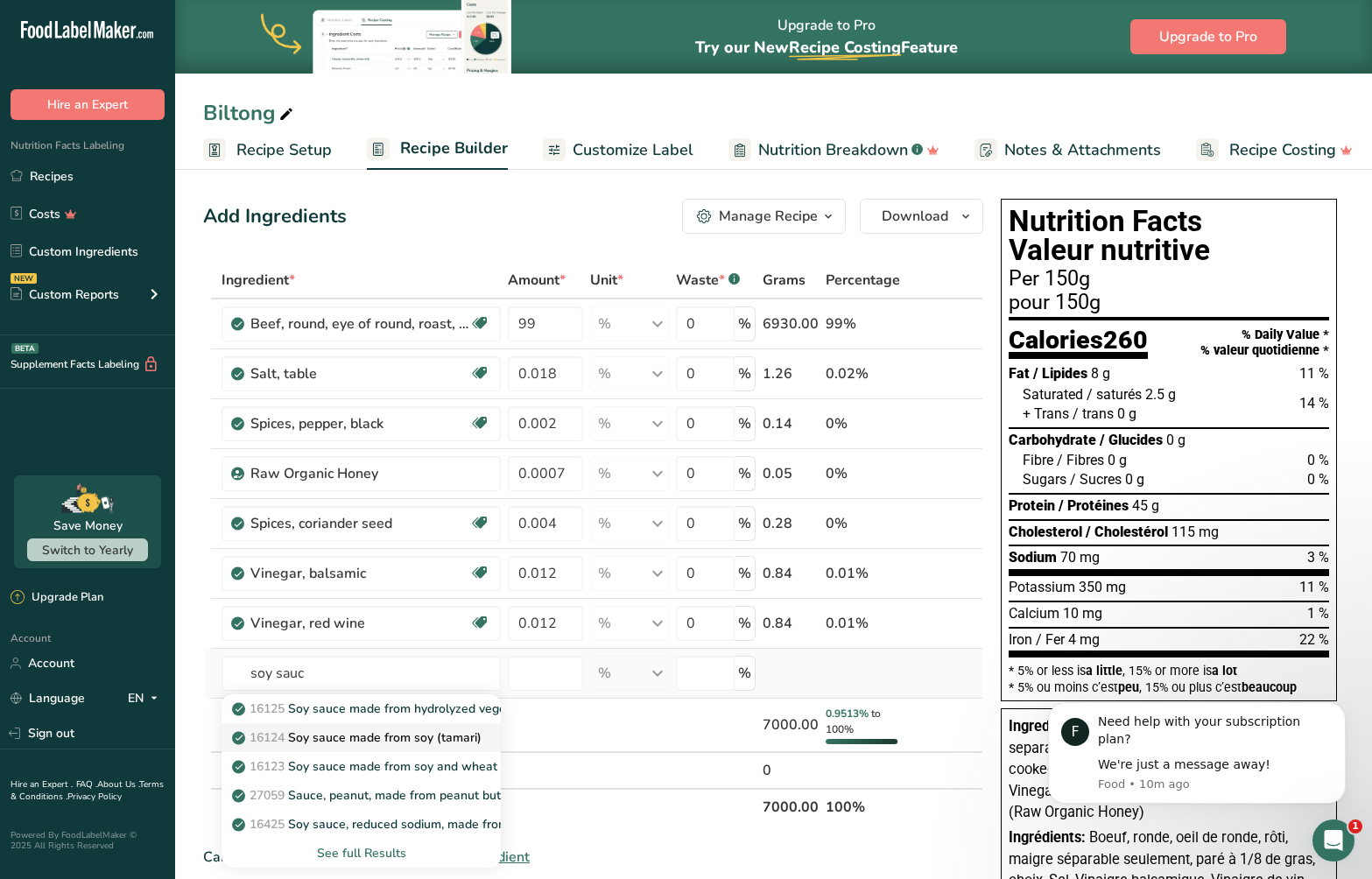
click at [363, 736] on p "16124 Soy sauce made from soy (tamari)" at bounding box center [358, 737] width 246 height 18
type input "Soy sauce made from soy (tamari)"
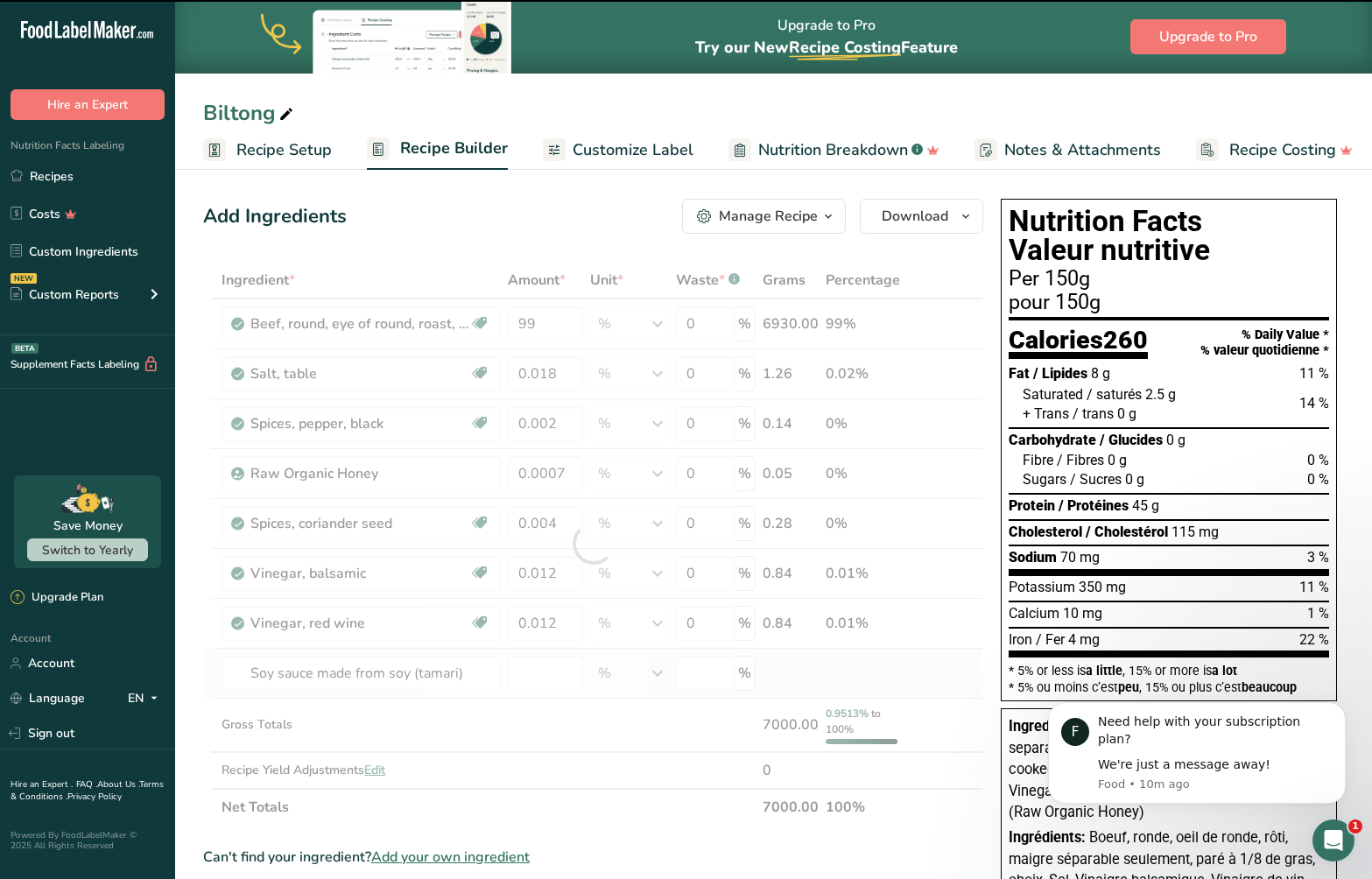
type input "0"
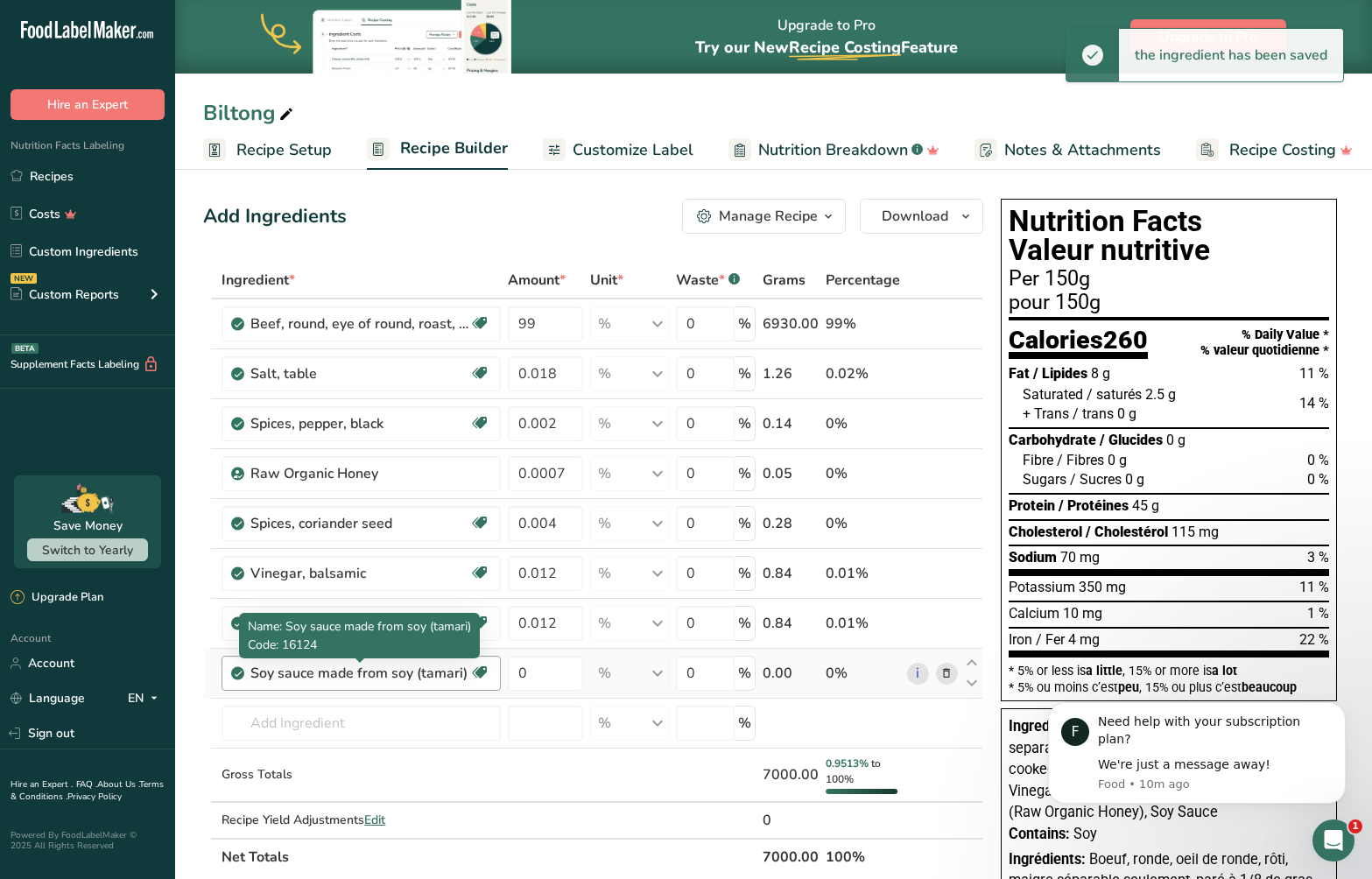
click at [343, 682] on div "Soy sauce made from soy (tamari)" at bounding box center [359, 672] width 219 height 21
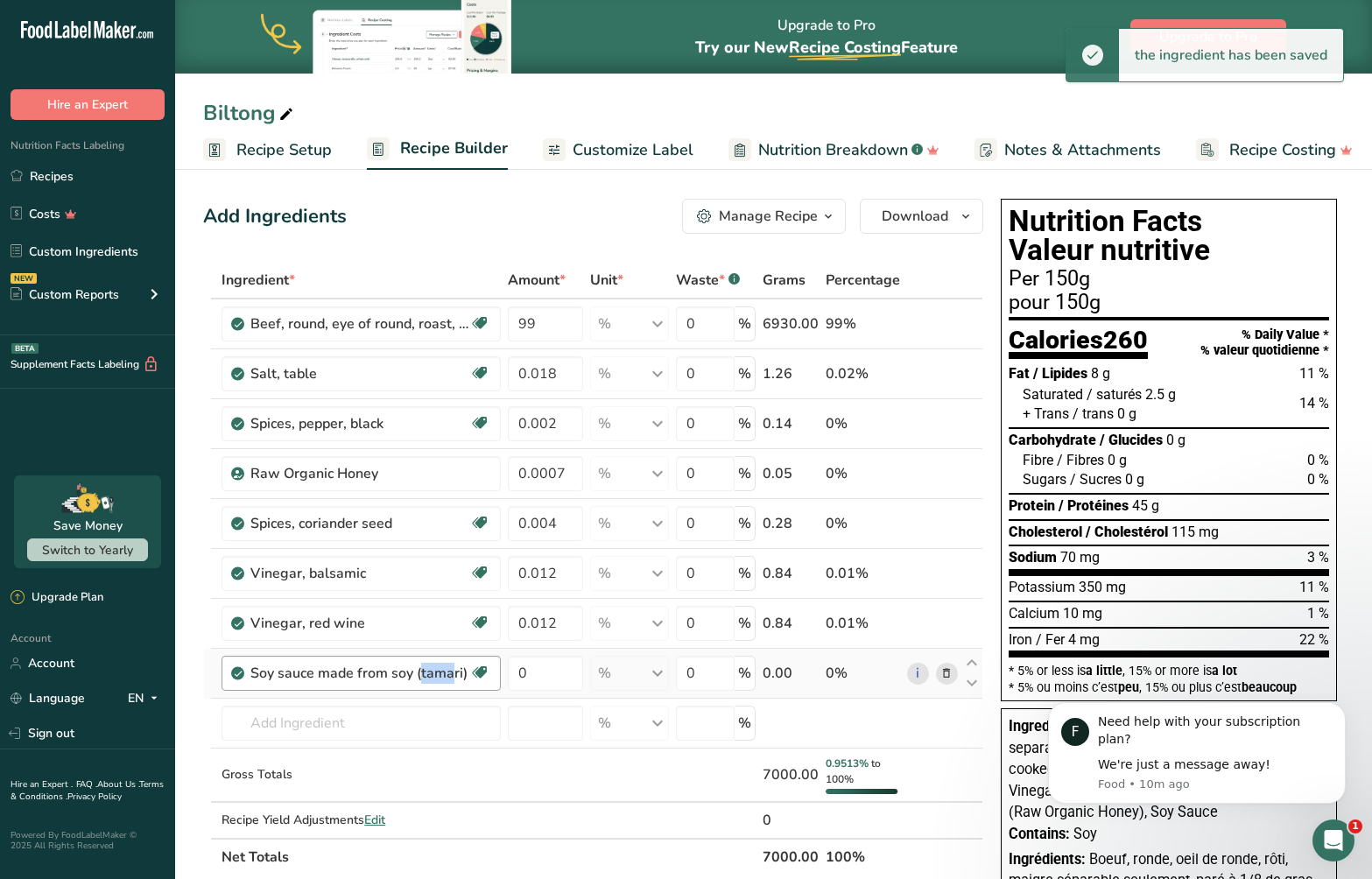
click at [343, 682] on div "Soy sauce made from soy (tamari)" at bounding box center [359, 672] width 219 height 21
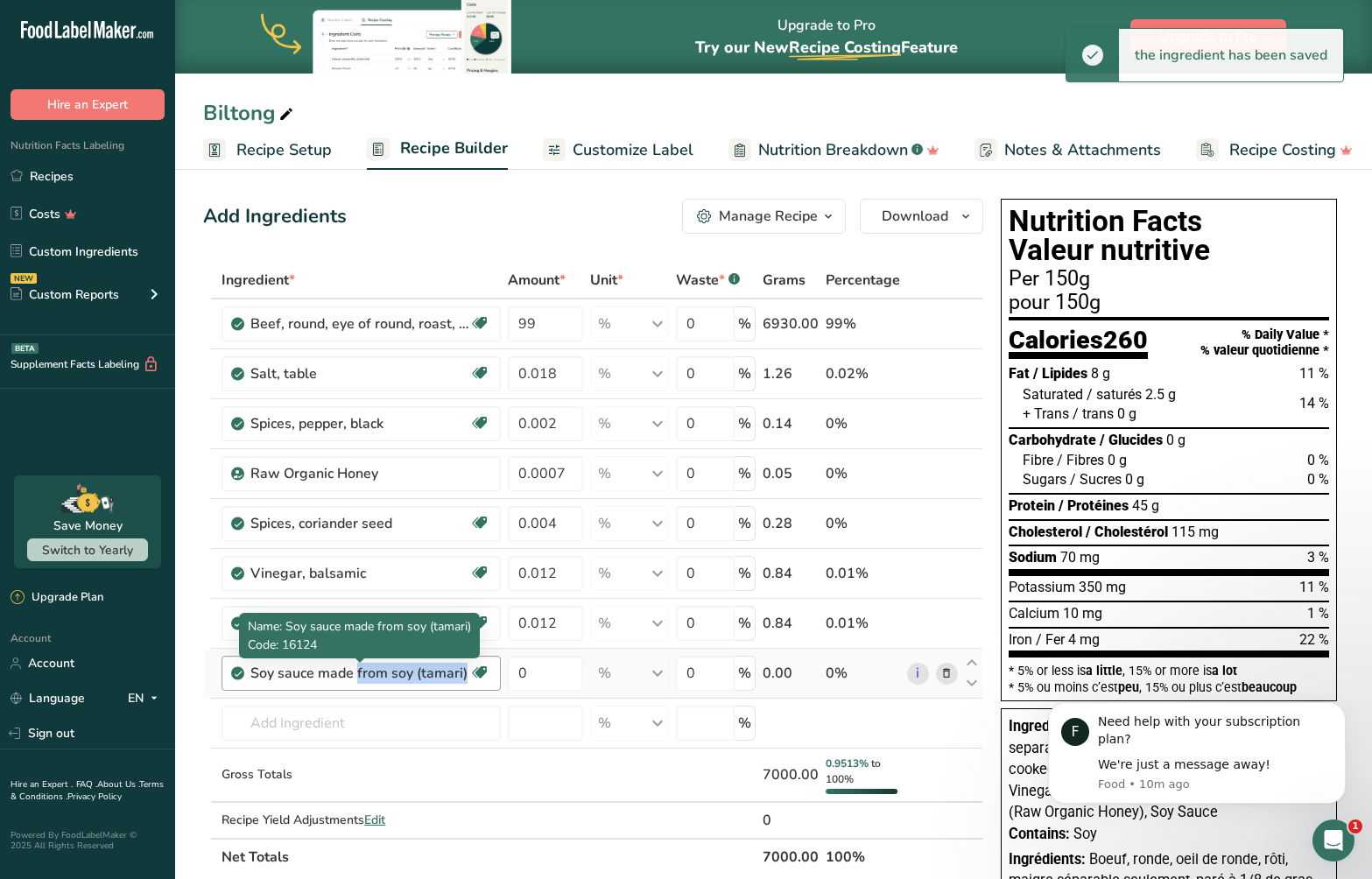
click at [343, 682] on div "Soy sauce made from soy (tamari)" at bounding box center [359, 672] width 219 height 21
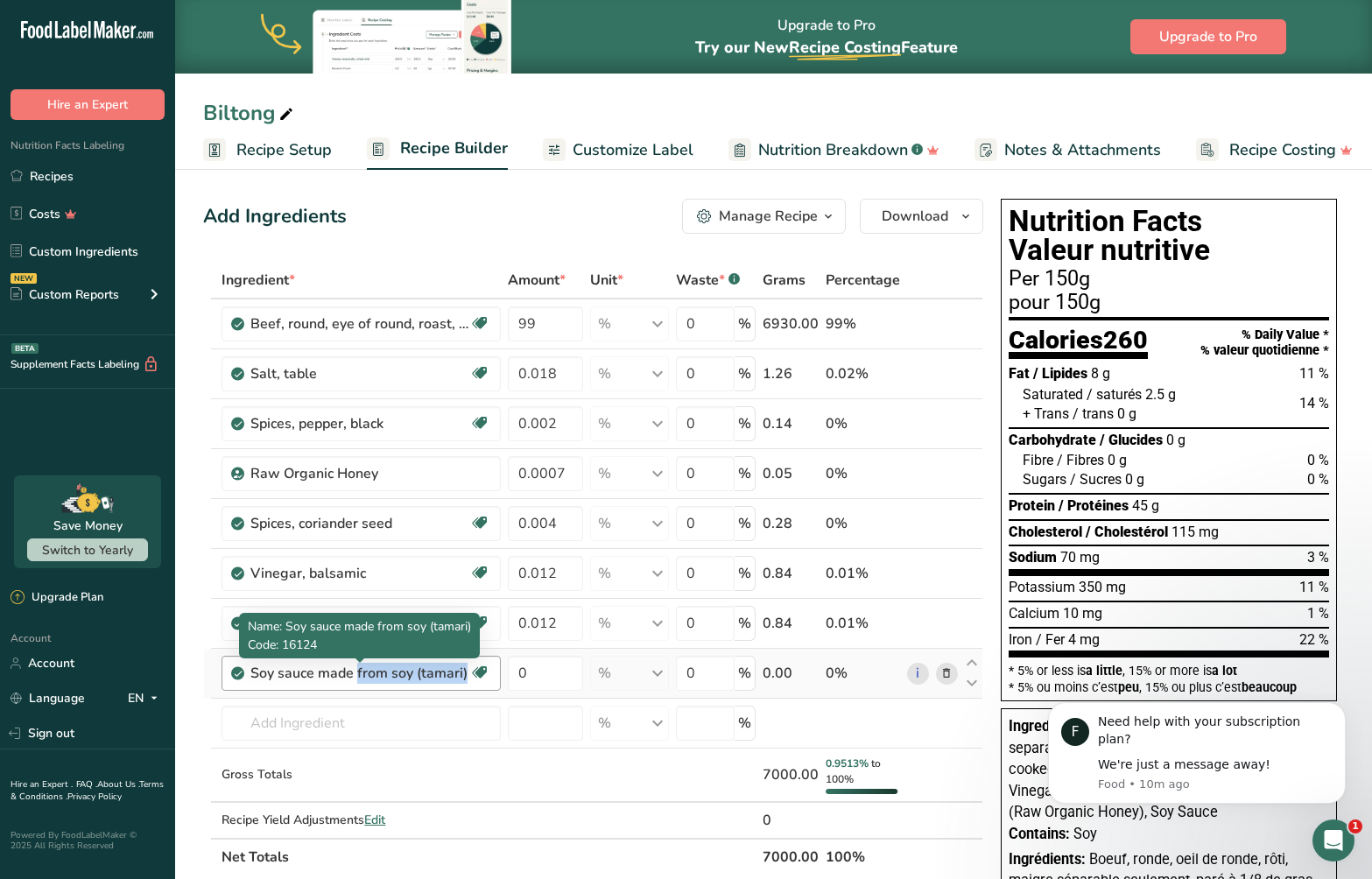
click at [382, 678] on div "Soy sauce made from soy (tamari)" at bounding box center [359, 672] width 219 height 21
click at [554, 676] on input "0" at bounding box center [545, 673] width 75 height 35
type input "0.012"
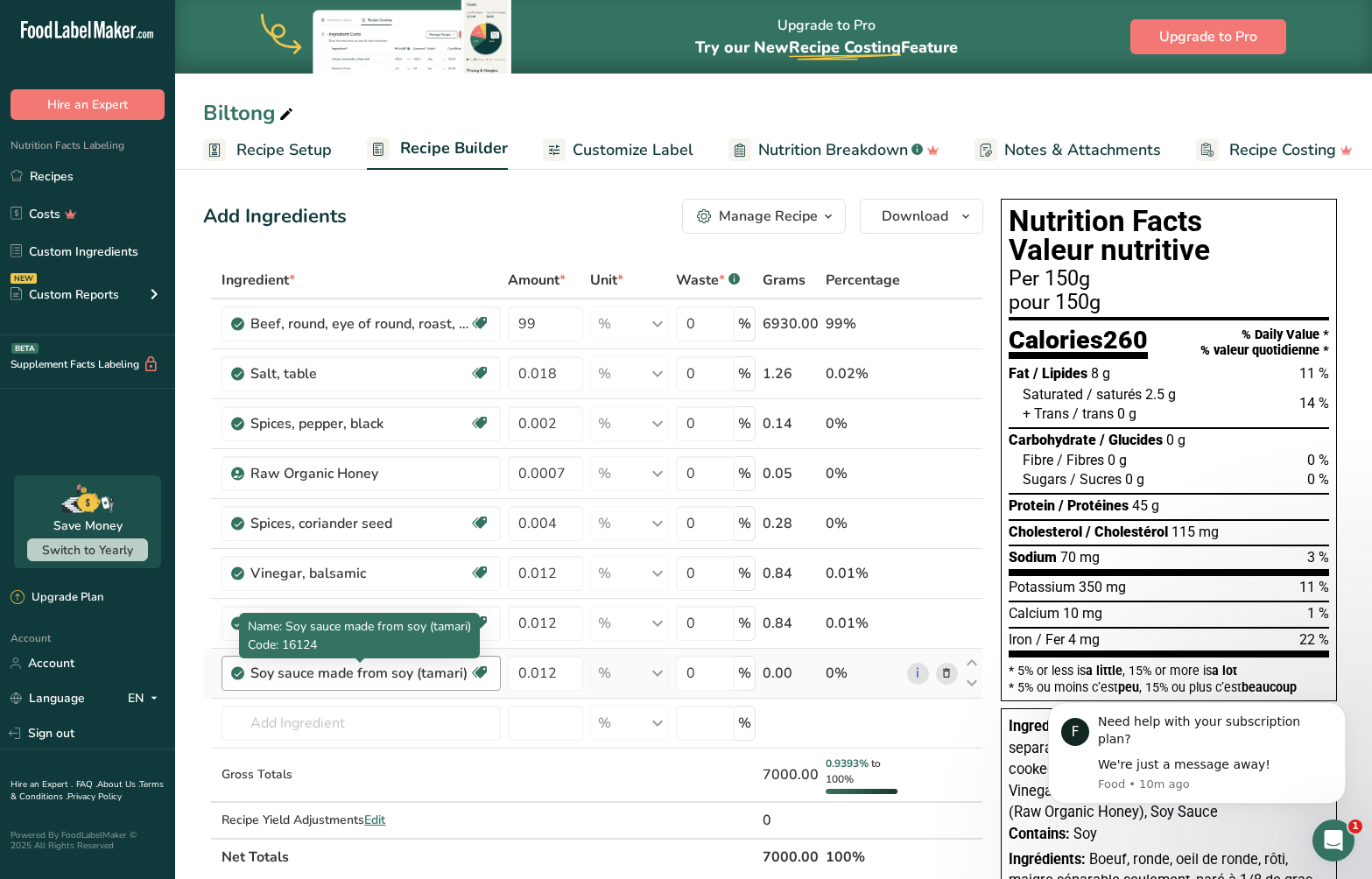
click at [453, 671] on div "Ingredient * Amount * Unit * Waste * .a-a{fill:#347362;}.b-a{fill:#fff;} Grams …" at bounding box center [593, 569] width 780 height 614
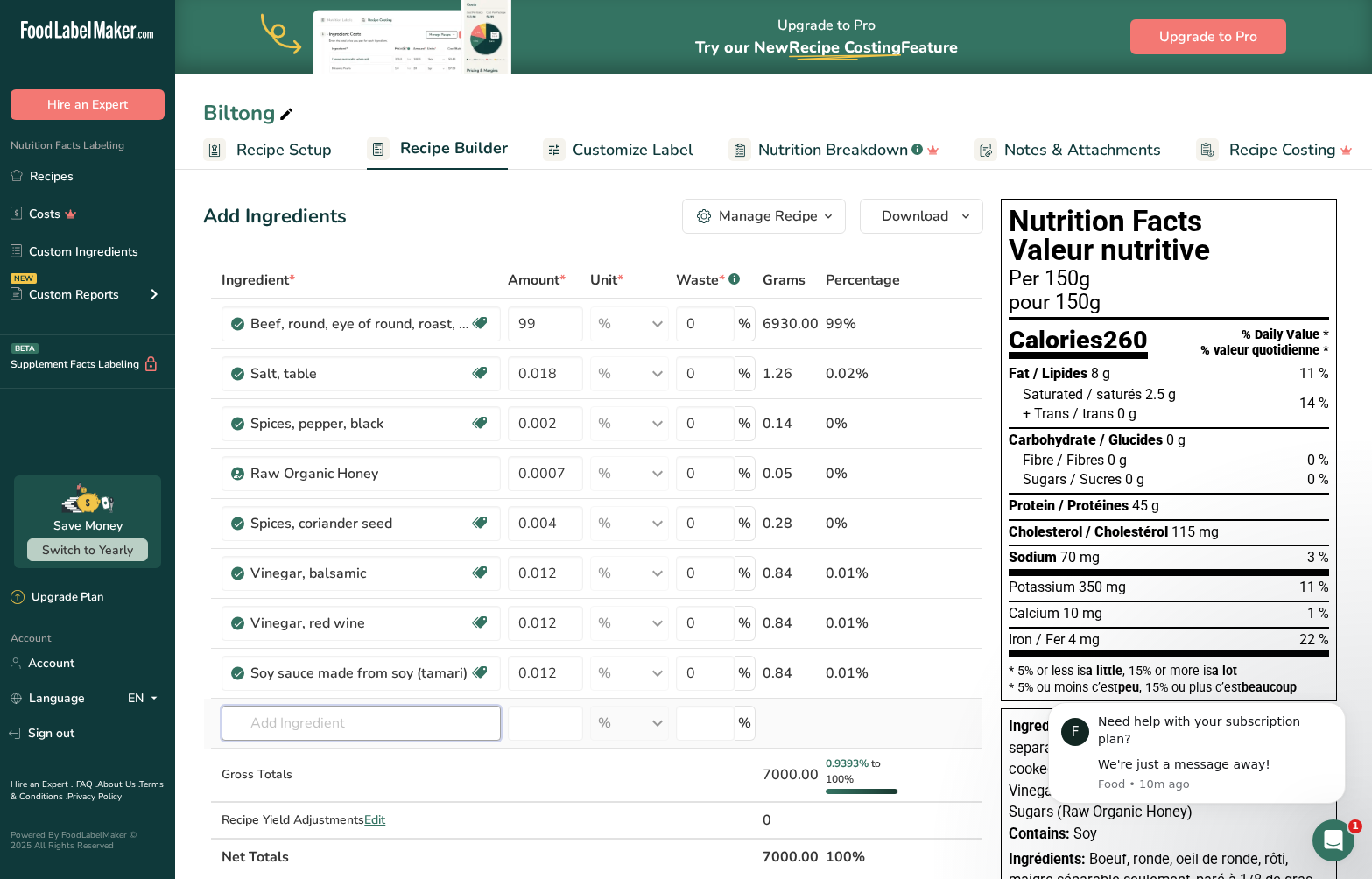
click at [320, 723] on input "text" at bounding box center [360, 723] width 279 height 35
click at [309, 722] on input "text" at bounding box center [360, 723] width 279 height 35
click at [402, 674] on link "6971 [GEOGRAPHIC_DATA], [GEOGRAPHIC_DATA]" at bounding box center [360, 662] width 279 height 29
type input "[GEOGRAPHIC_DATA], [GEOGRAPHIC_DATA]"
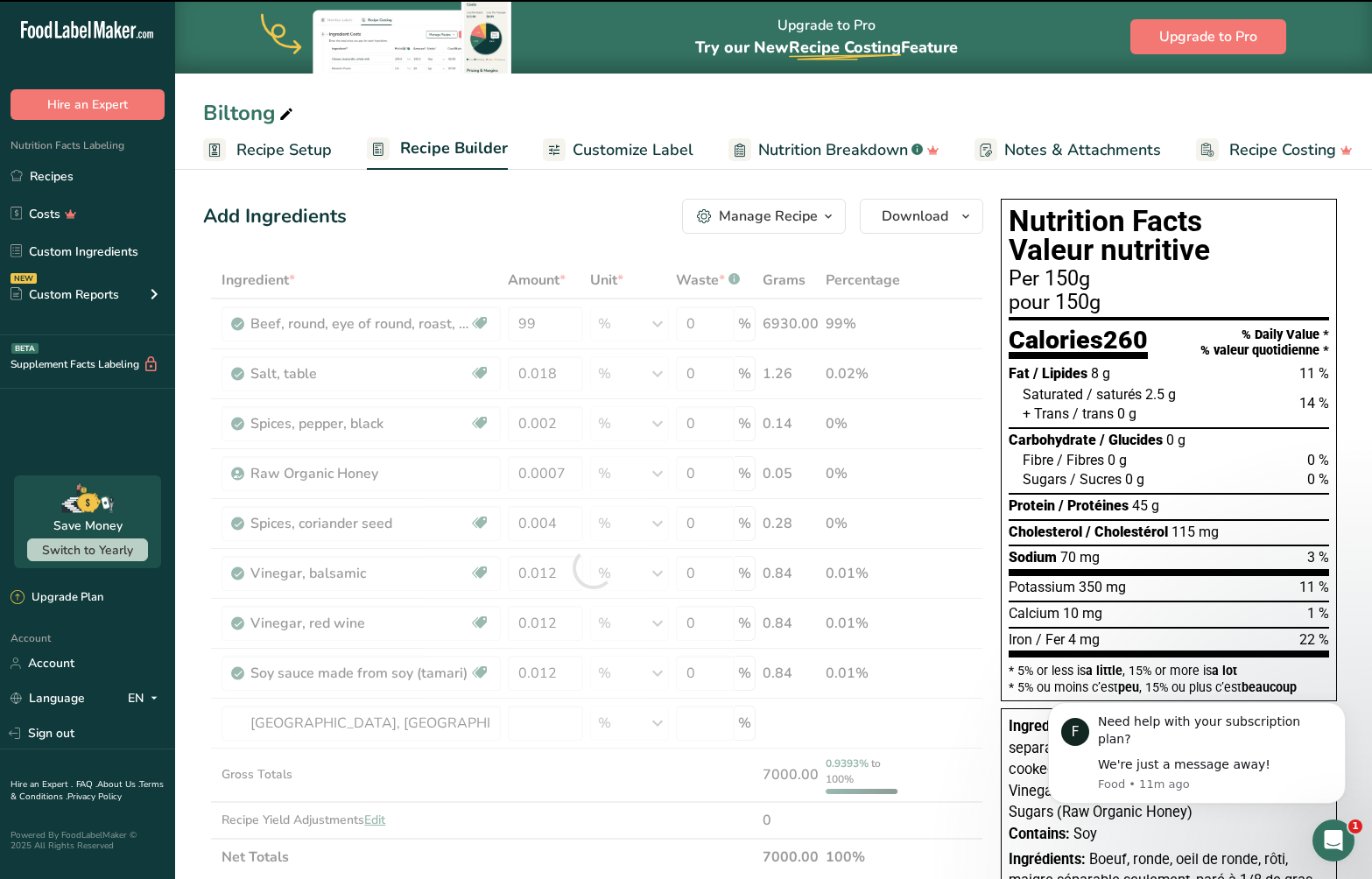
type input "0"
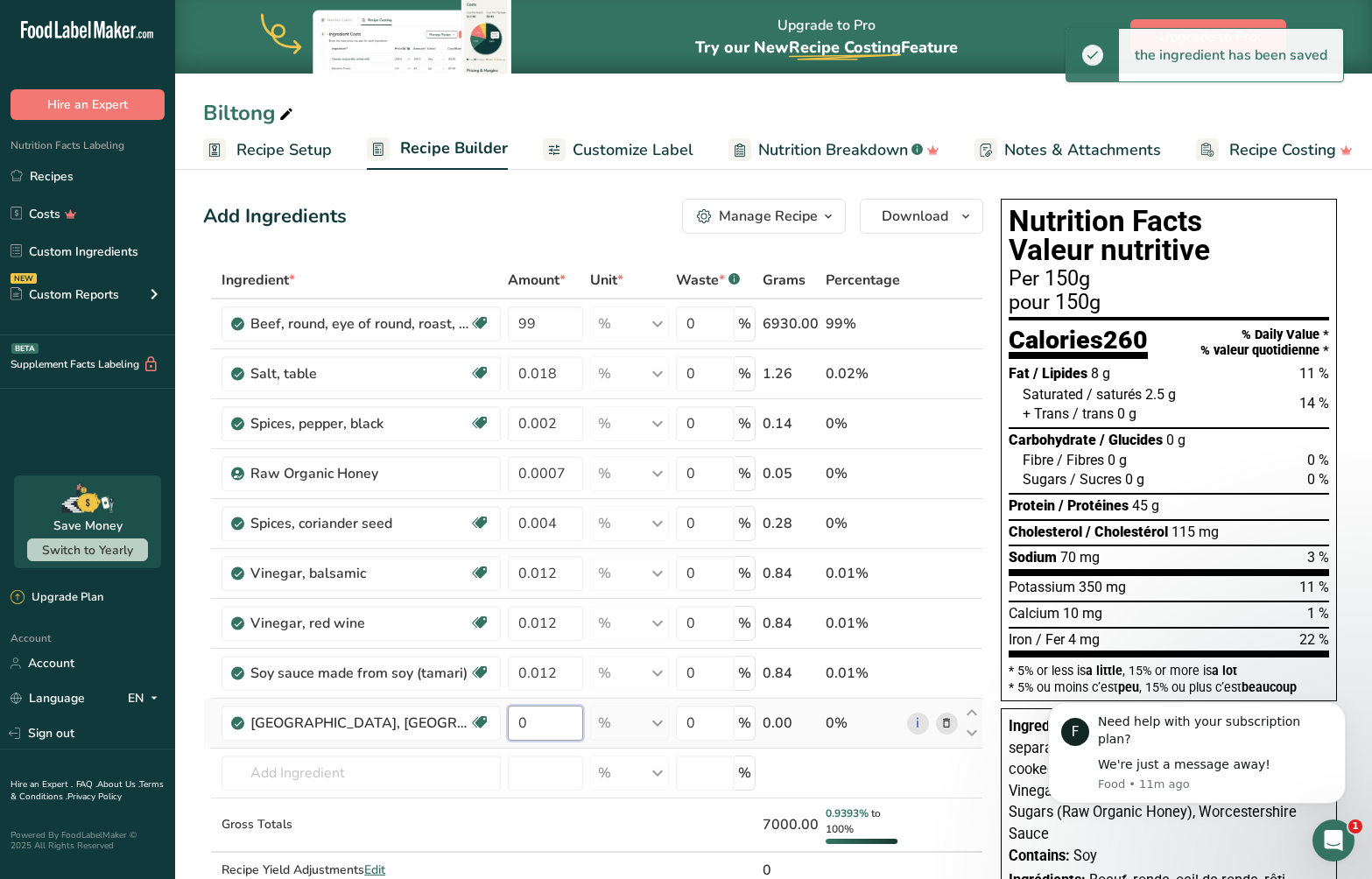
click at [561, 726] on input "0" at bounding box center [545, 723] width 75 height 35
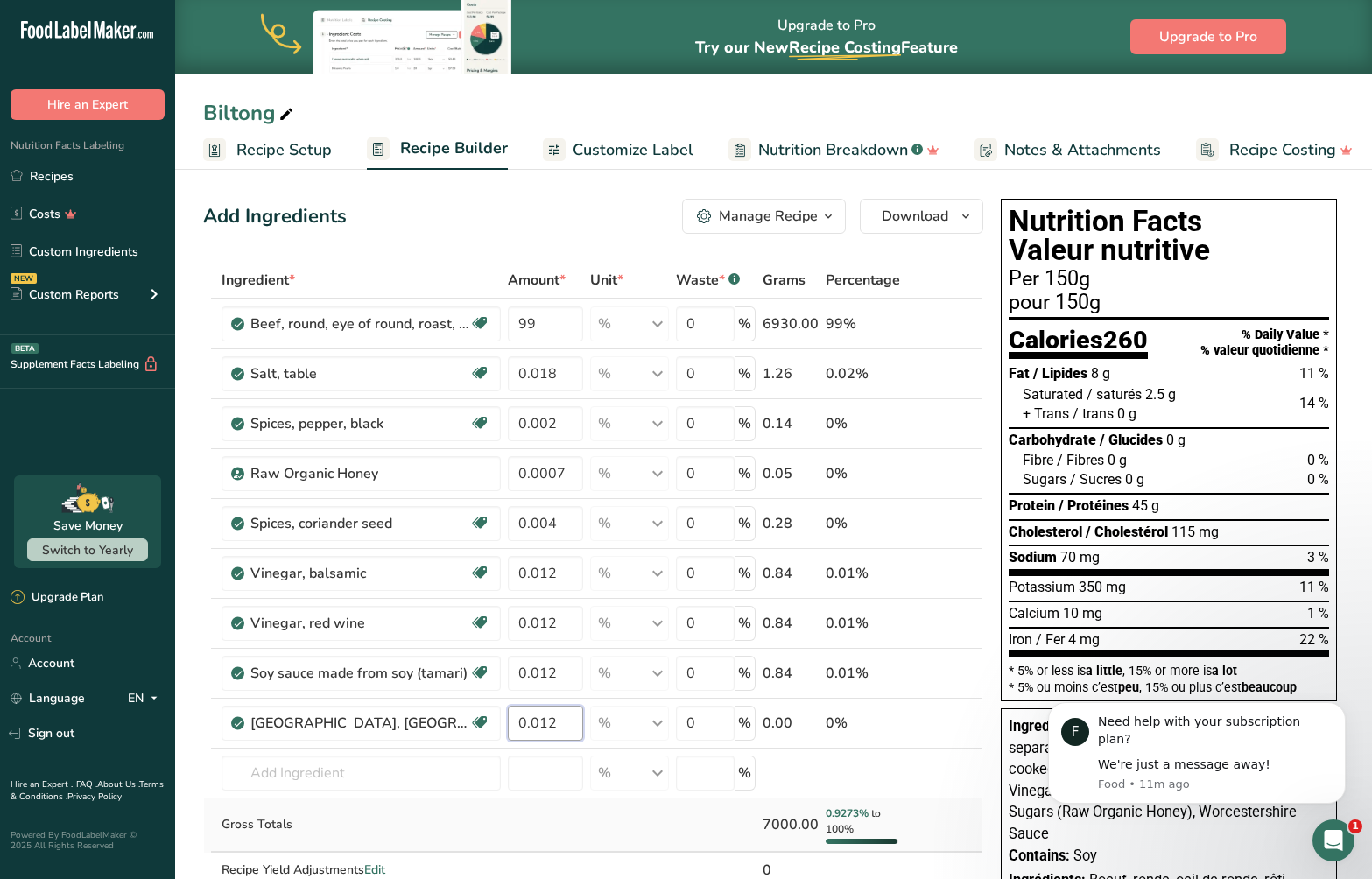
type input "0.012"
click at [673, 834] on div "Ingredient * Amount * Unit * Waste * .a-a{fill:#347362;}.b-a{fill:#fff;} Grams …" at bounding box center [593, 593] width 780 height 663
click at [557, 330] on input "99" at bounding box center [545, 324] width 75 height 35
type input "98"
click at [575, 820] on div "Ingredient * Amount * Unit * Waste * .a-a{fill:#347362;}.b-a{fill:#fff;} Grams …" at bounding box center [593, 593] width 780 height 663
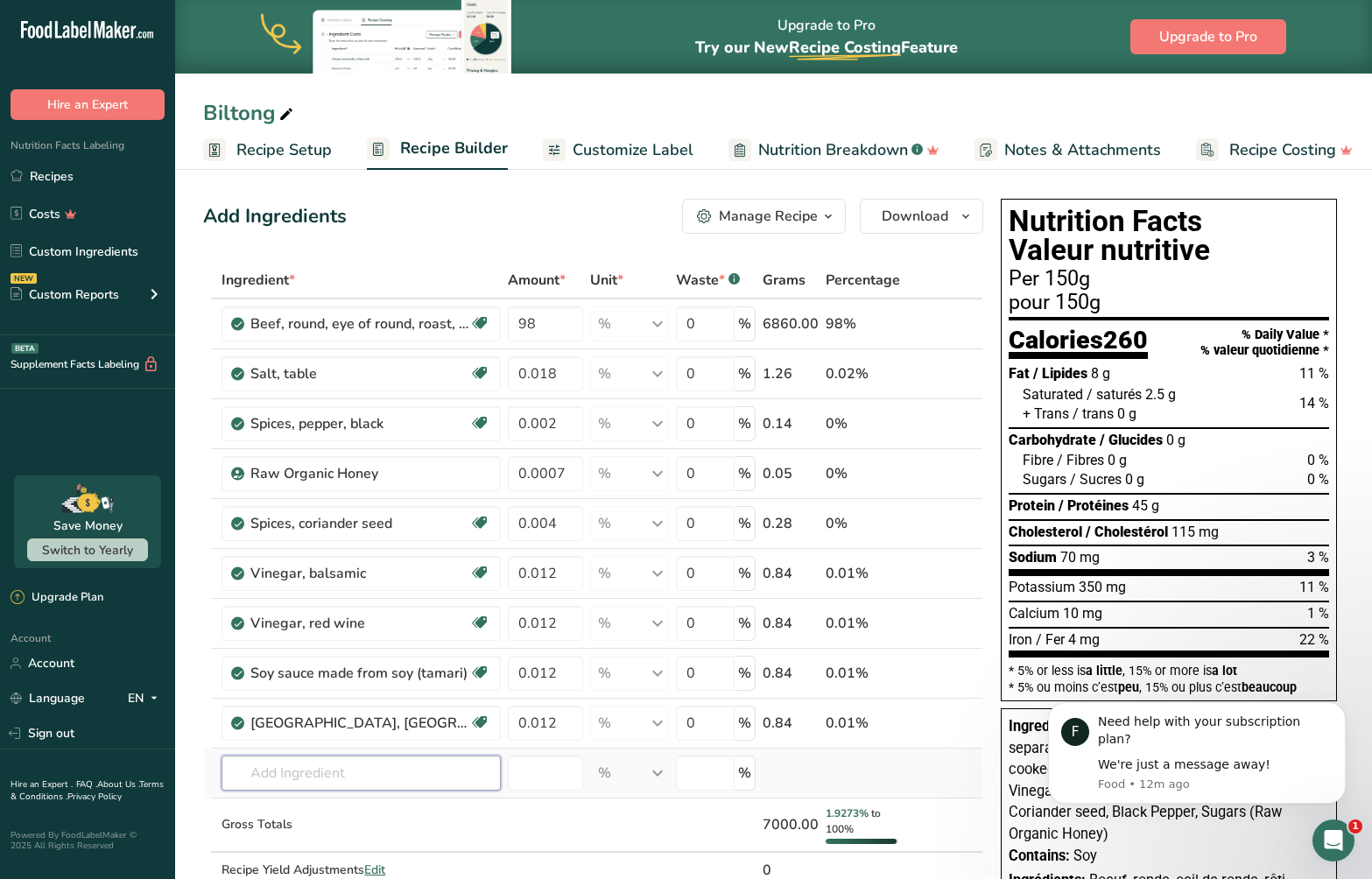
click at [331, 781] on input "text" at bounding box center [360, 773] width 279 height 35
type input "c"
click at [979, 782] on td at bounding box center [971, 773] width 21 height 50
click at [633, 153] on span "Customize Label" at bounding box center [634, 150] width 121 height 23
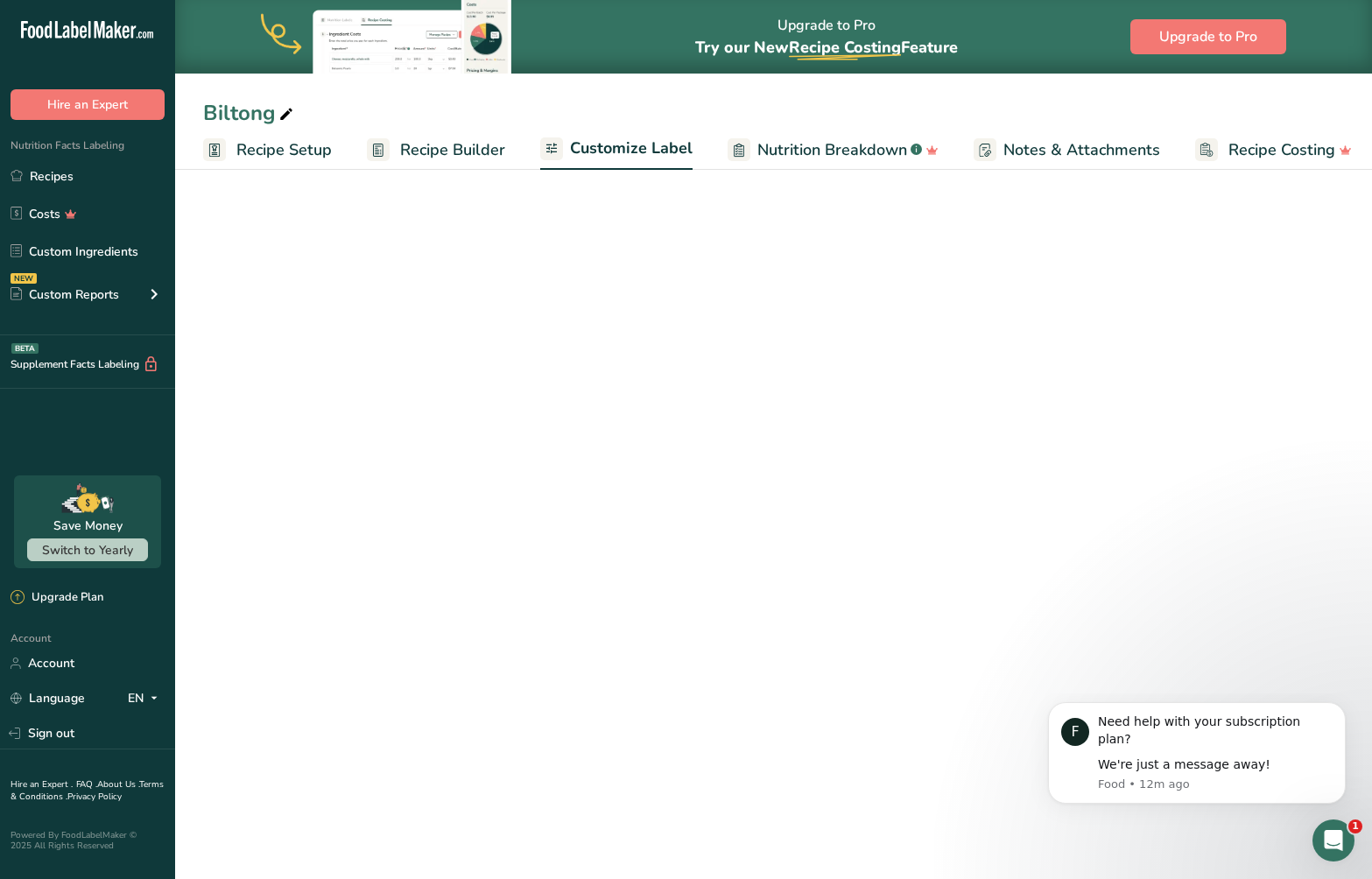
scroll to position [0, 8]
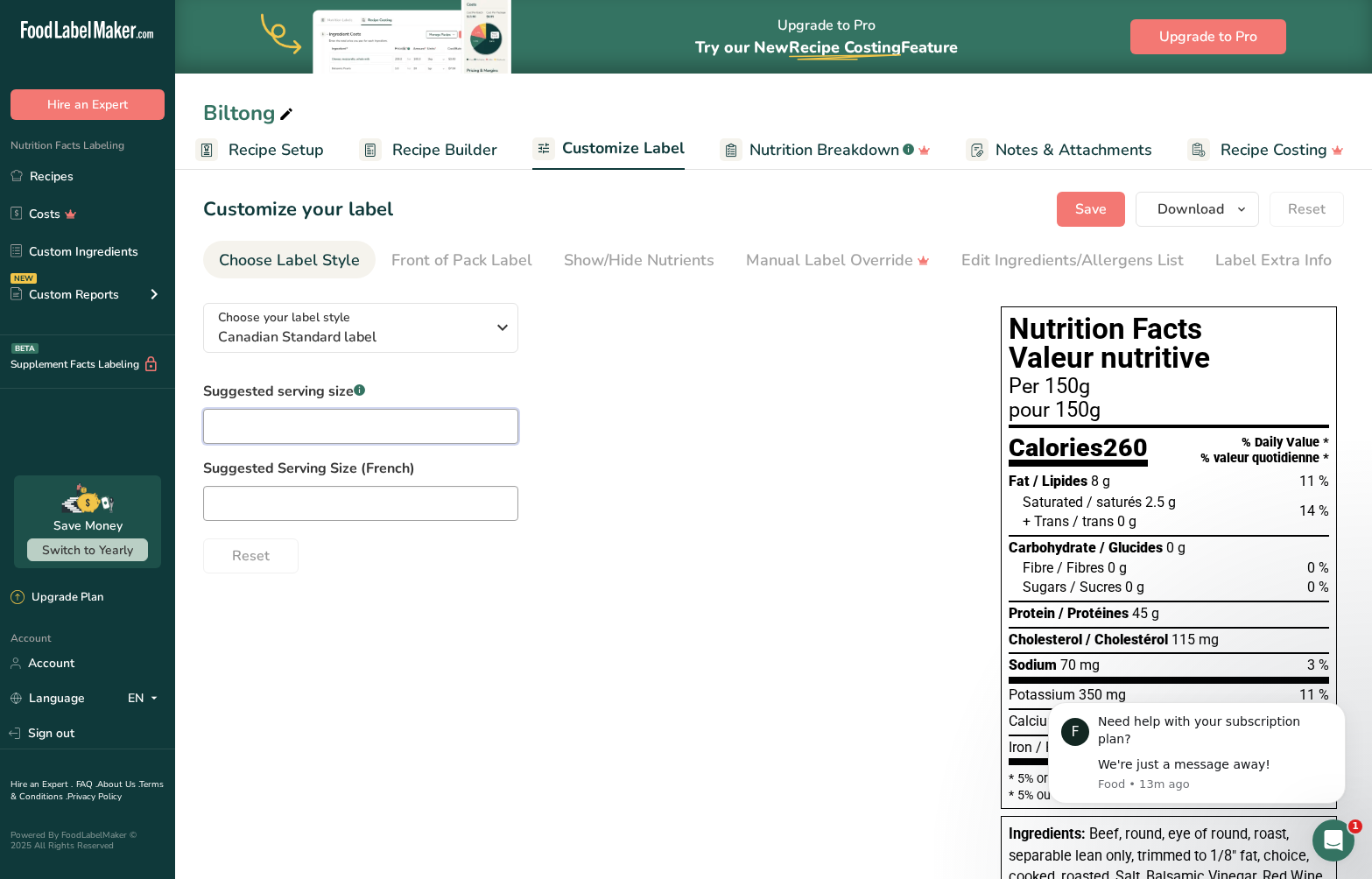
click at [375, 413] on input "text" at bounding box center [360, 426] width 315 height 35
type input "1"
type input "150 Grams"
click at [790, 570] on div "Reset" at bounding box center [584, 552] width 763 height 42
click at [394, 503] on input "text" at bounding box center [360, 503] width 315 height 35
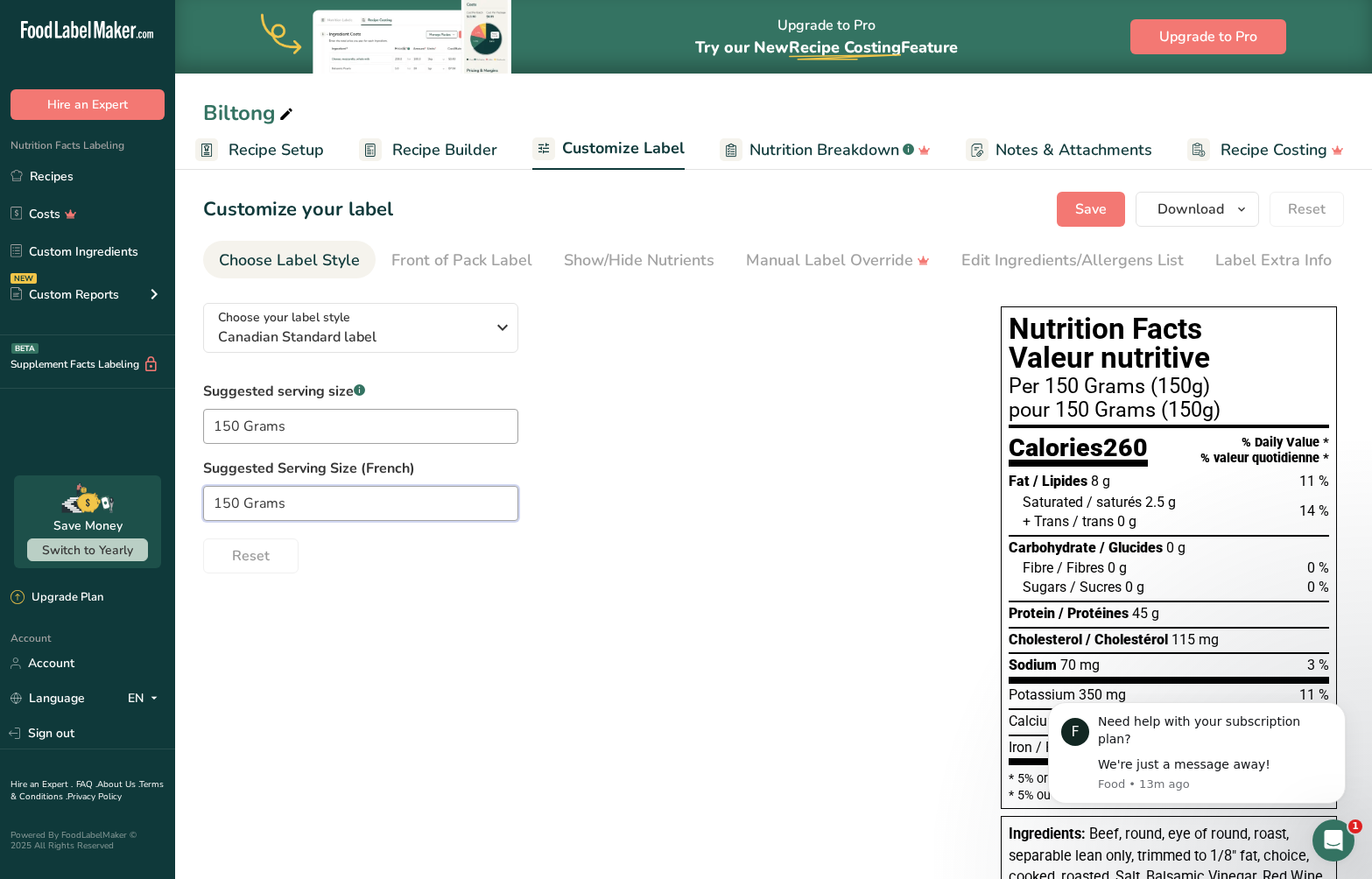
type input "150 Grams"
click at [513, 653] on div "Choose your label style Canadian Standard label USA (FDA) Standard FDA label Ta…" at bounding box center [774, 737] width 1141 height 897
click at [475, 264] on div "Front of Pack Label" at bounding box center [462, 261] width 141 height 23
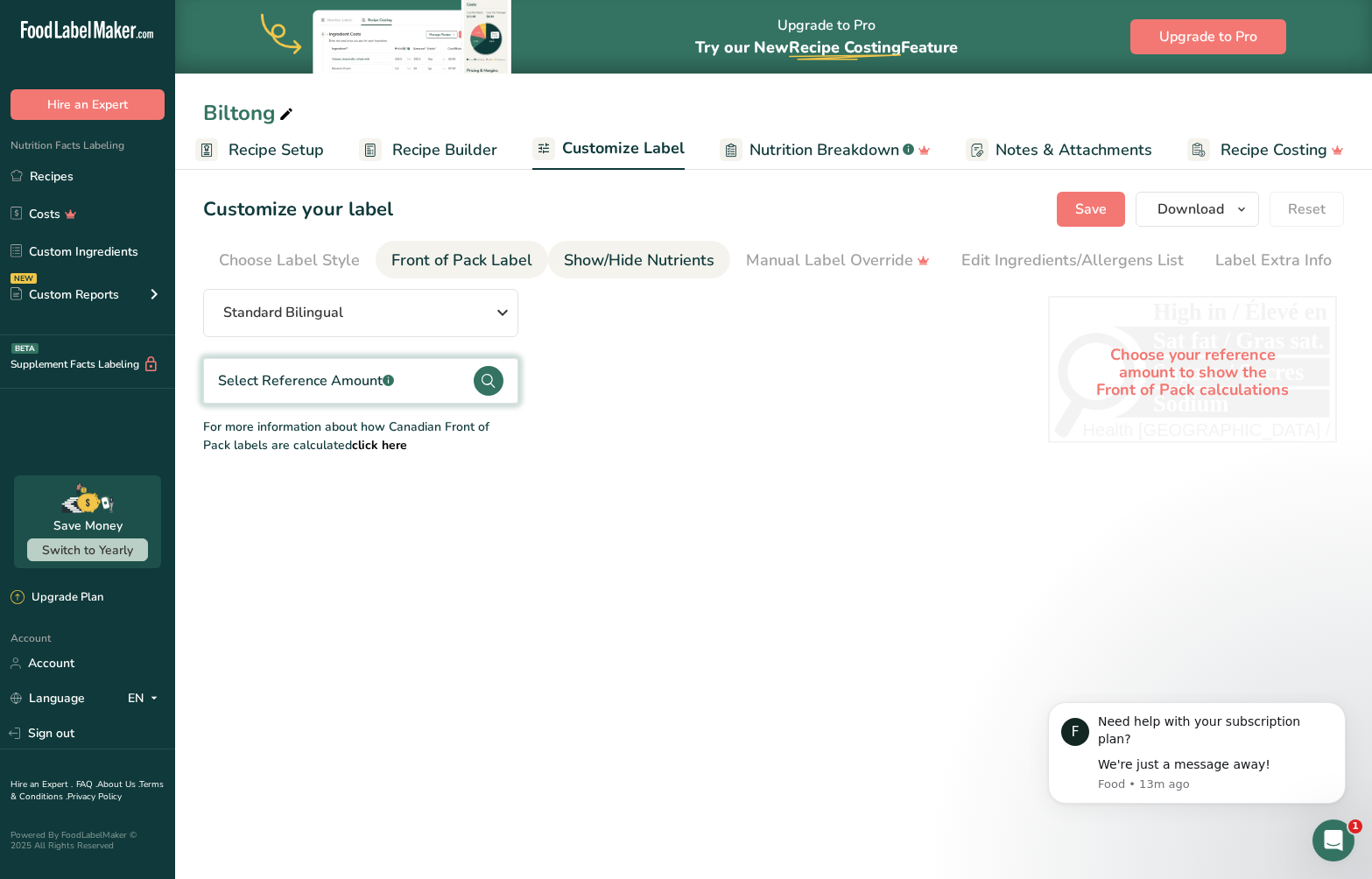
click at [625, 261] on div "Show/Hide Nutrients" at bounding box center [639, 261] width 151 height 23
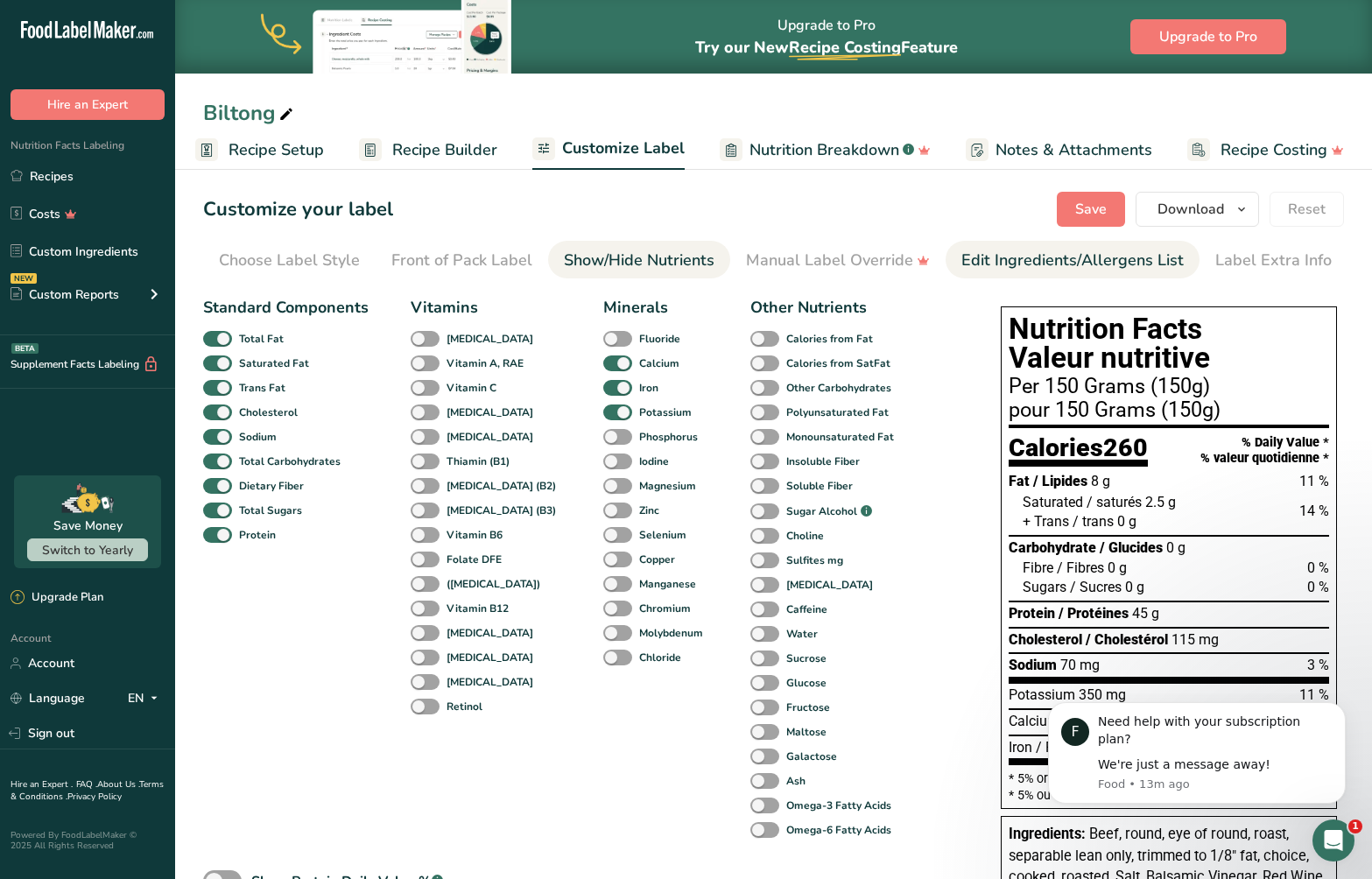
click at [1086, 257] on div "Edit Ingredients/Allergens List" at bounding box center [1072, 261] width 222 height 23
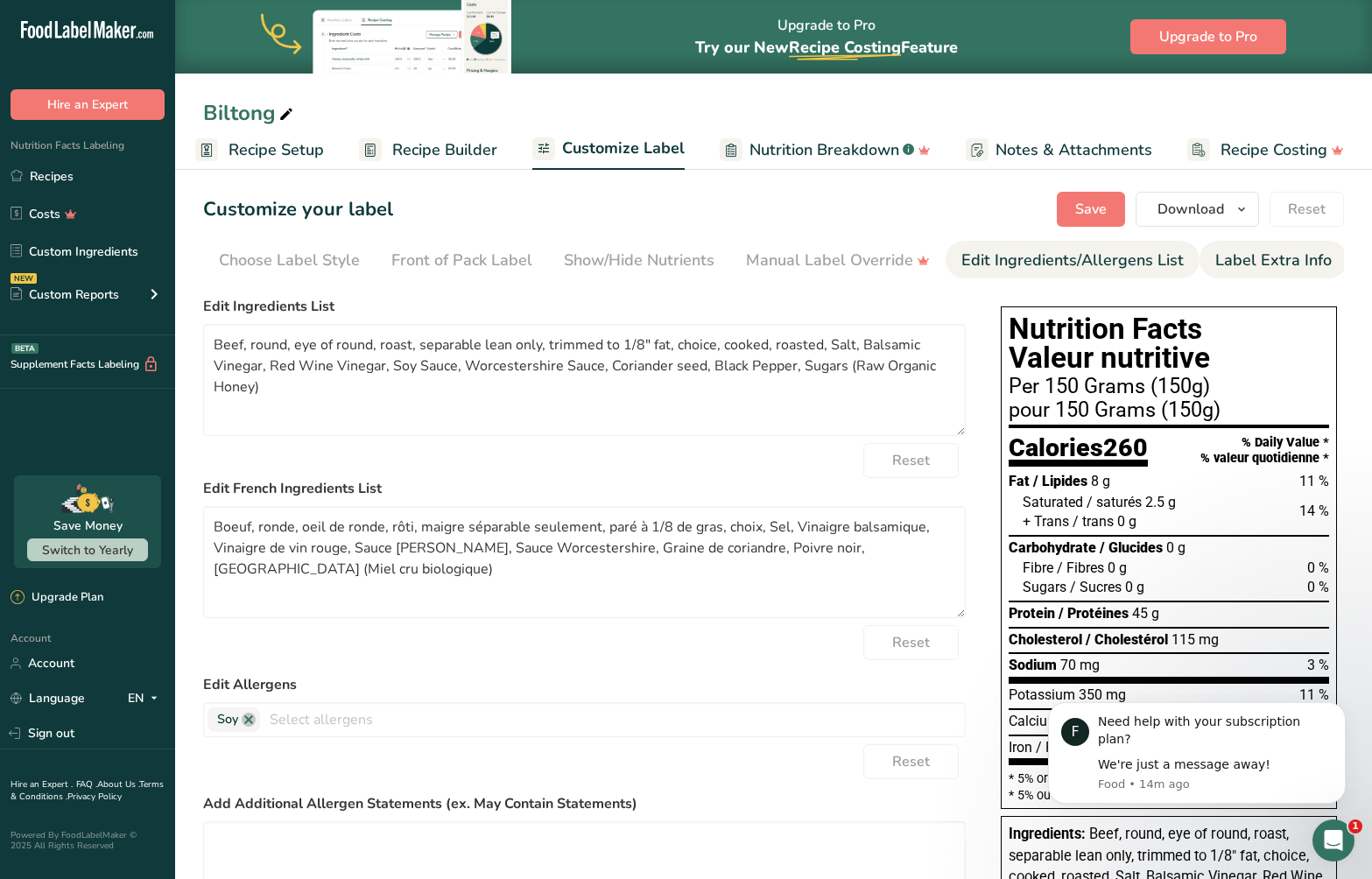
click at [1253, 256] on div "Label Extra Info" at bounding box center [1274, 261] width 116 height 23
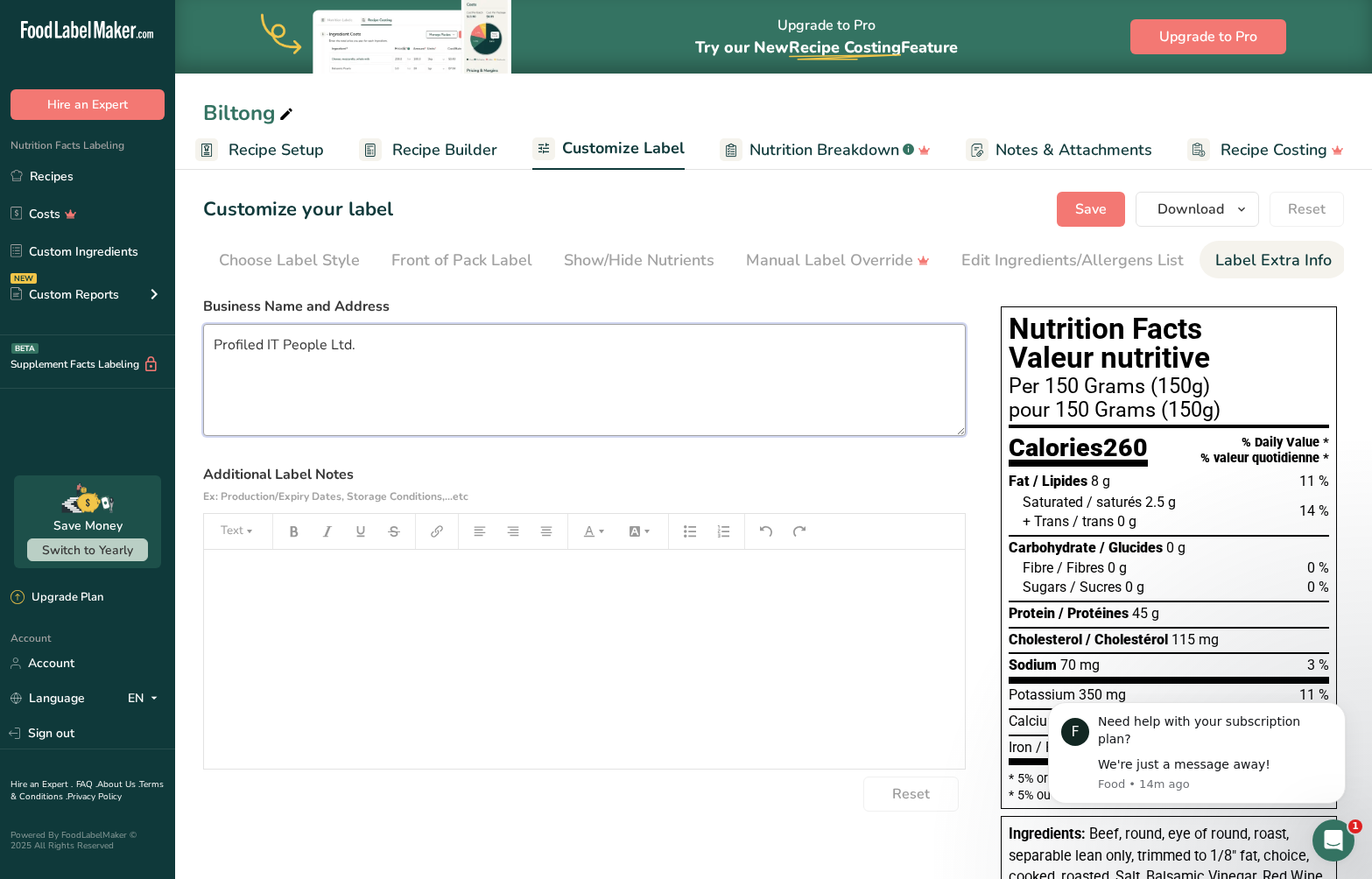
click at [439, 342] on textarea "Profiled IT People Ltd." at bounding box center [584, 380] width 763 height 112
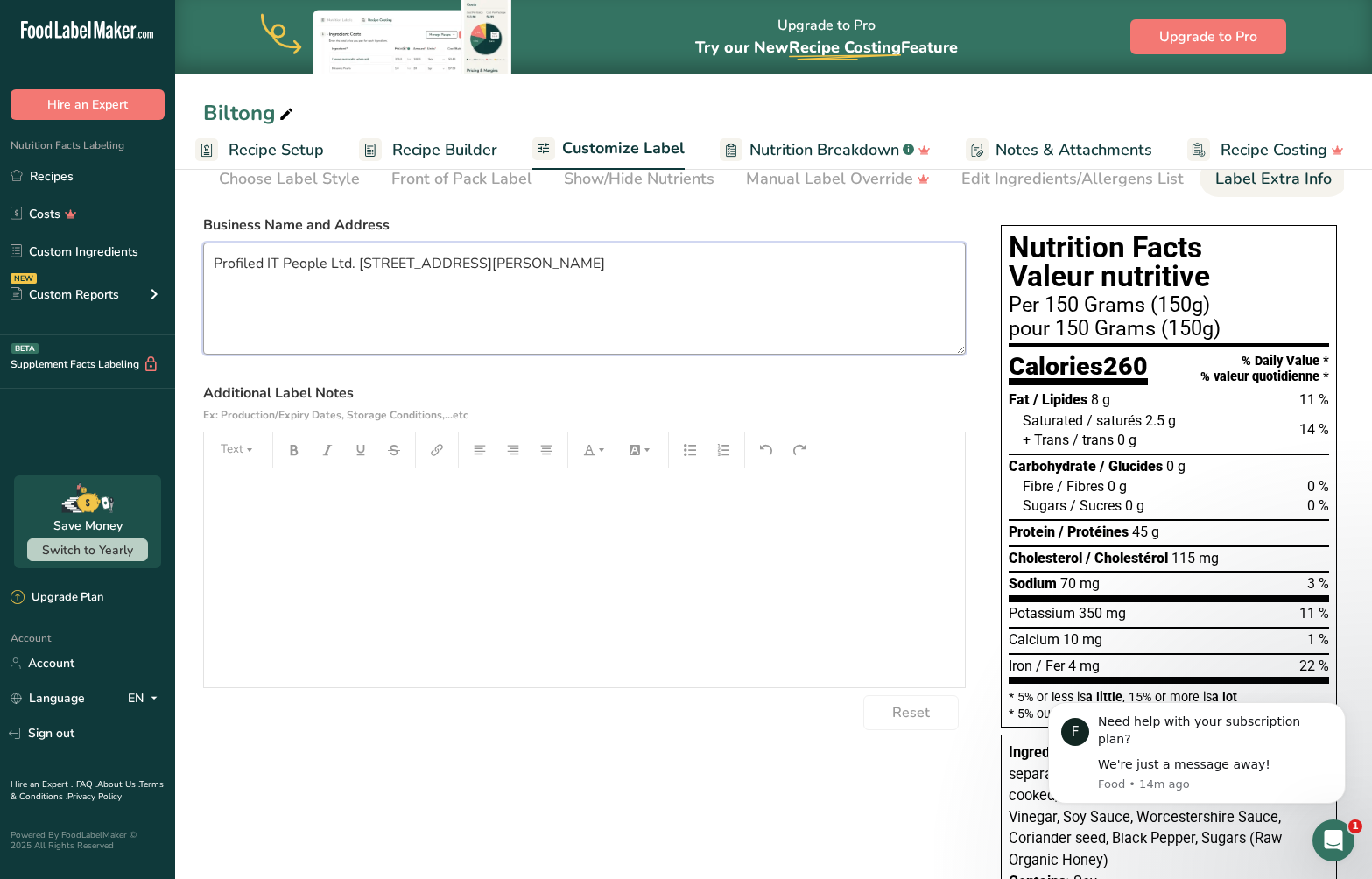
scroll to position [0, 0]
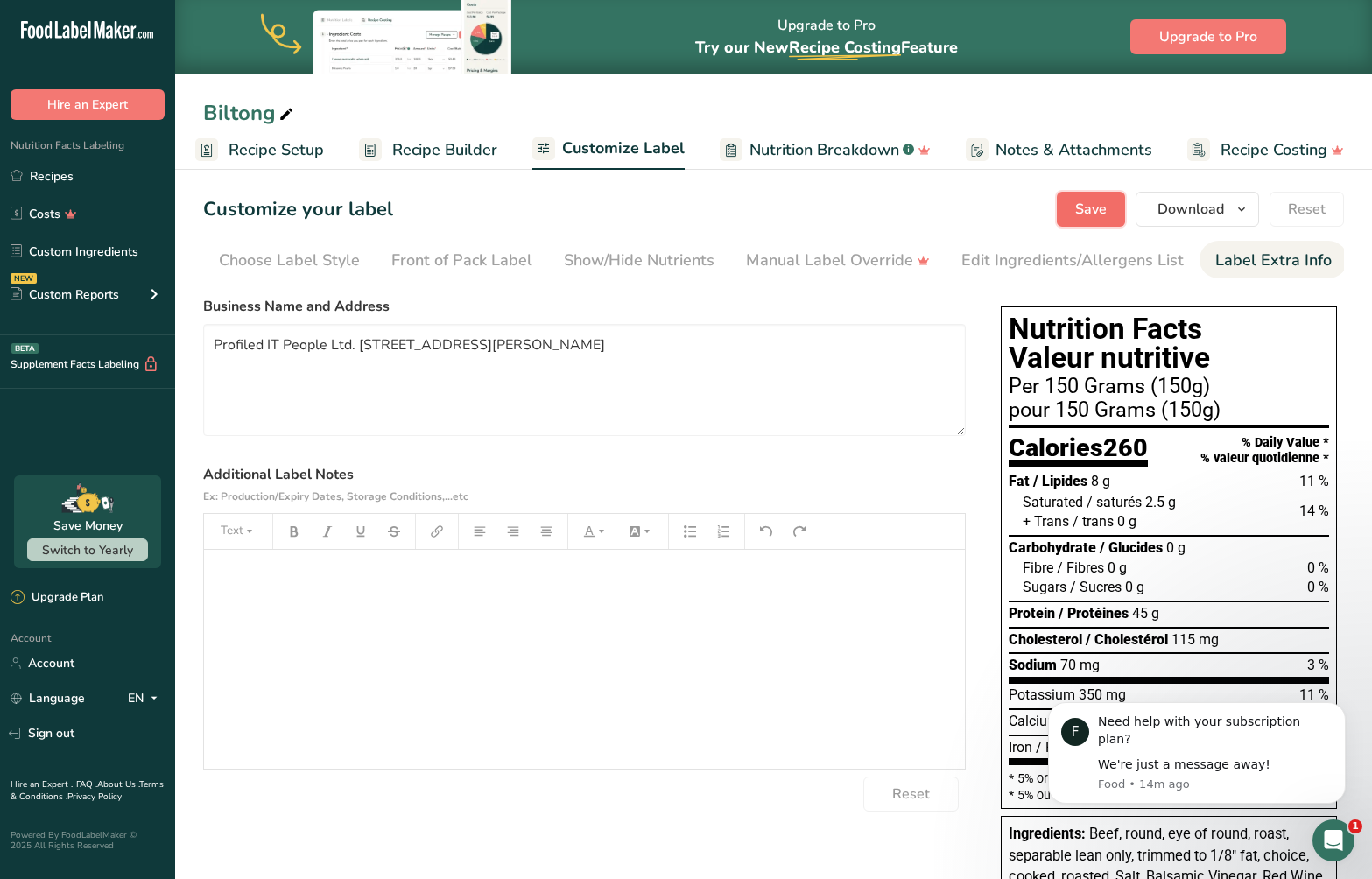
click at [1096, 220] on button "Save" at bounding box center [1091, 208] width 69 height 35
click at [324, 581] on p "﻿" at bounding box center [585, 574] width 744 height 21
click at [1099, 198] on button "Save" at bounding box center [1091, 208] width 69 height 35
click at [675, 342] on textarea "Profiled IT People Ltd. [STREET_ADDRESS][PERSON_NAME]" at bounding box center [584, 380] width 763 height 112
type textarea "Profiled IT People Ltd. [STREET_ADDRESS][PERSON_NAME], [PHONE_NUMBER]"
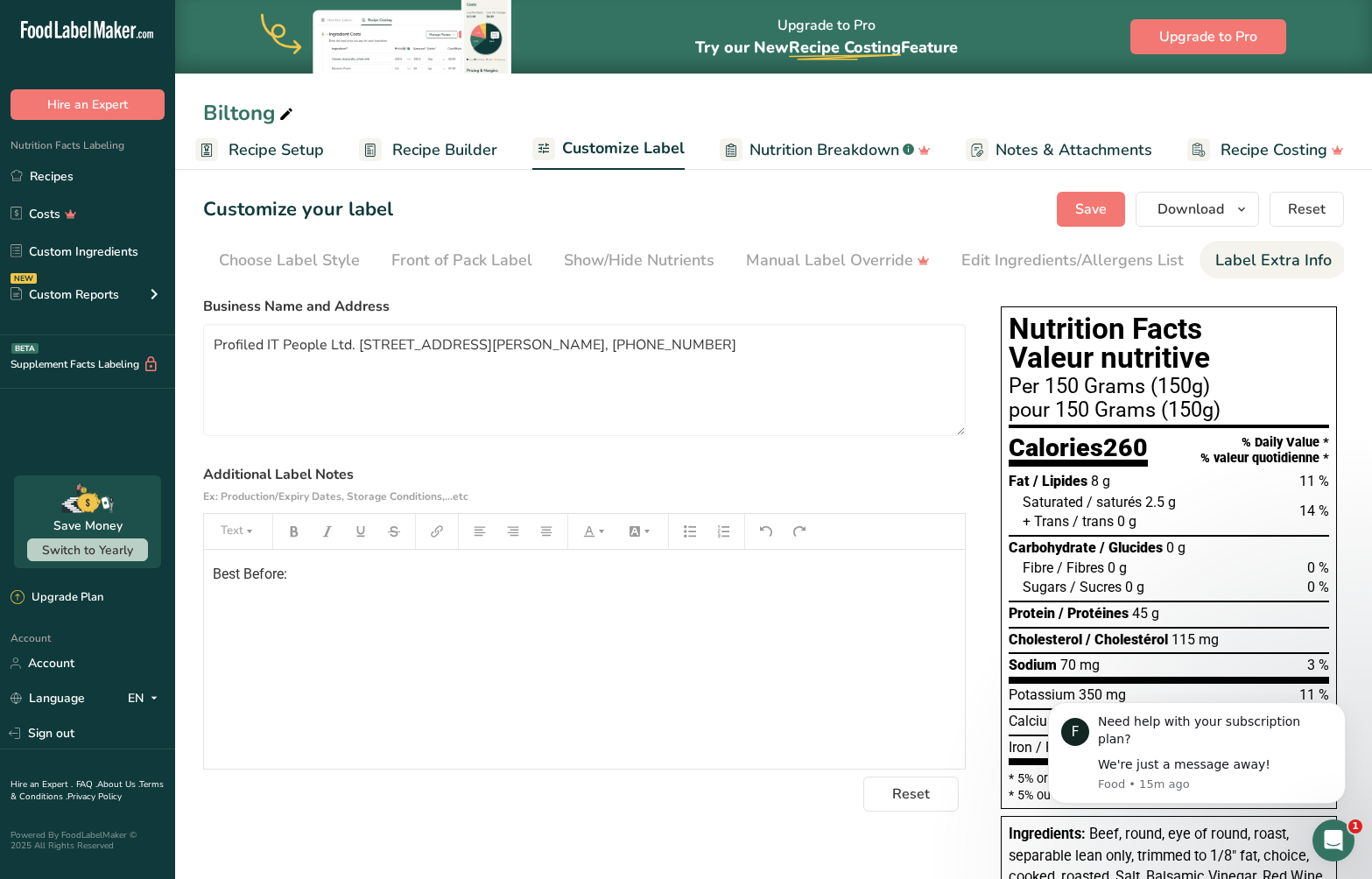
click at [801, 476] on label "Additional Label Notes Ex: Production/Expiry Dates, Storage Conditions,...etc" at bounding box center [584, 485] width 763 height 42
click at [1092, 207] on span "Save" at bounding box center [1090, 208] width 32 height 21
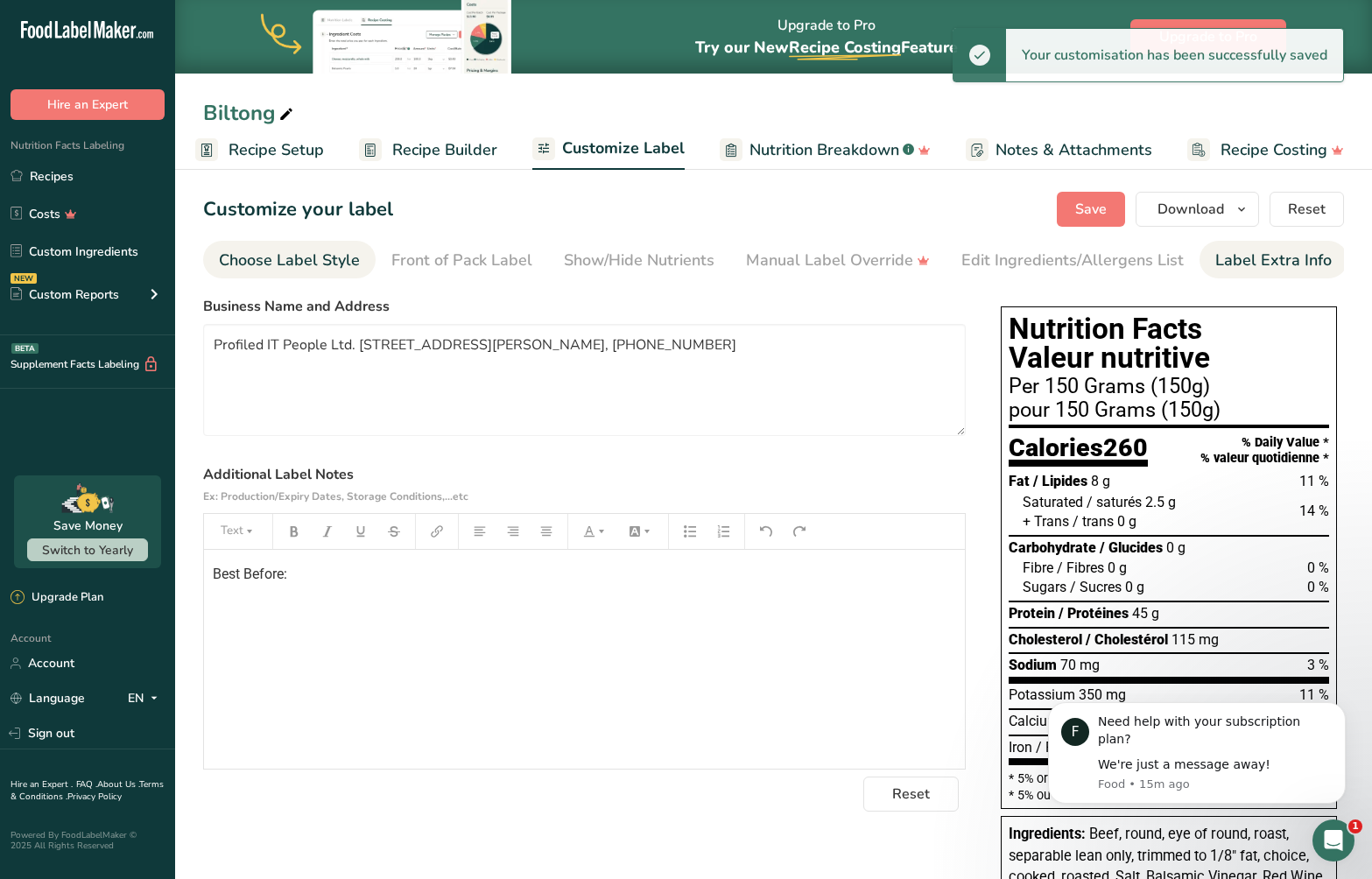
click at [303, 261] on div "Choose Label Style" at bounding box center [290, 261] width 141 height 23
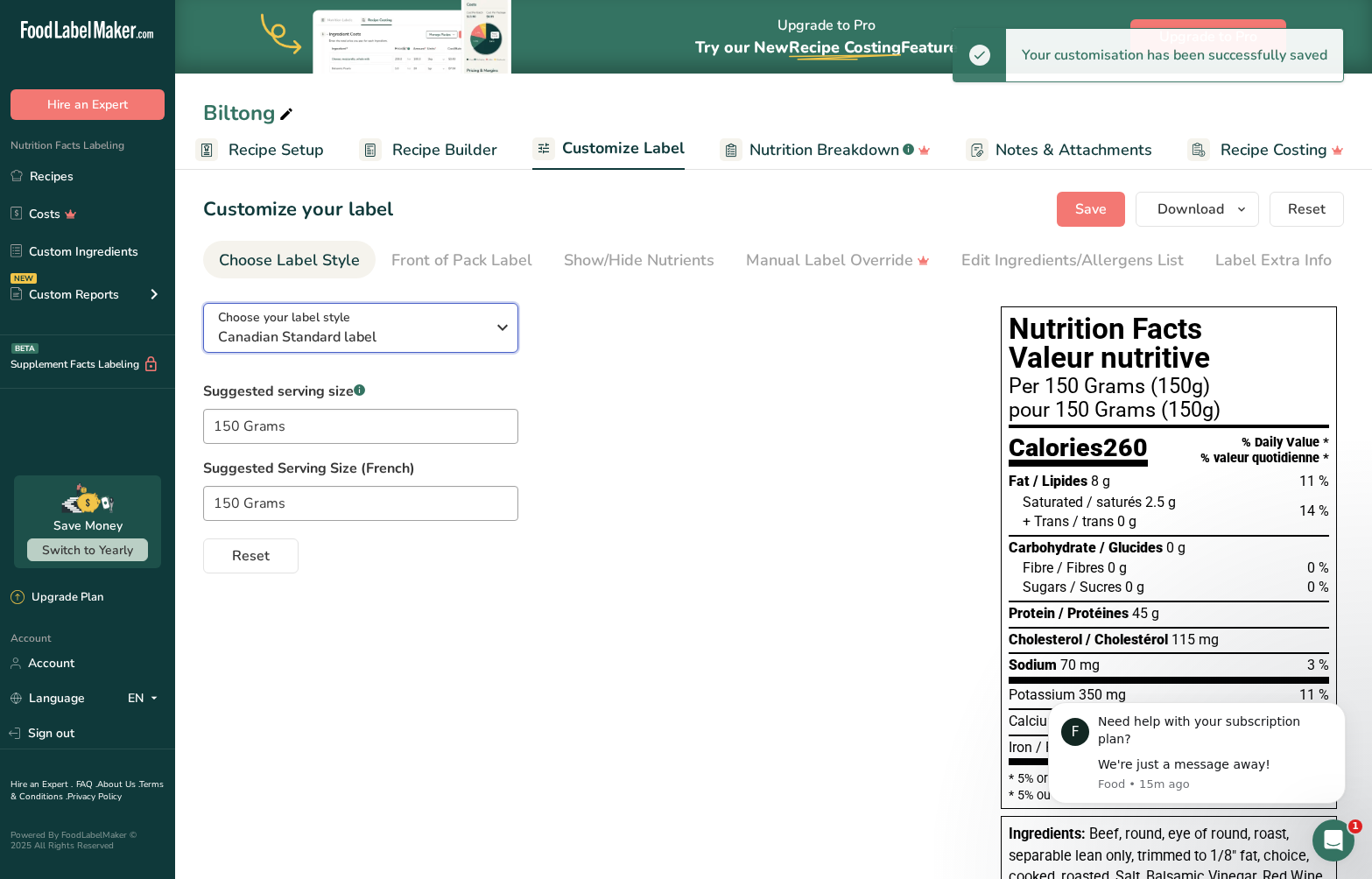
click at [493, 329] on icon "button" at bounding box center [502, 327] width 21 height 32
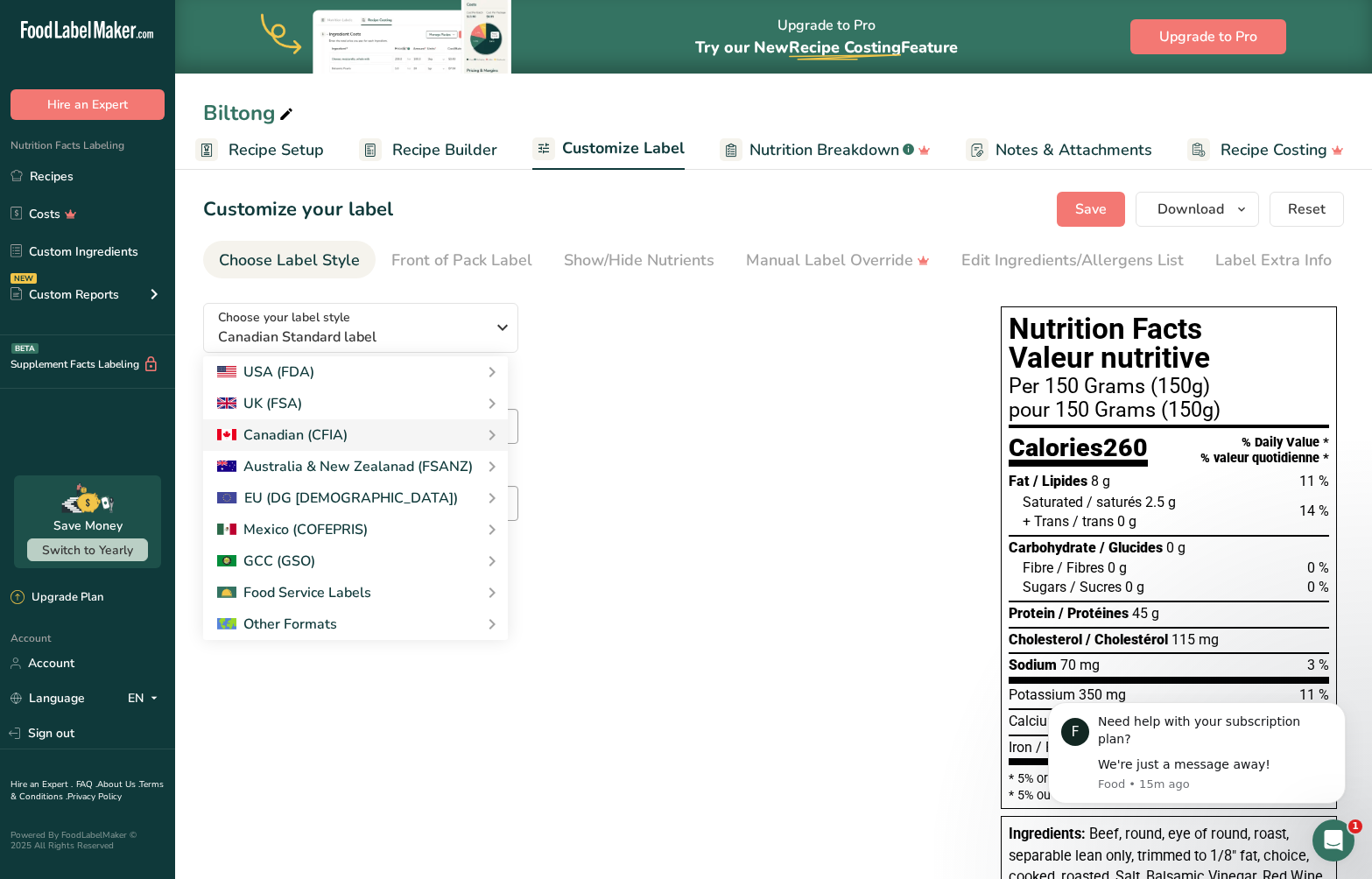
click at [720, 324] on div "Choose your label style Canadian Standard label USA (FDA) Standard FDA label Ta…" at bounding box center [584, 430] width 763 height 284
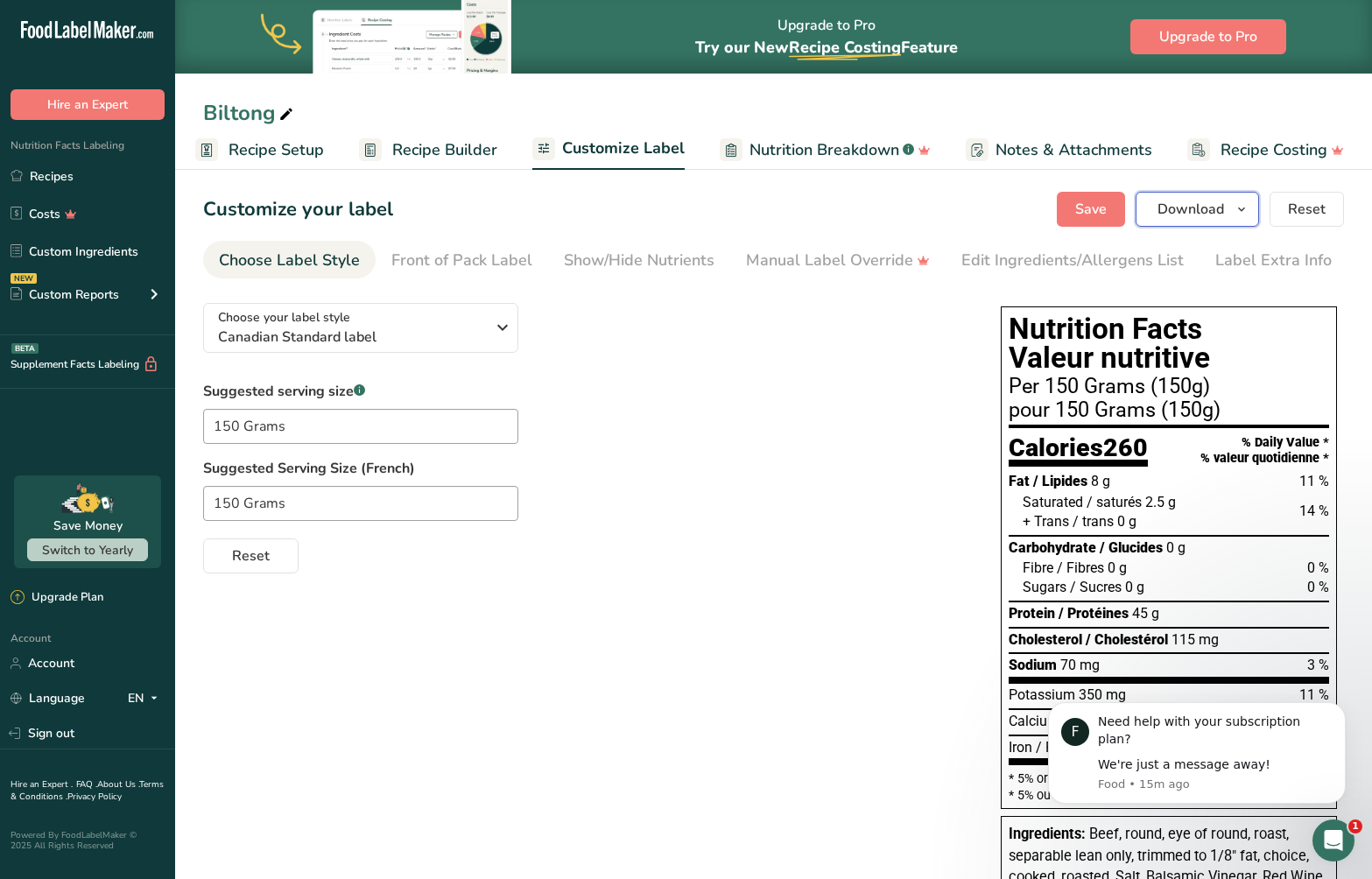
click at [1182, 213] on span "Download" at bounding box center [1191, 208] width 67 height 21
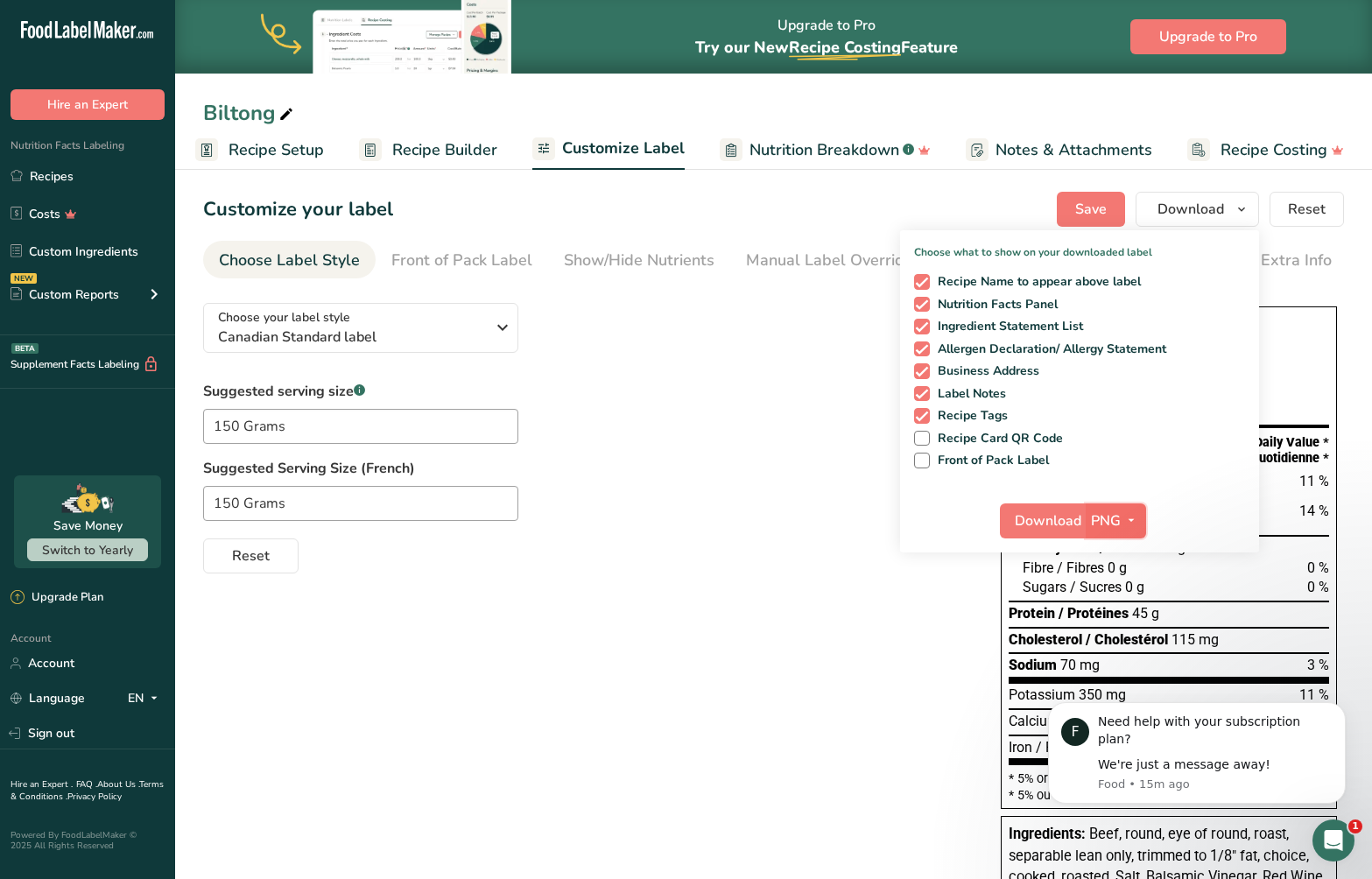
click at [1130, 512] on icon "button" at bounding box center [1132, 521] width 14 height 22
click at [1126, 553] on link "PNG" at bounding box center [1118, 557] width 56 height 29
click at [1021, 281] on span "Recipe Name to appear above label" at bounding box center [1035, 282] width 212 height 15
click at [925, 281] on input "Recipe Name to appear above label" at bounding box center [920, 282] width 12 height 12
checkbox input "false"
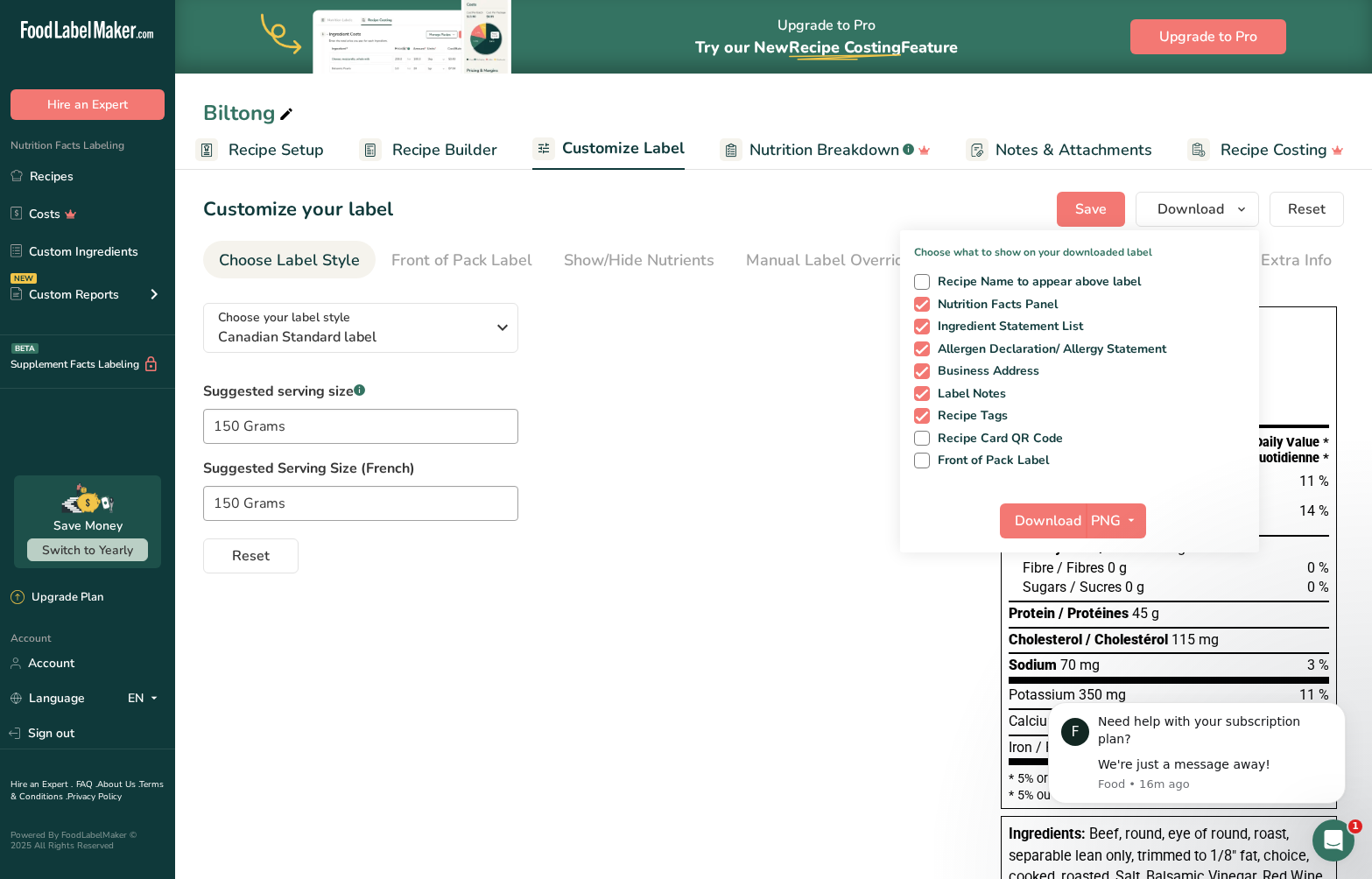
click at [814, 553] on div "Reset" at bounding box center [584, 552] width 763 height 42
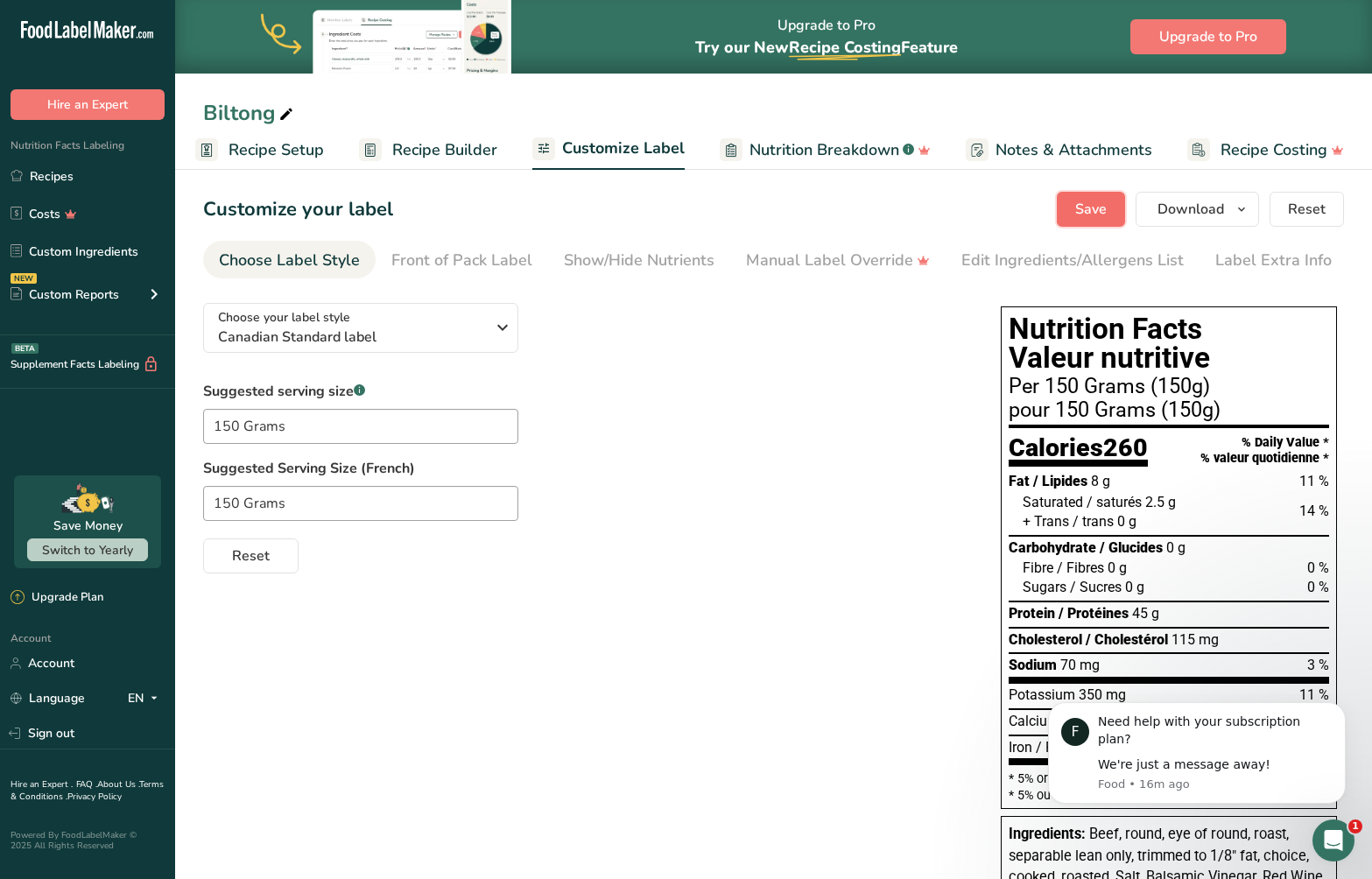
click at [1088, 199] on span "Save" at bounding box center [1090, 208] width 32 height 21
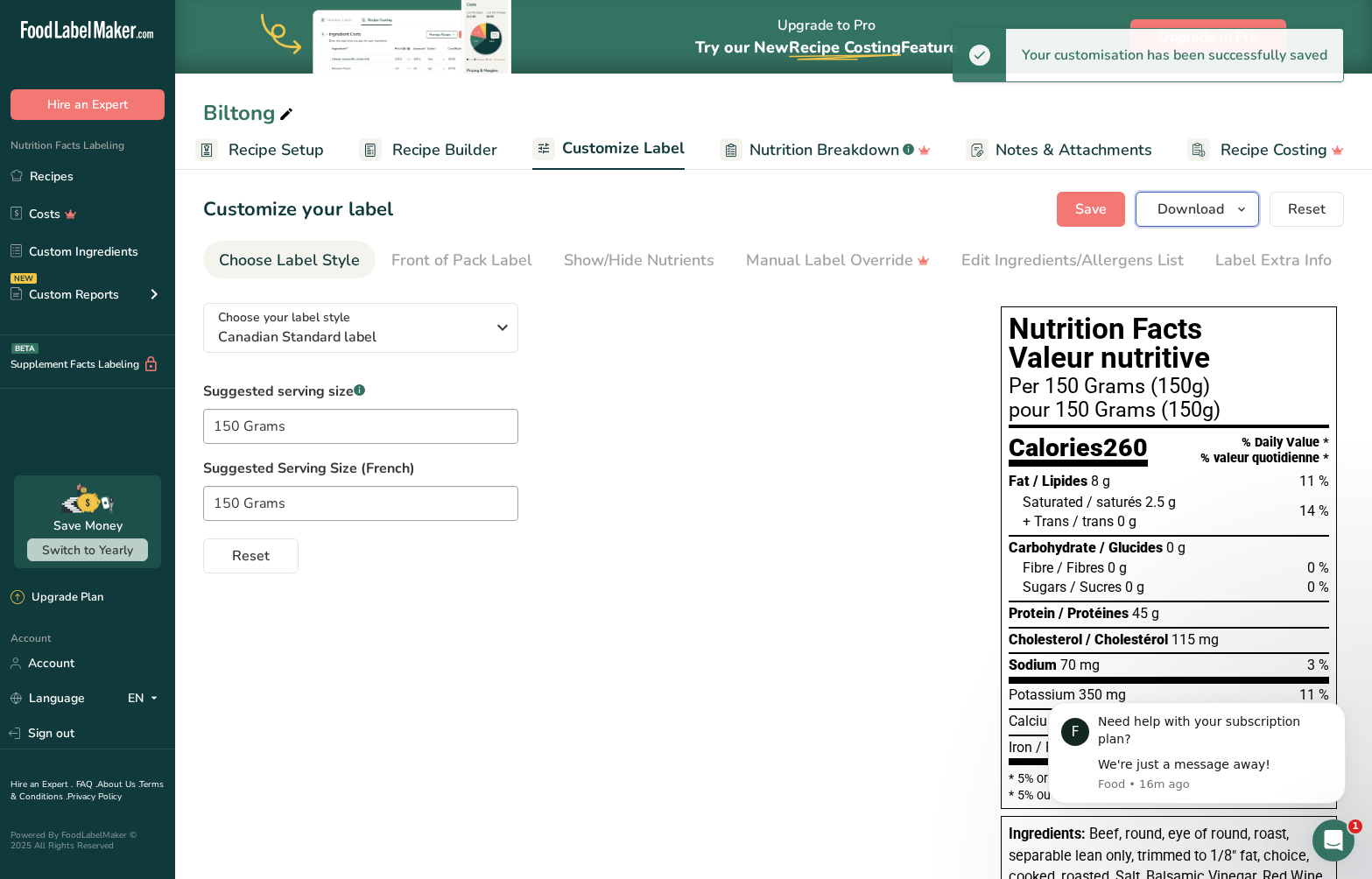
click at [1202, 209] on span "Download" at bounding box center [1191, 208] width 67 height 21
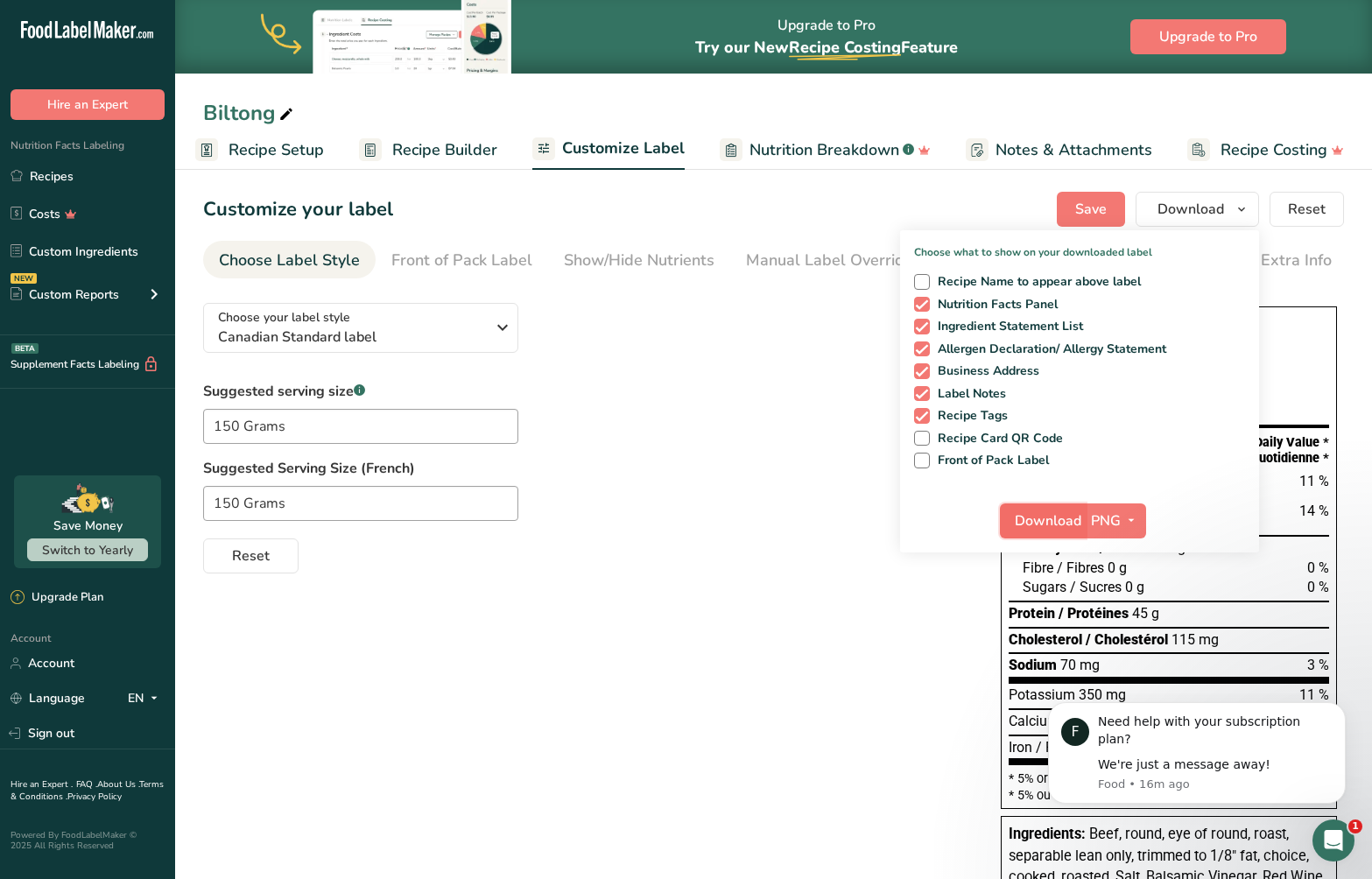
click at [1071, 523] on span "Download" at bounding box center [1048, 521] width 67 height 21
click at [1123, 516] on span "button" at bounding box center [1131, 521] width 21 height 21
click at [1122, 588] on link "BMP" at bounding box center [1118, 586] width 56 height 29
click at [1052, 514] on span "Download" at bounding box center [1047, 521] width 67 height 21
click at [1132, 522] on icon "button" at bounding box center [1132, 521] width 14 height 22
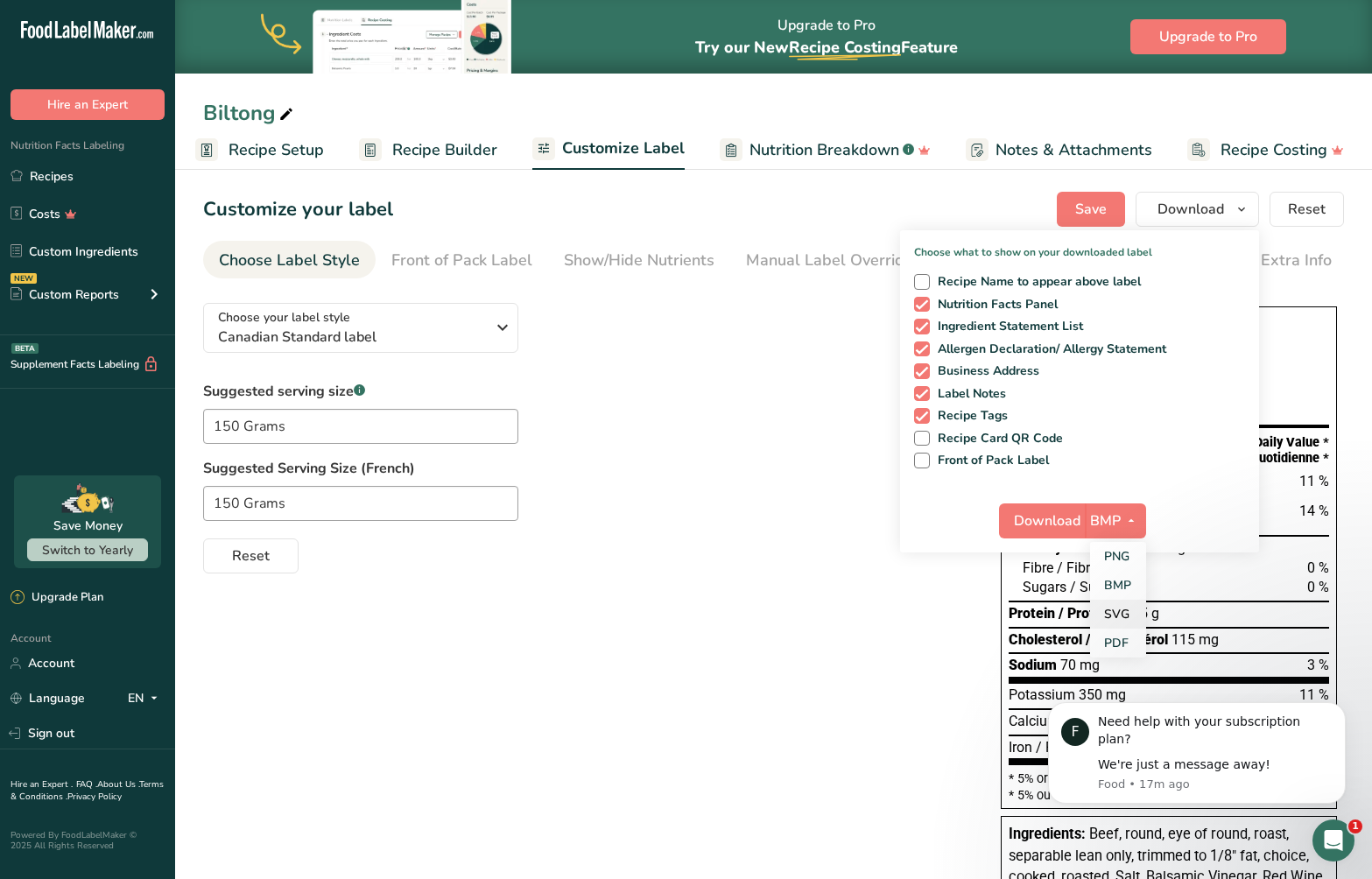
click at [1109, 613] on link "SVG" at bounding box center [1118, 615] width 56 height 29
click at [1051, 525] on span "Download" at bounding box center [1048, 521] width 67 height 21
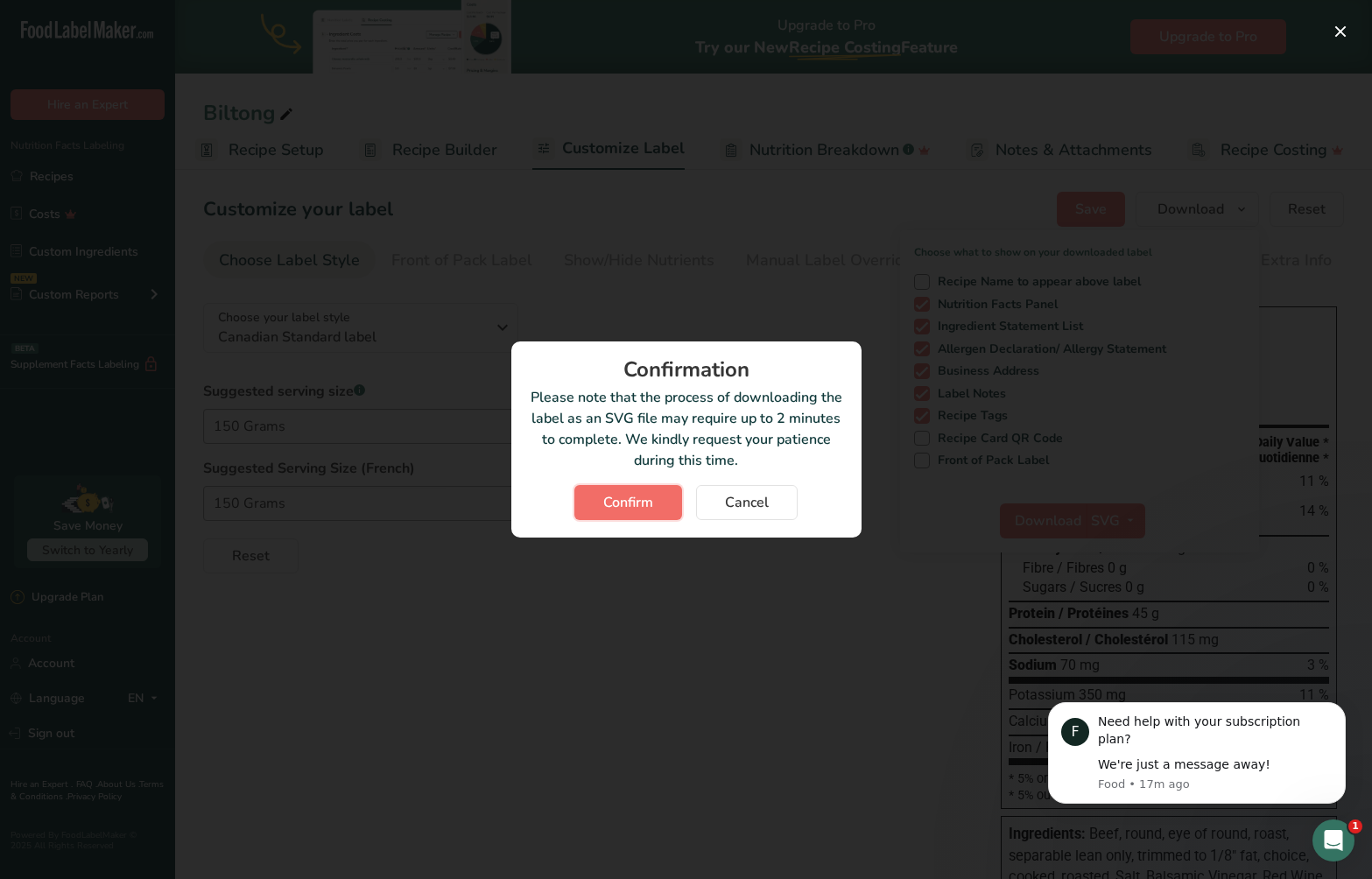
click at [628, 504] on span "Confirm" at bounding box center [627, 502] width 50 height 21
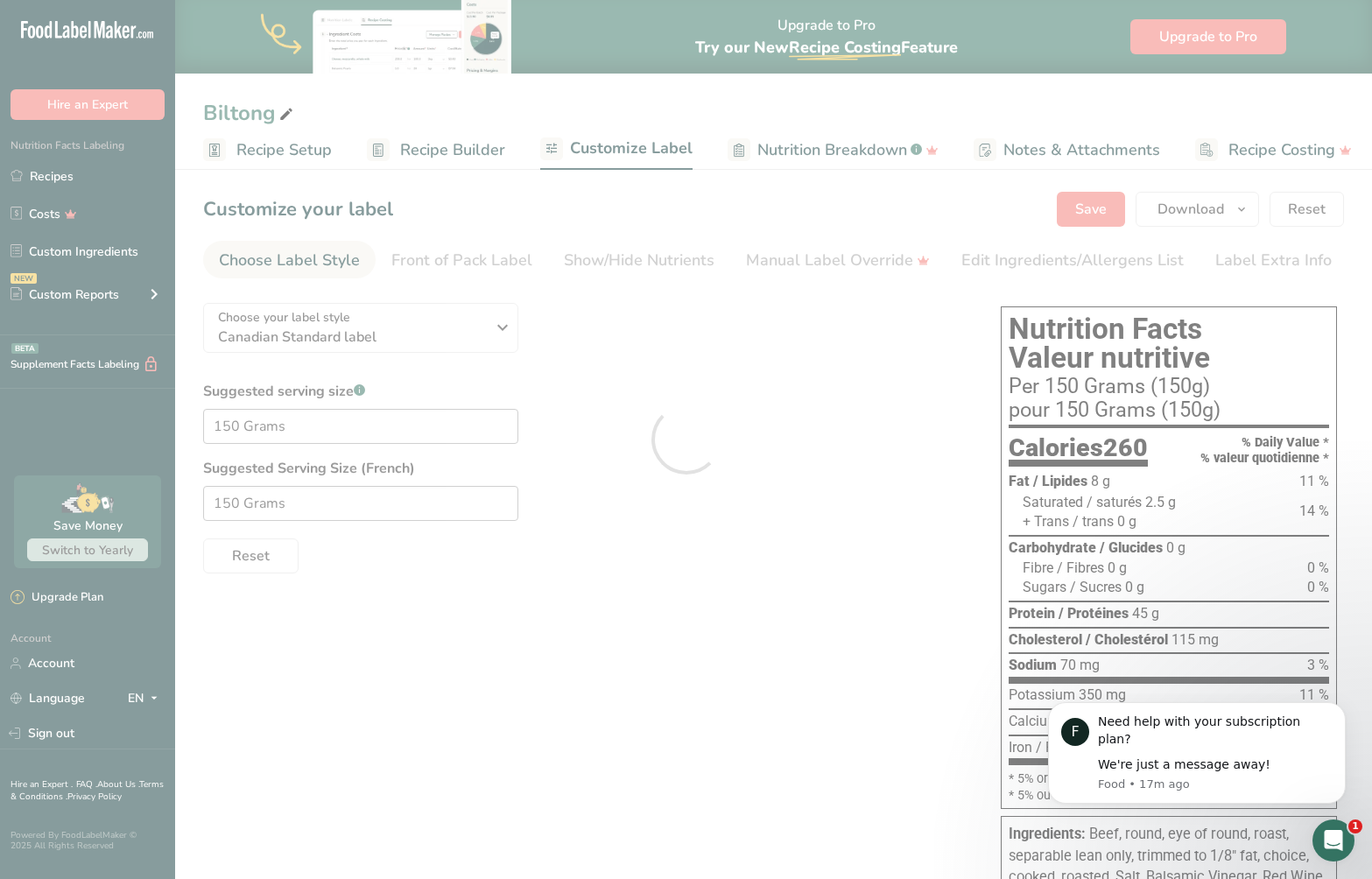
scroll to position [0, 8]
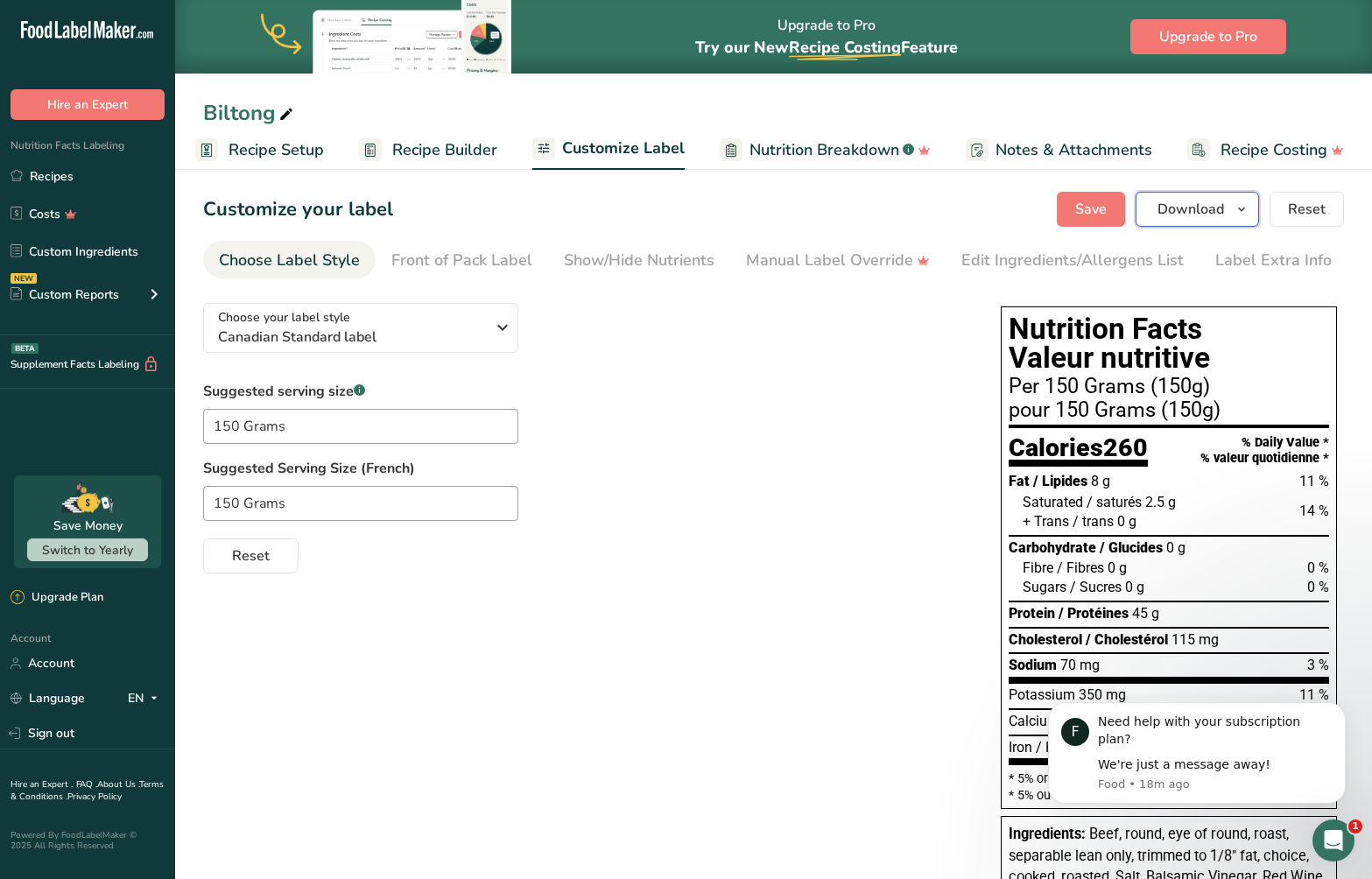
click at [1194, 212] on span "Download" at bounding box center [1191, 208] width 67 height 21
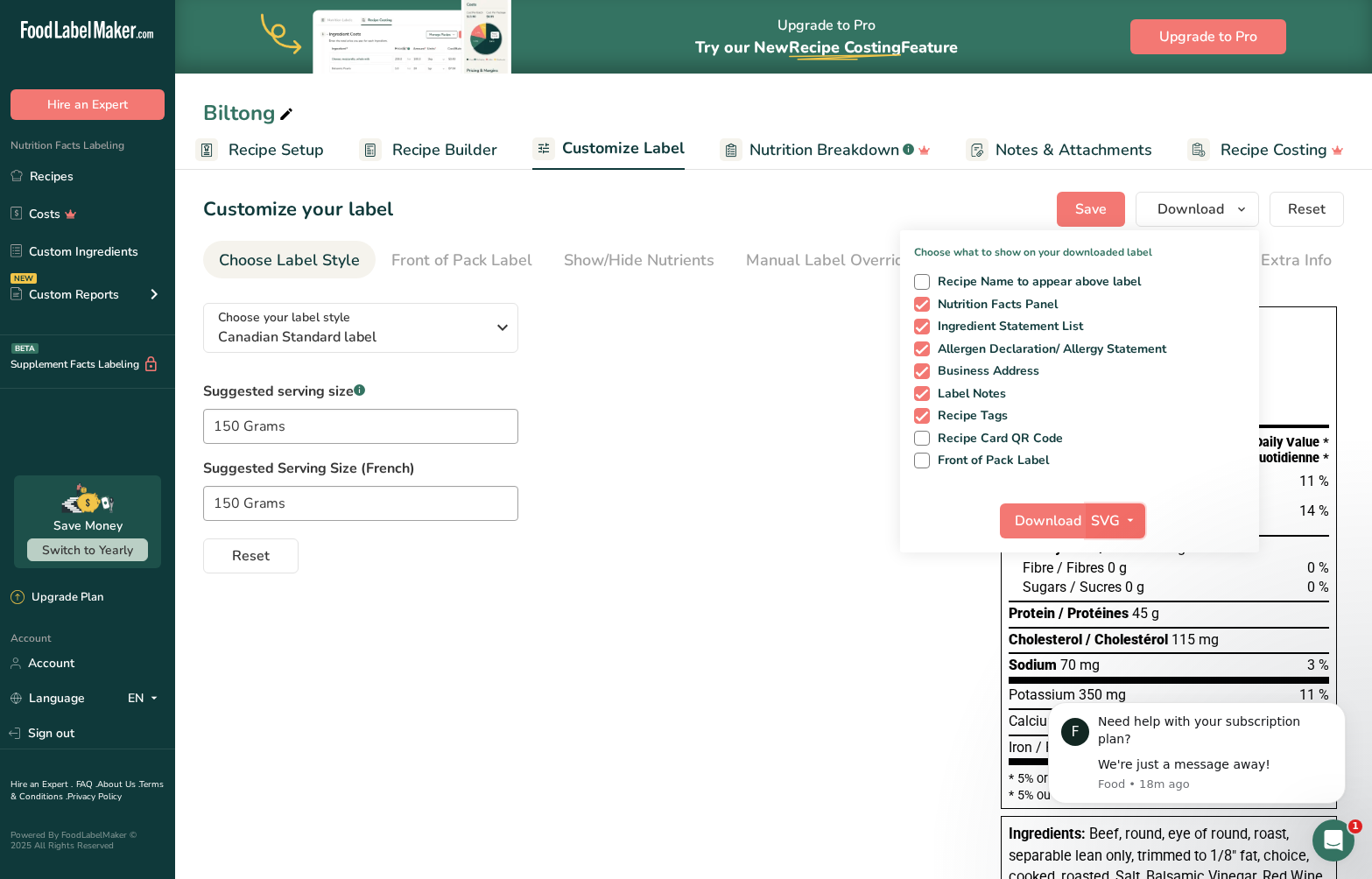
click at [1134, 514] on icon "button" at bounding box center [1131, 521] width 14 height 22
click at [1120, 644] on link "PDF" at bounding box center [1117, 643] width 56 height 29
click at [1051, 516] on span "Download" at bounding box center [1049, 521] width 67 height 21
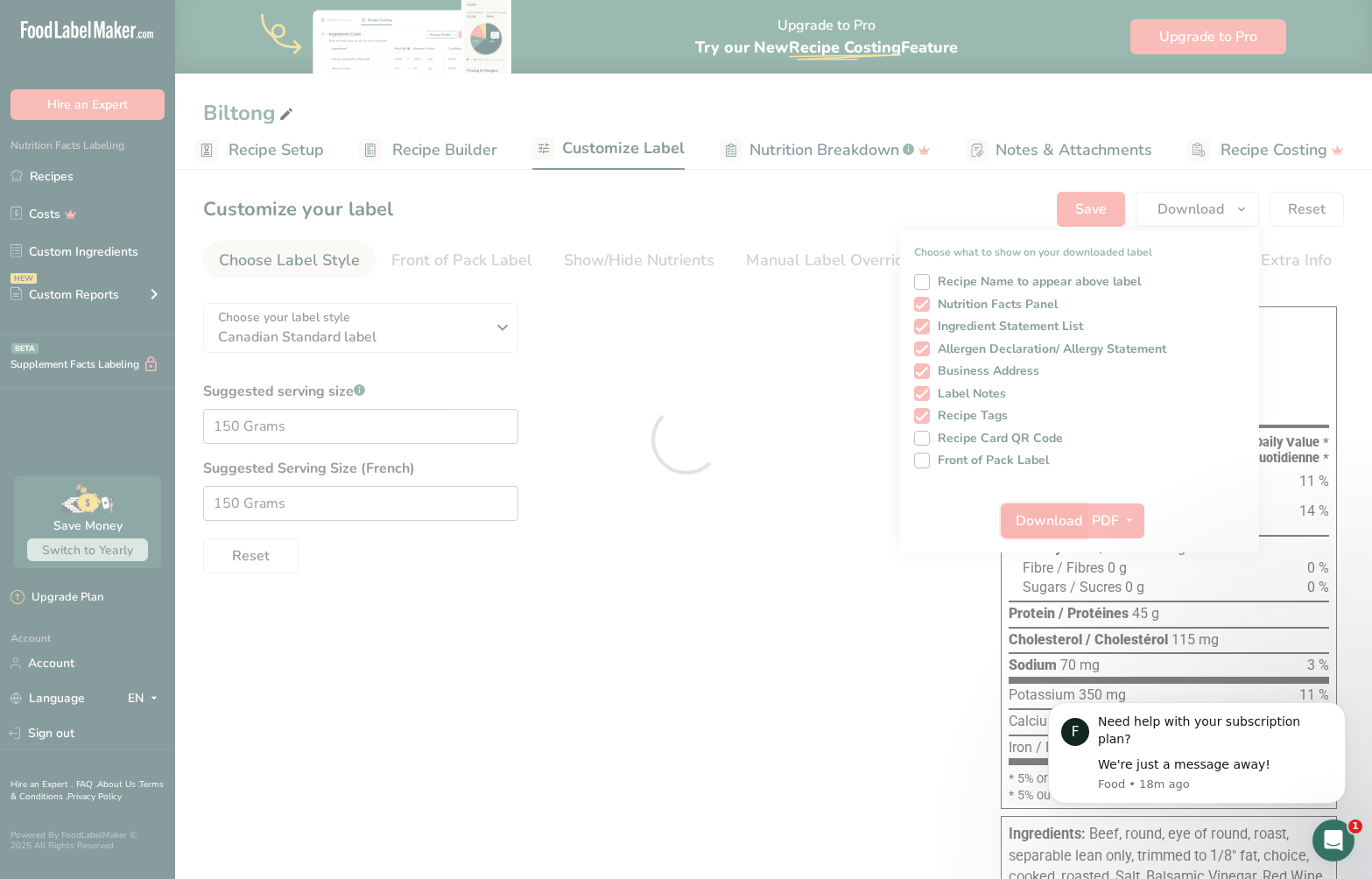
scroll to position [0, 0]
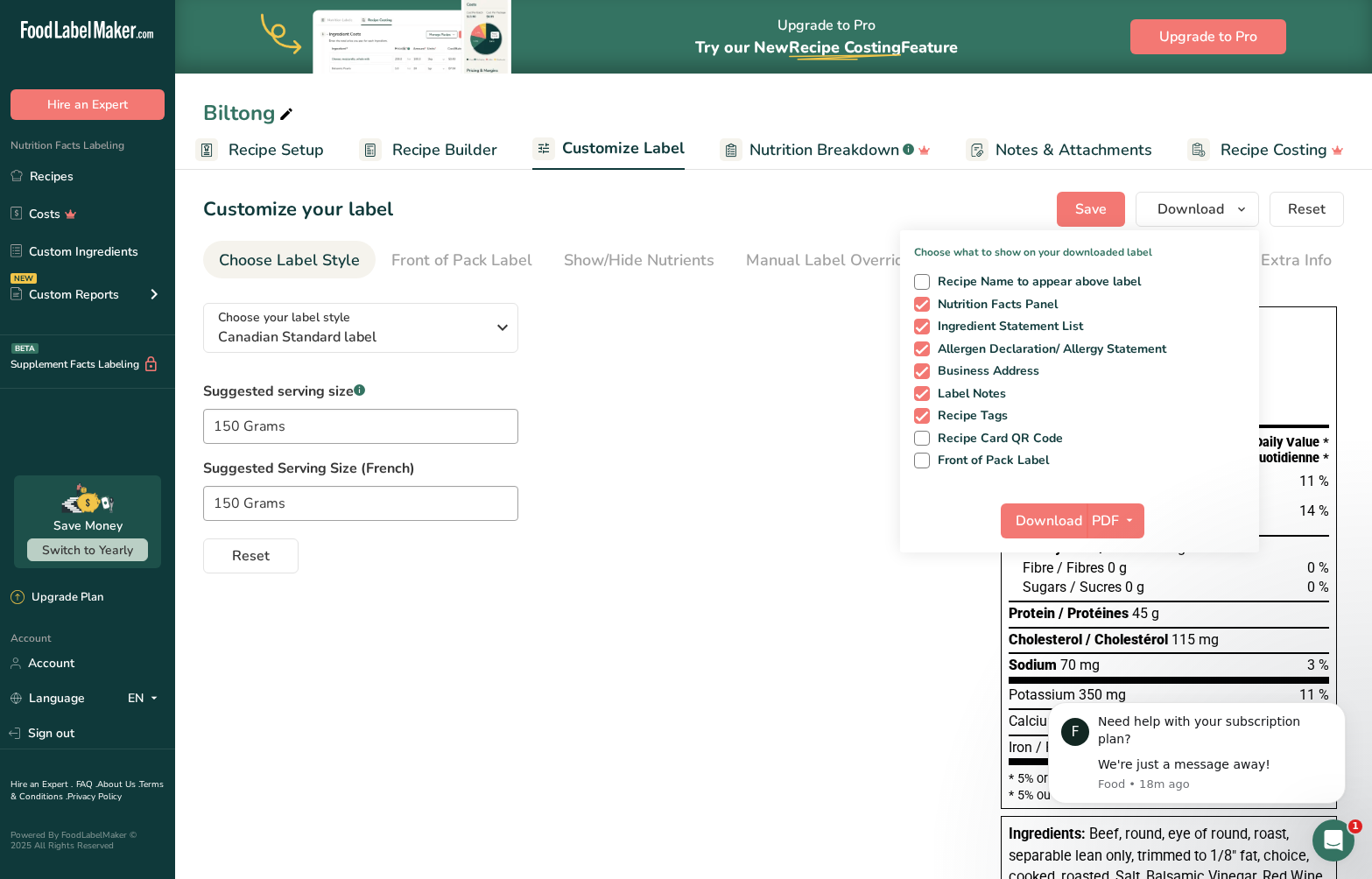
click at [772, 543] on div "Reset" at bounding box center [584, 552] width 763 height 42
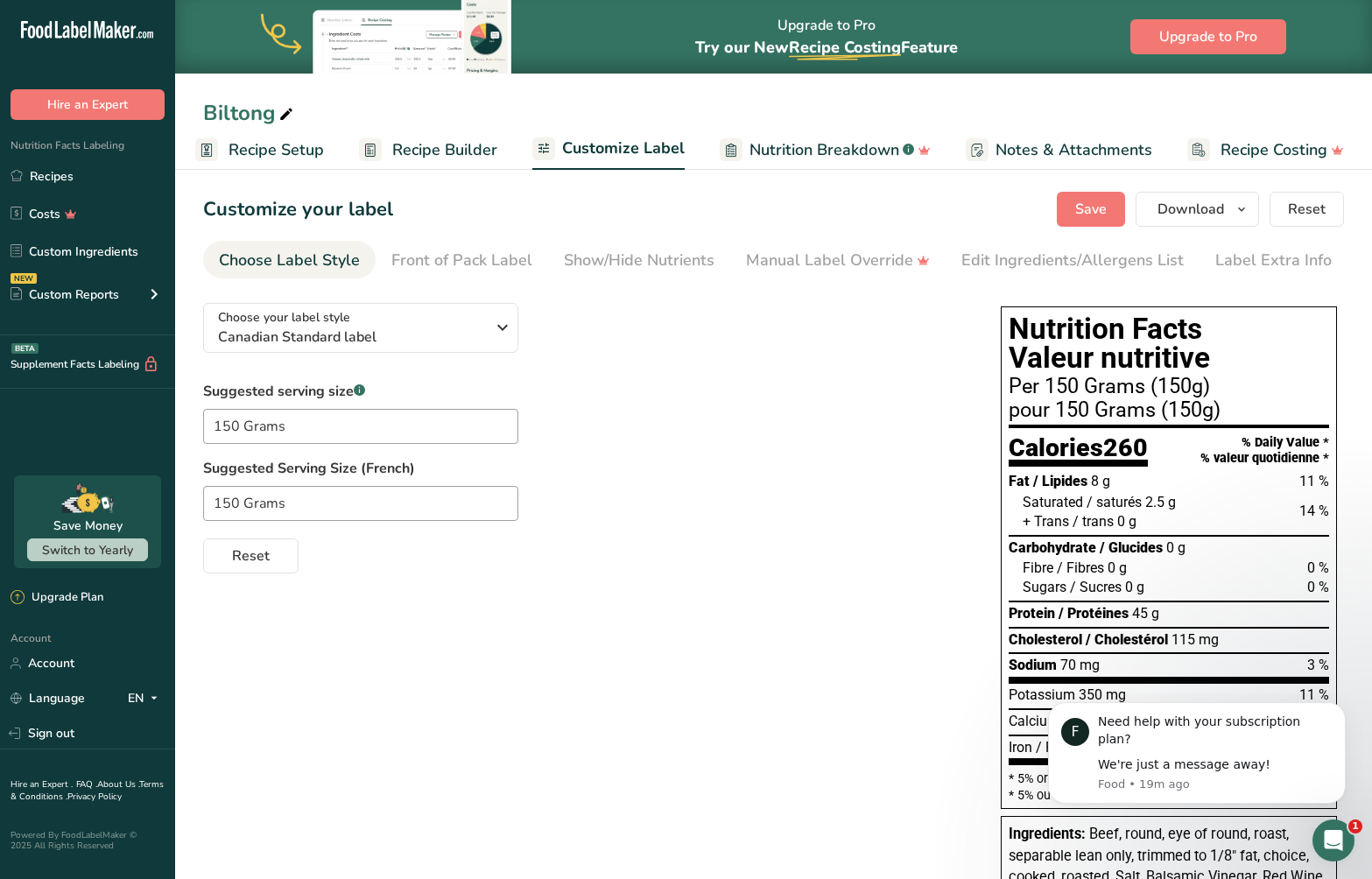
click at [867, 624] on div "Choose your label style Canadian Standard label USA (FDA) Standard FDA label Ta…" at bounding box center [774, 764] width 1141 height 951
